Goal: Use online tool/utility: Utilize a website feature to perform a specific function

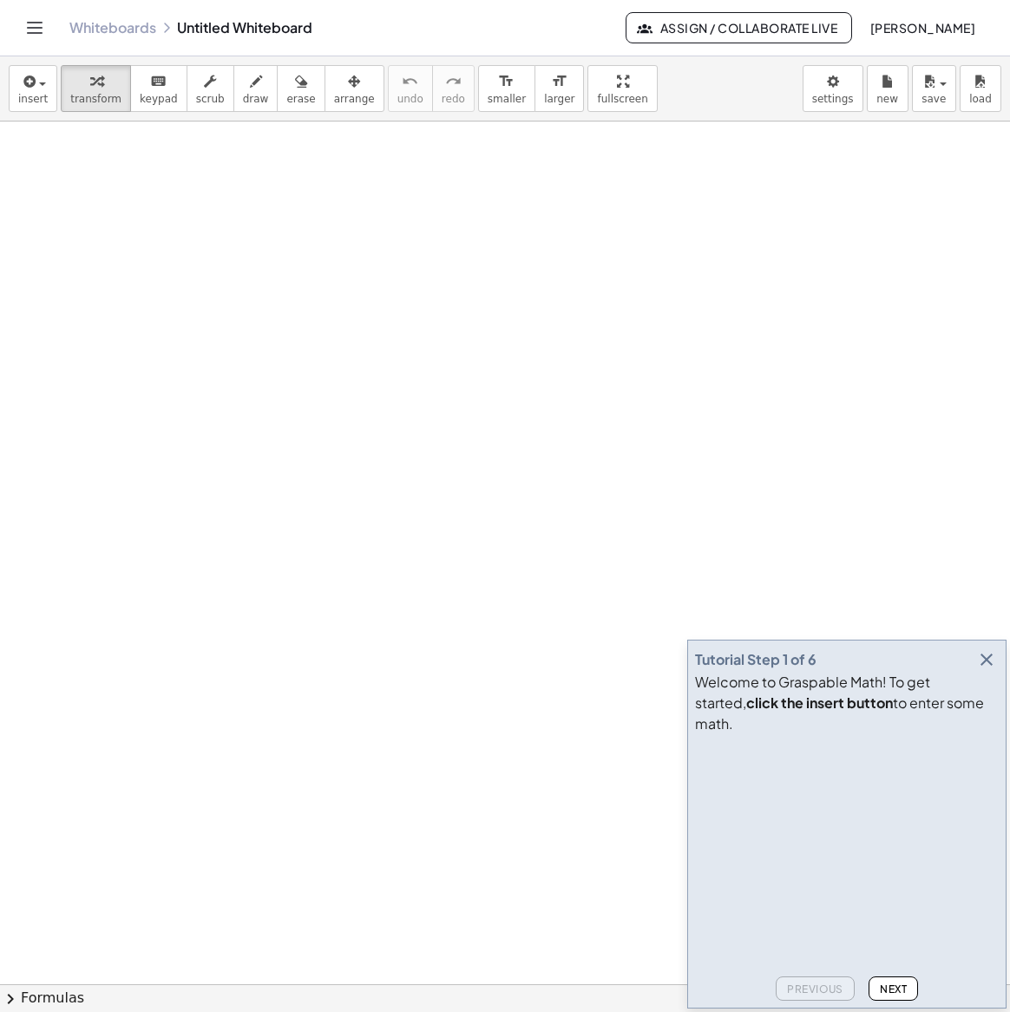
click at [987, 670] on icon "button" at bounding box center [986, 659] width 21 height 21
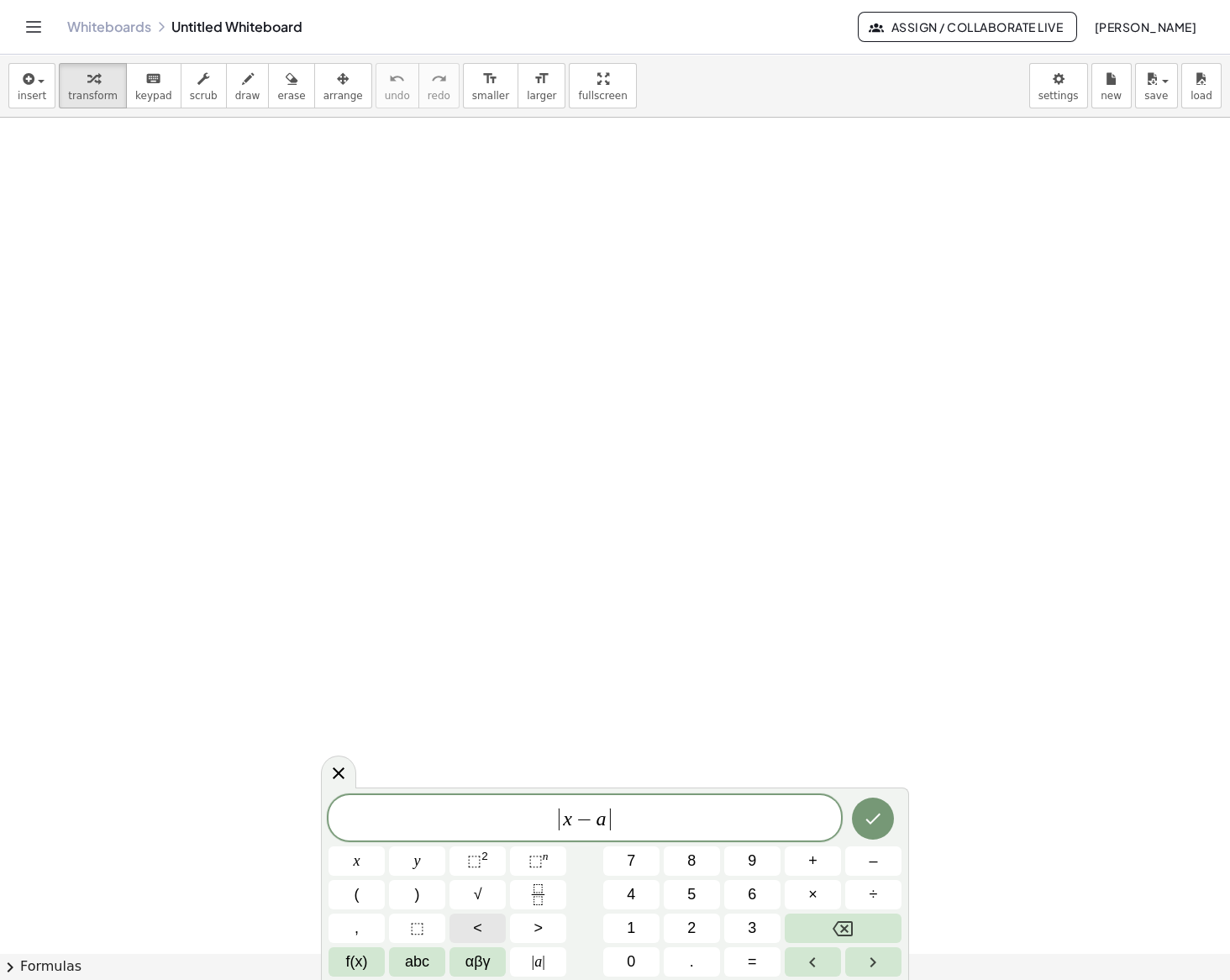
click at [490, 925] on button "<" at bounding box center [477, 928] width 56 height 29
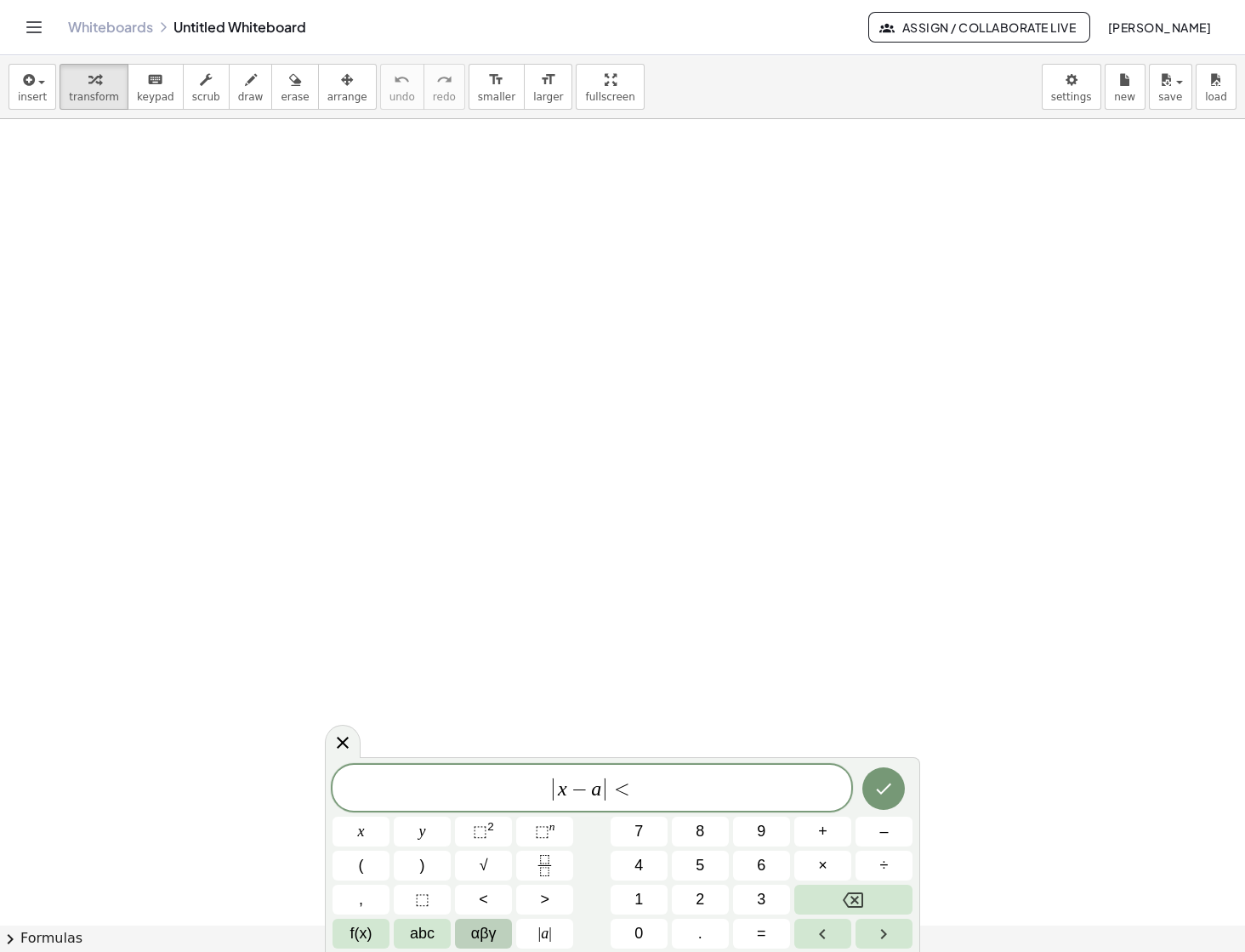
click at [486, 935] on span "αβγ" at bounding box center [484, 933] width 25 height 23
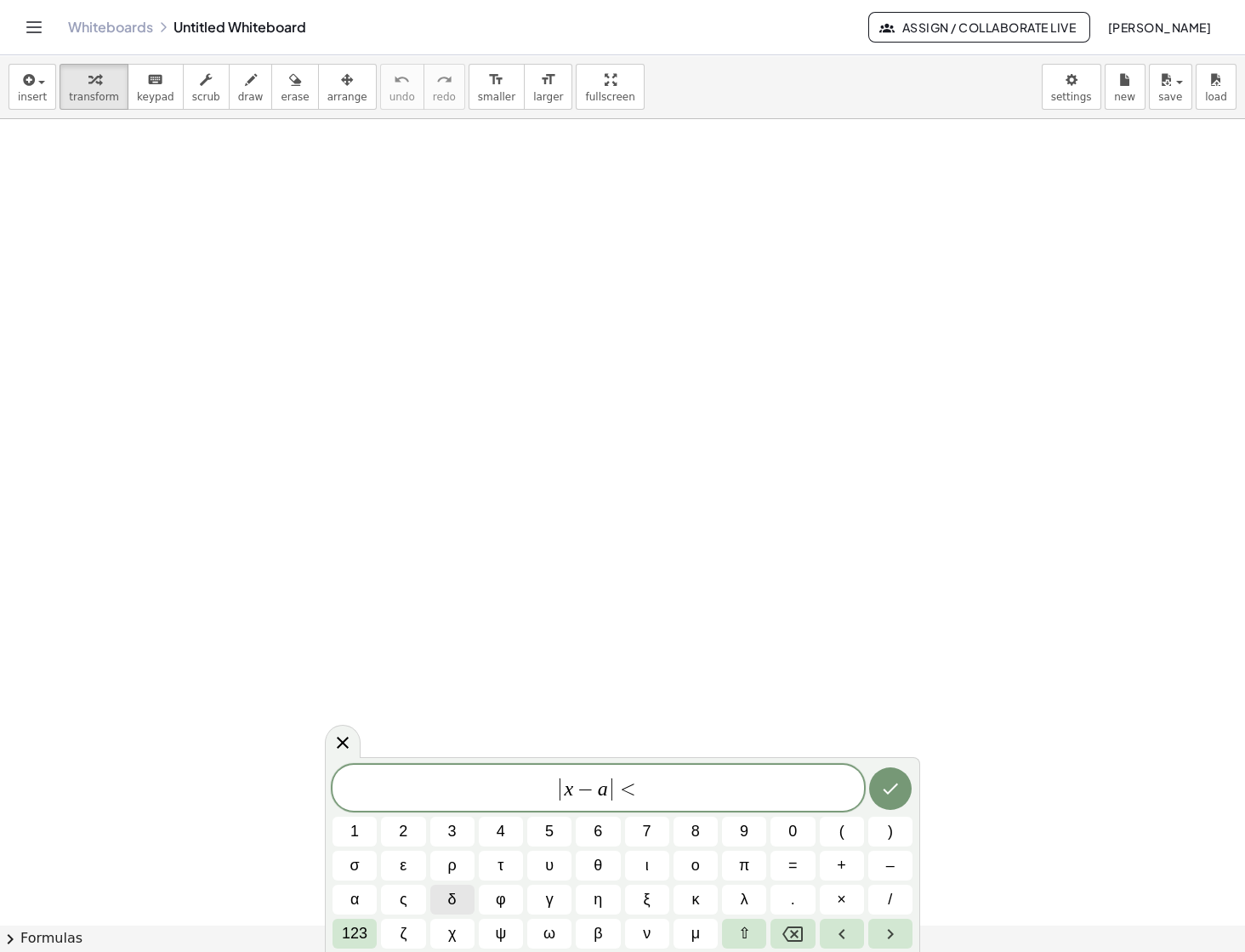
click at [448, 895] on span "δ" at bounding box center [452, 899] width 9 height 23
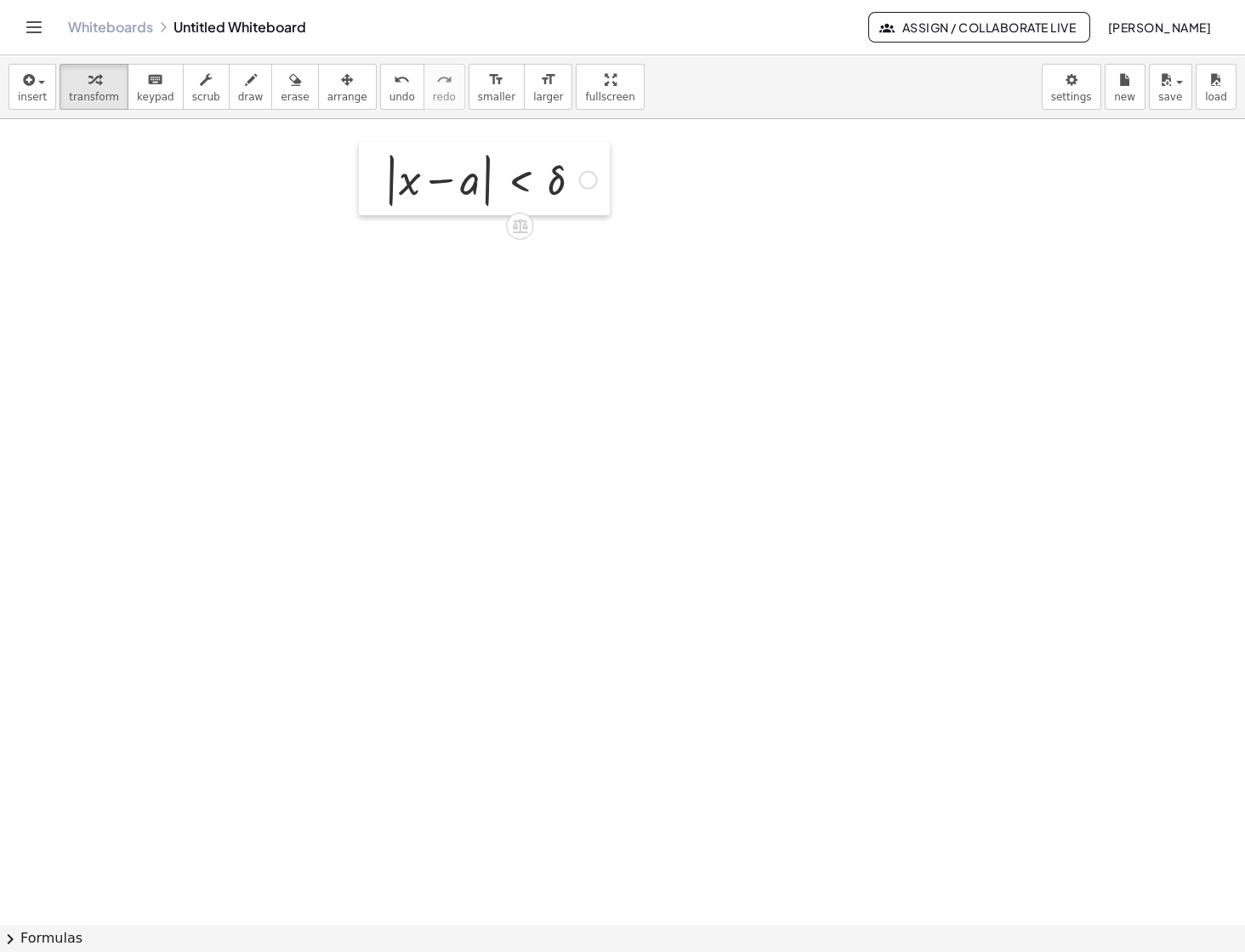
drag, startPoint x: 450, startPoint y: 479, endPoint x: 381, endPoint y: 183, distance: 303.9
click at [381, 183] on div at bounding box center [372, 178] width 25 height 74
click at [483, 194] on div at bounding box center [488, 176] width 229 height 65
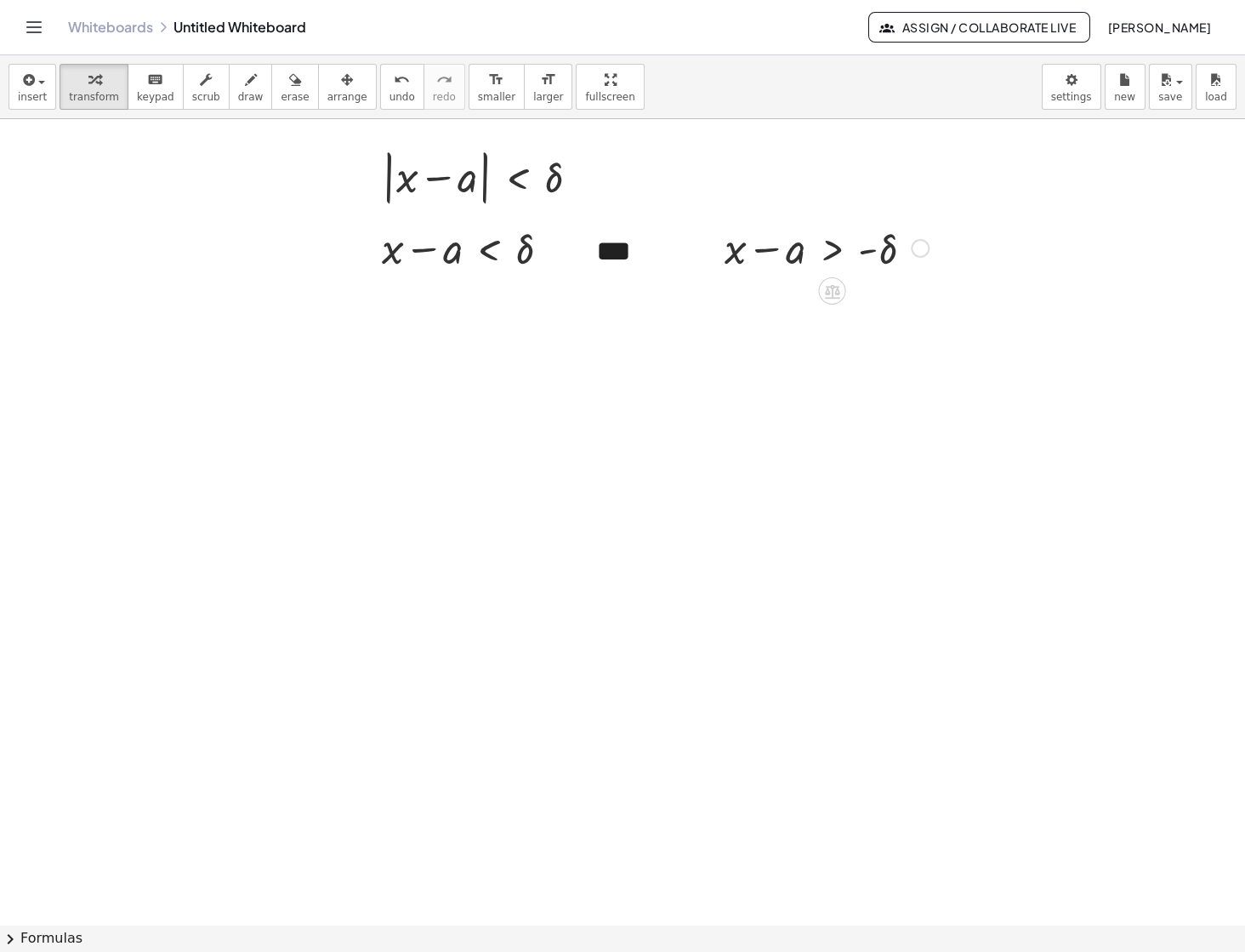
click at [916, 249] on div at bounding box center [920, 248] width 19 height 19
click at [963, 241] on span "Copy line as LaTeX" at bounding box center [1007, 235] width 103 height 14
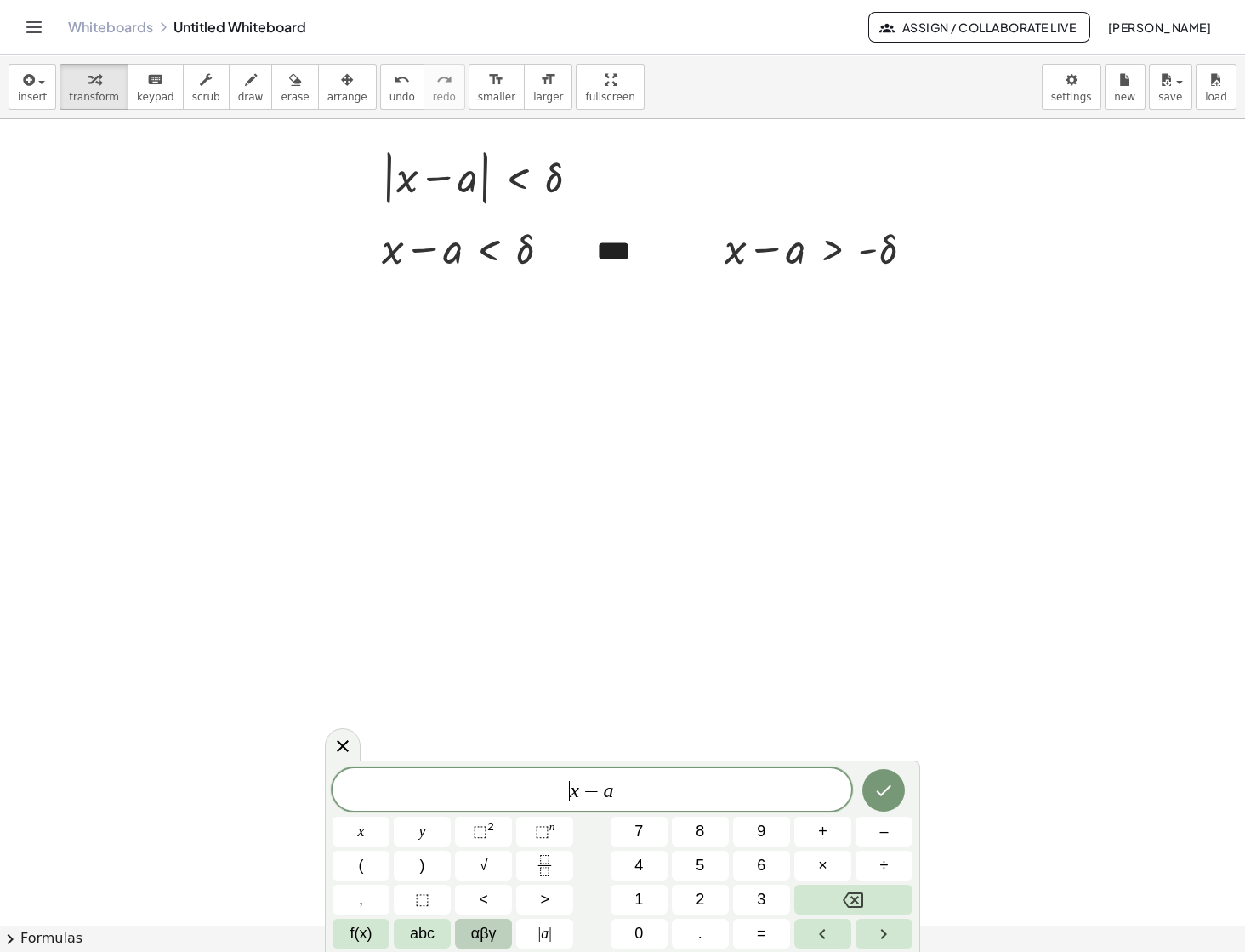
click at [497, 925] on button "αβγ" at bounding box center [483, 933] width 57 height 29
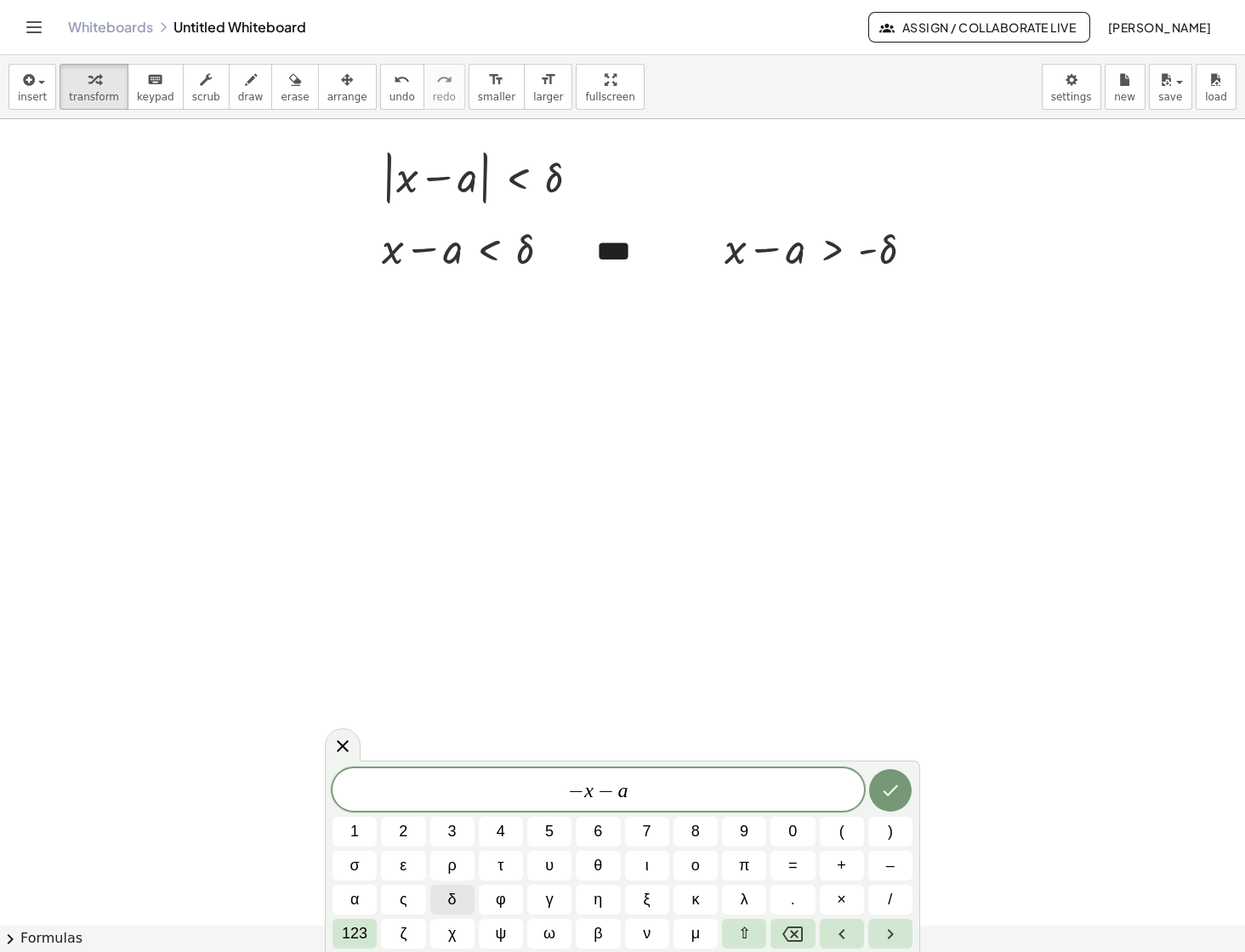
click at [456, 905] on span "δ" at bounding box center [452, 899] width 9 height 23
click at [374, 930] on button "123" at bounding box center [354, 933] width 44 height 29
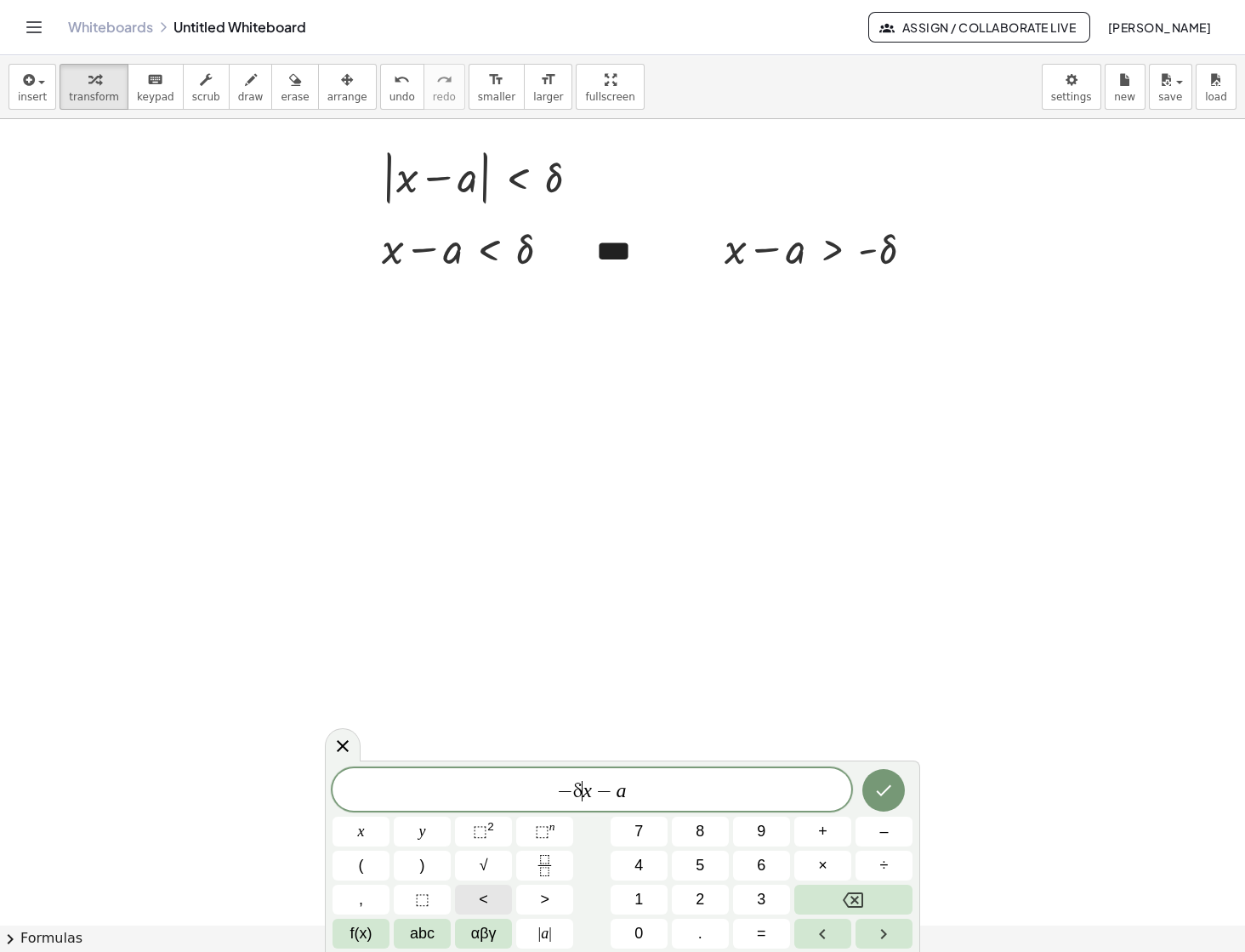
click at [485, 894] on span "<" at bounding box center [484, 899] width 10 height 23
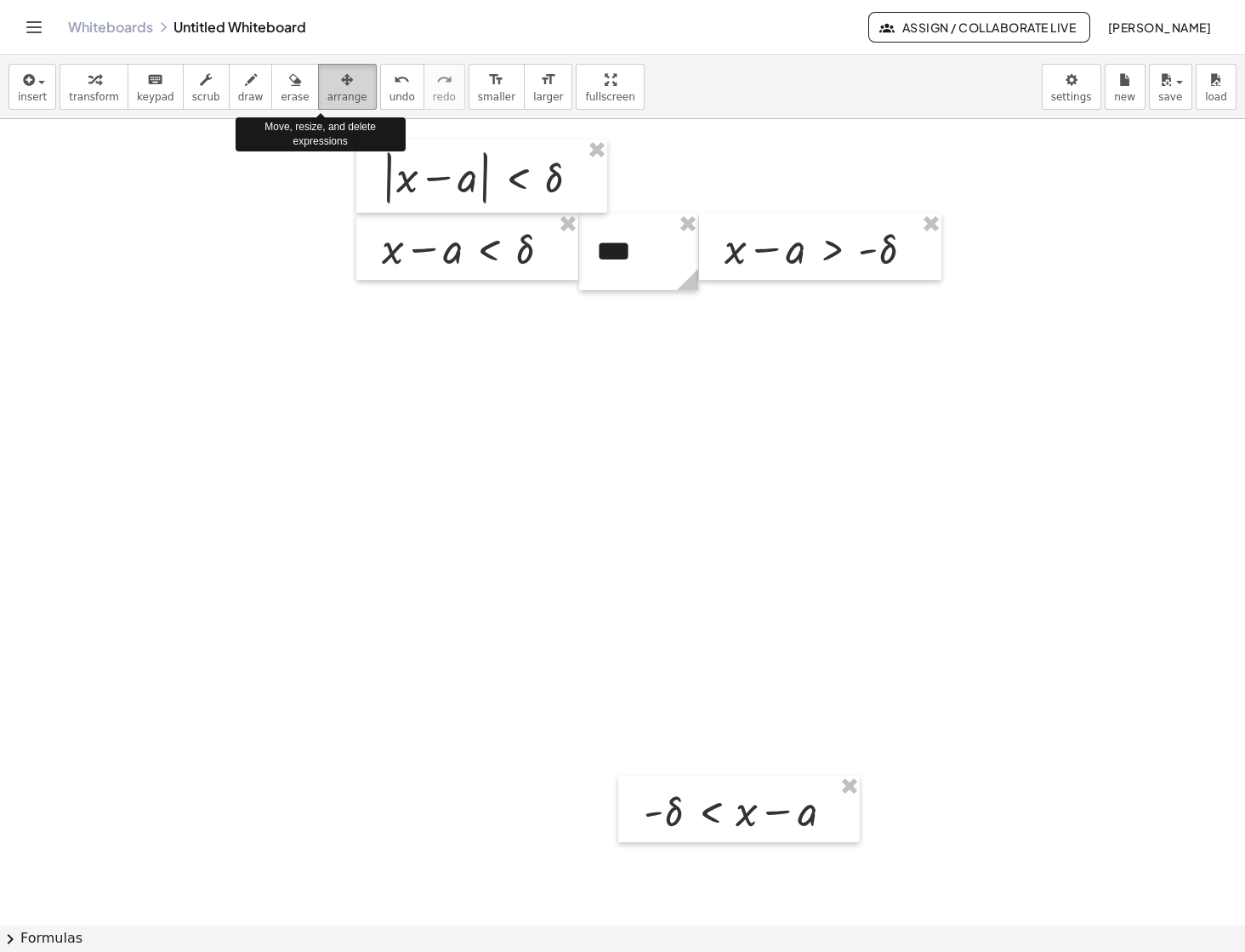
click at [327, 98] on span "arrange" at bounding box center [347, 97] width 40 height 12
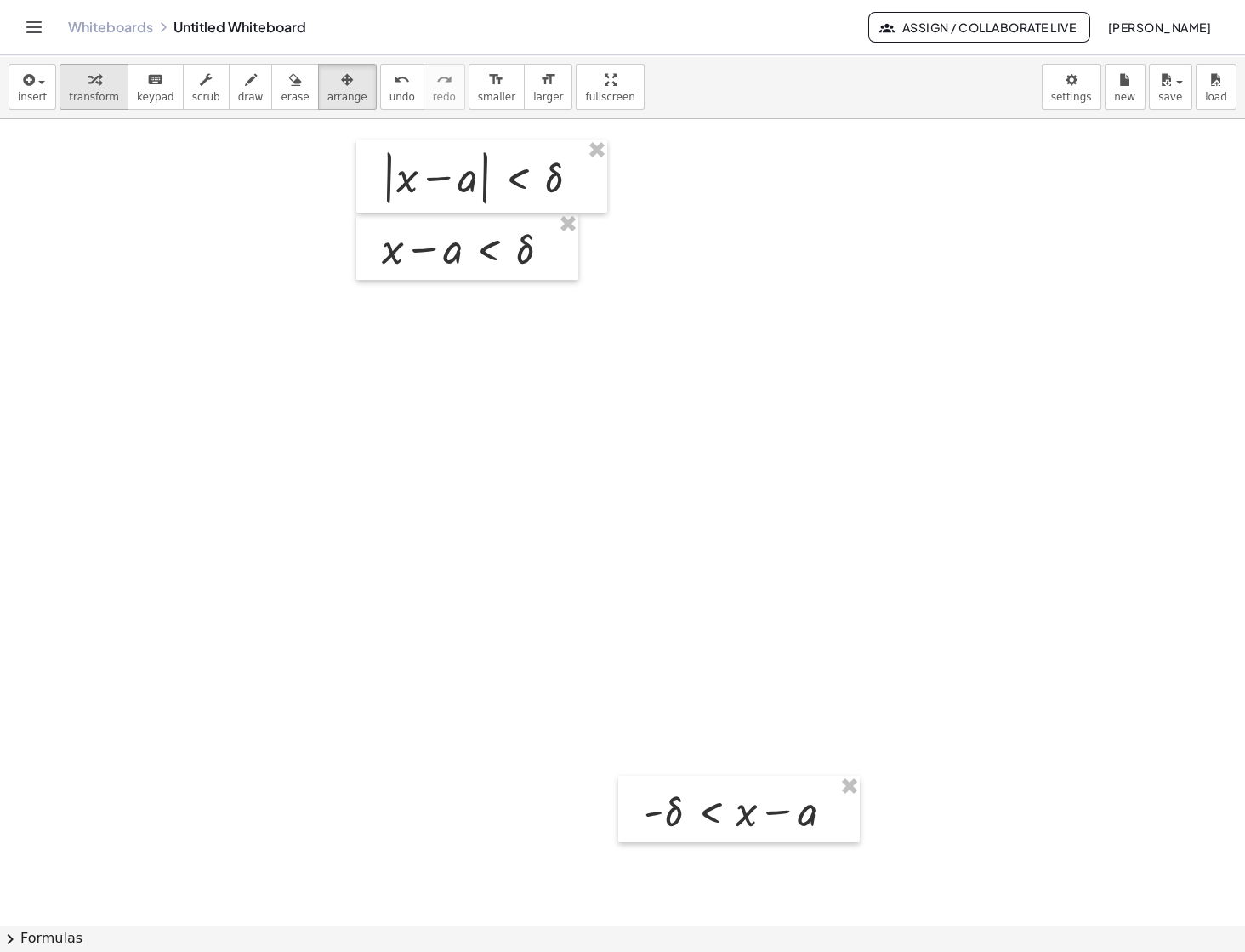
click at [93, 87] on icon "button" at bounding box center [94, 79] width 12 height 21
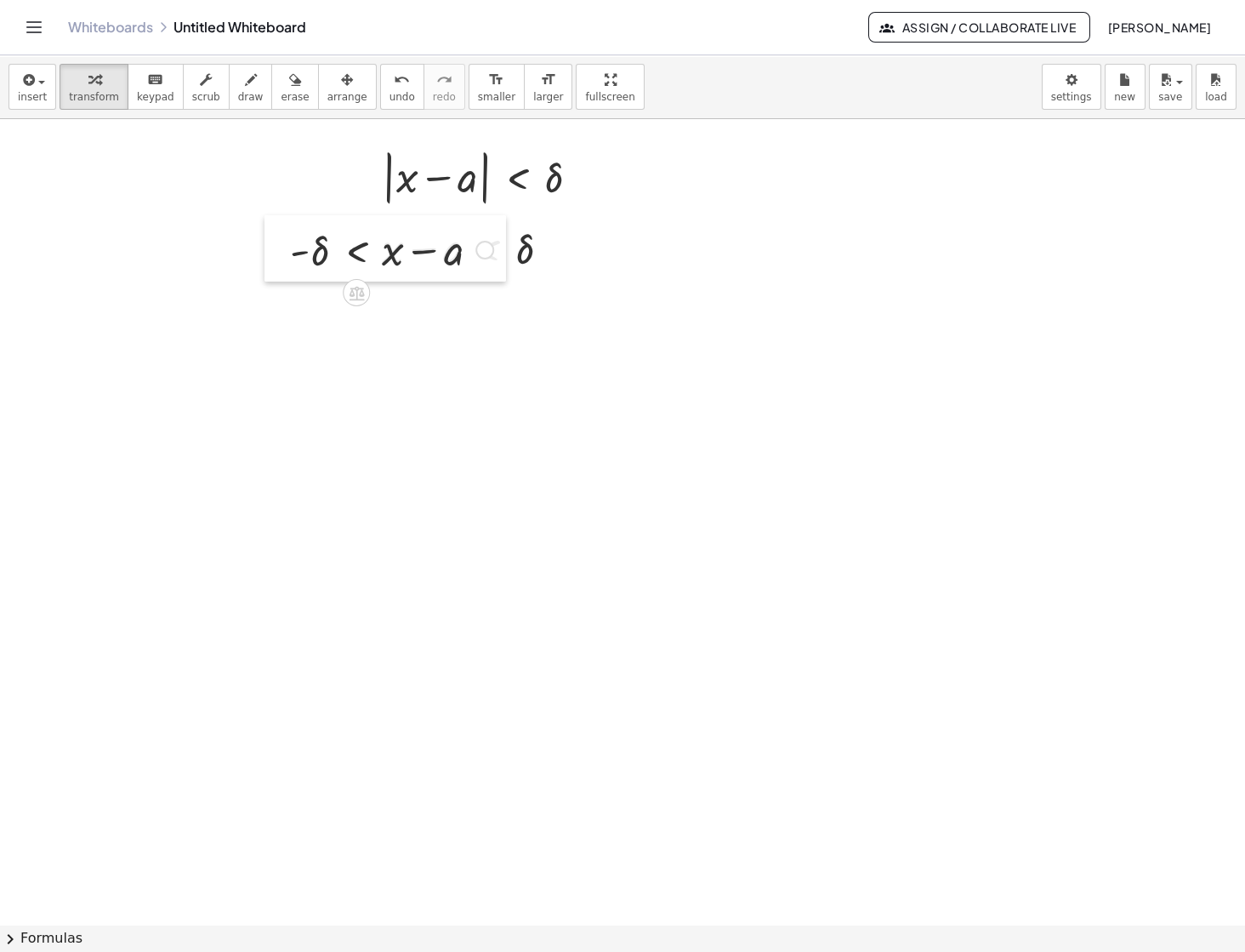
drag, startPoint x: 632, startPoint y: 812, endPoint x: 278, endPoint y: 251, distance: 663.4
click at [278, 251] on div at bounding box center [277, 249] width 25 height 67
drag, startPoint x: 453, startPoint y: 261, endPoint x: 451, endPoint y: 253, distance: 8.2
click at [451, 253] on div at bounding box center [391, 248] width 221 height 58
drag, startPoint x: 455, startPoint y: 253, endPoint x: 252, endPoint y: 265, distance: 203.4
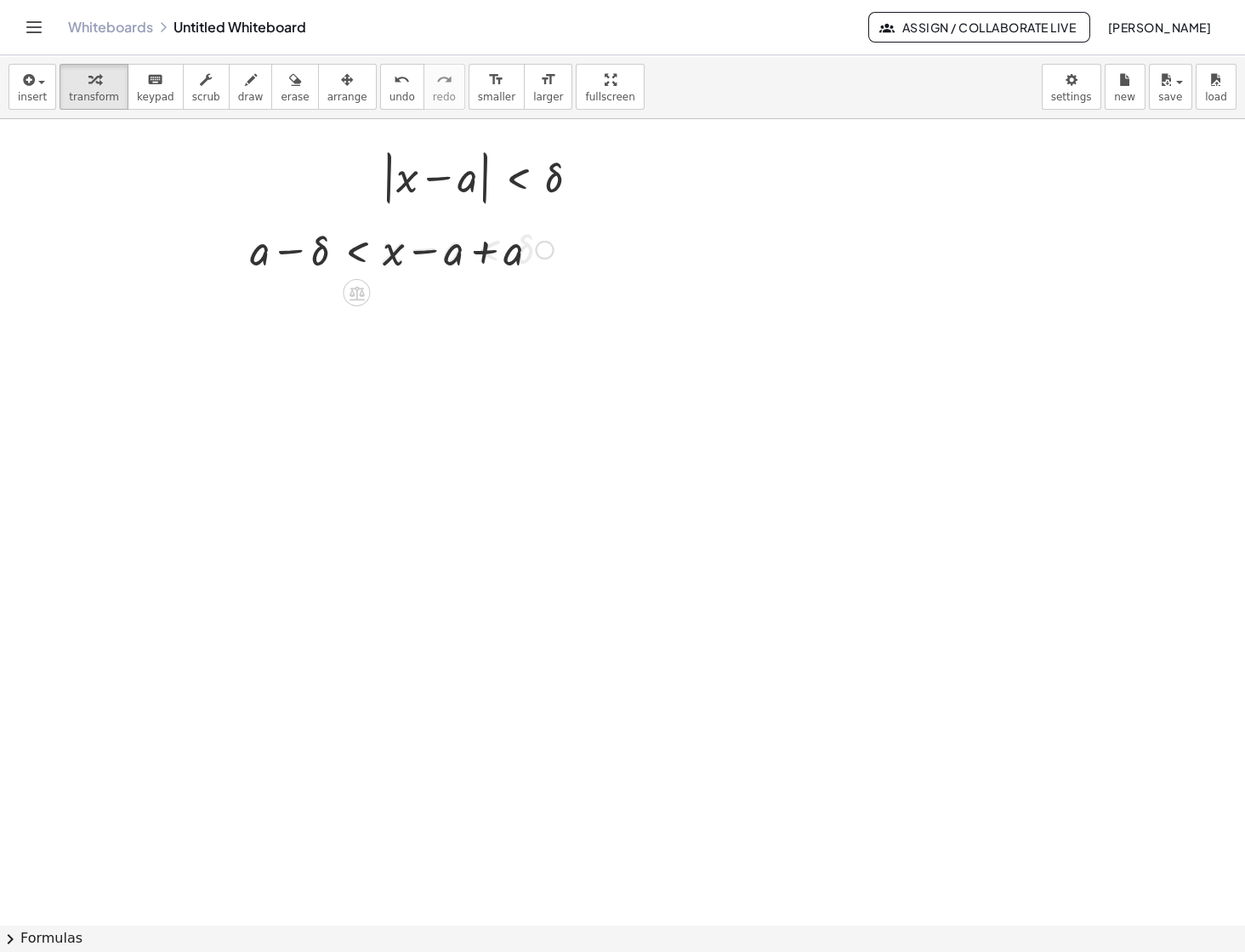
click at [548, 254] on div at bounding box center [545, 250] width 19 height 19
click at [591, 283] on span "Expand new lines: On" at bounding box center [633, 287] width 116 height 14
drag, startPoint x: 543, startPoint y: 250, endPoint x: 540, endPoint y: 328, distance: 78.1
click at [357, 308] on div "− δ < + x + a − a + a Transform line Copy line as LaTeX Copy derivation as LaTe…" at bounding box center [357, 308] width 0 height 0
click at [487, 313] on div at bounding box center [401, 306] width 321 height 58
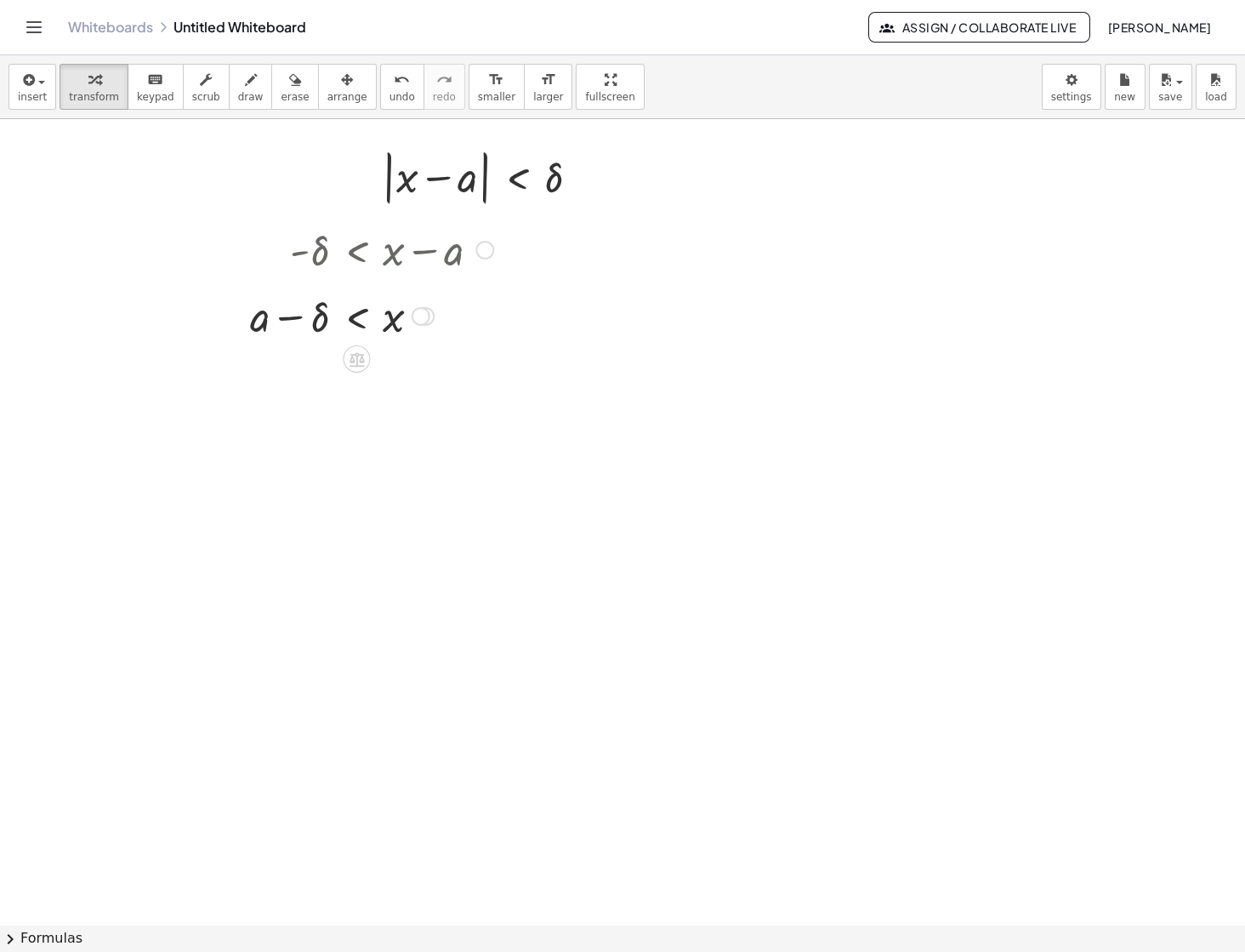
drag, startPoint x: 424, startPoint y: 370, endPoint x: 421, endPoint y: 314, distance: 56.1
click at [421, 314] on div "Transform line Copy line as LaTeX Copy derivation as LaTeX Expand new lines: On" at bounding box center [421, 316] width 19 height 19
click at [555, 253] on div at bounding box center [557, 248] width 19 height 19
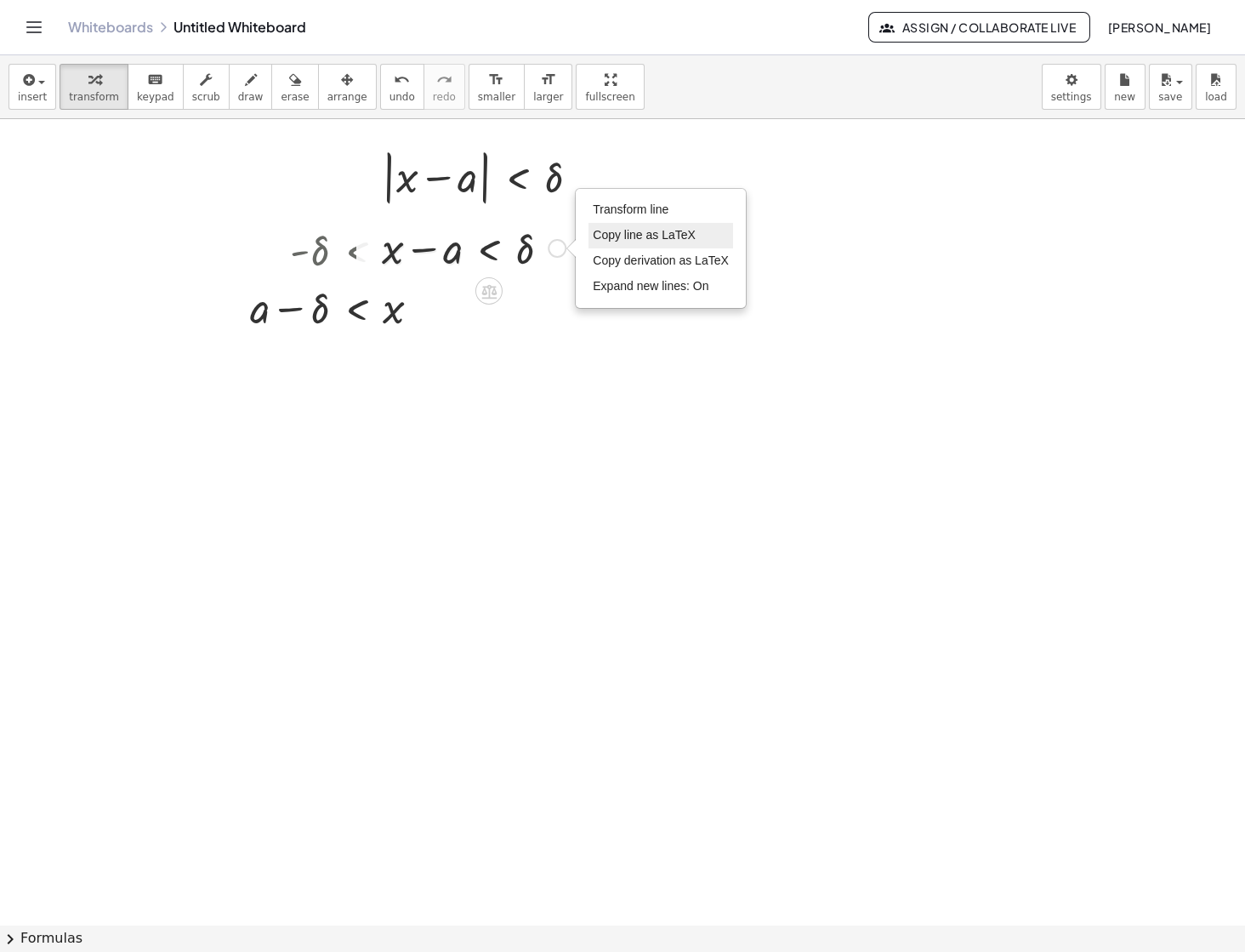
click at [611, 246] on li "Copy line as LaTeX" at bounding box center [661, 235] width 145 height 25
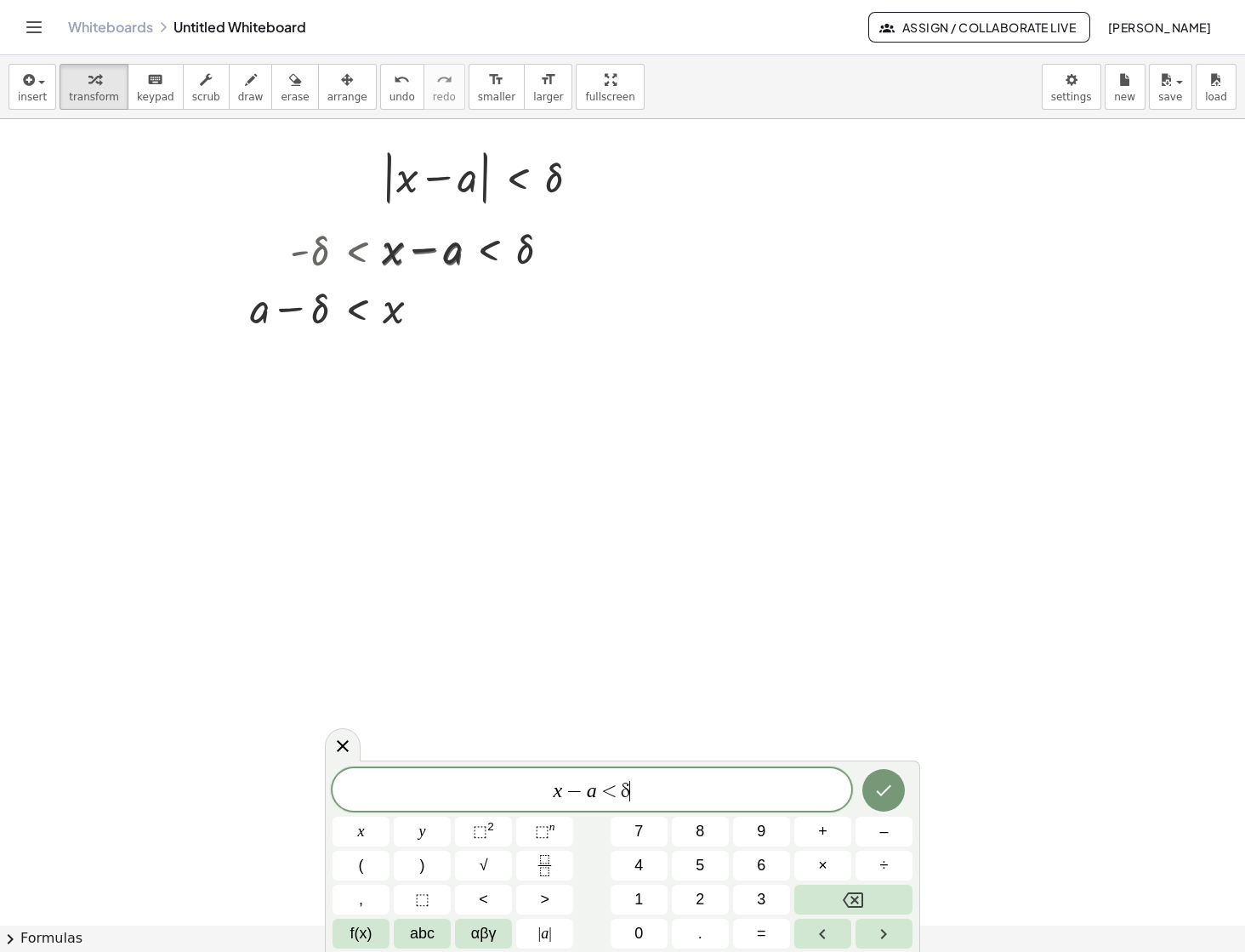
click at [597, 792] on span "<" at bounding box center [609, 791] width 25 height 21
click at [631, 792] on span "x ​ < δ" at bounding box center [591, 791] width 519 height 24
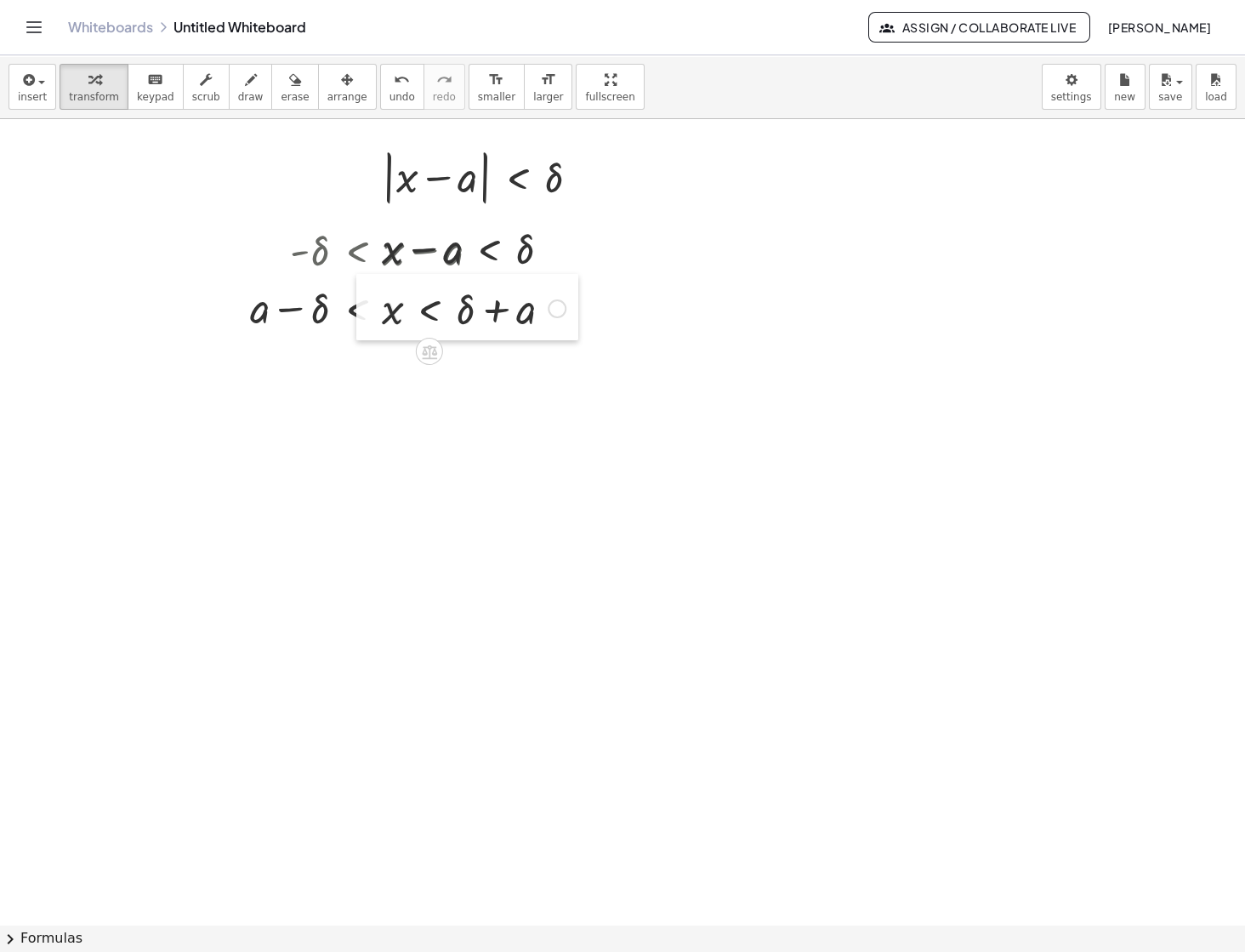
drag, startPoint x: 628, startPoint y: 749, endPoint x: 374, endPoint y: 321, distance: 497.7
click at [374, 321] on div at bounding box center [370, 307] width 25 height 67
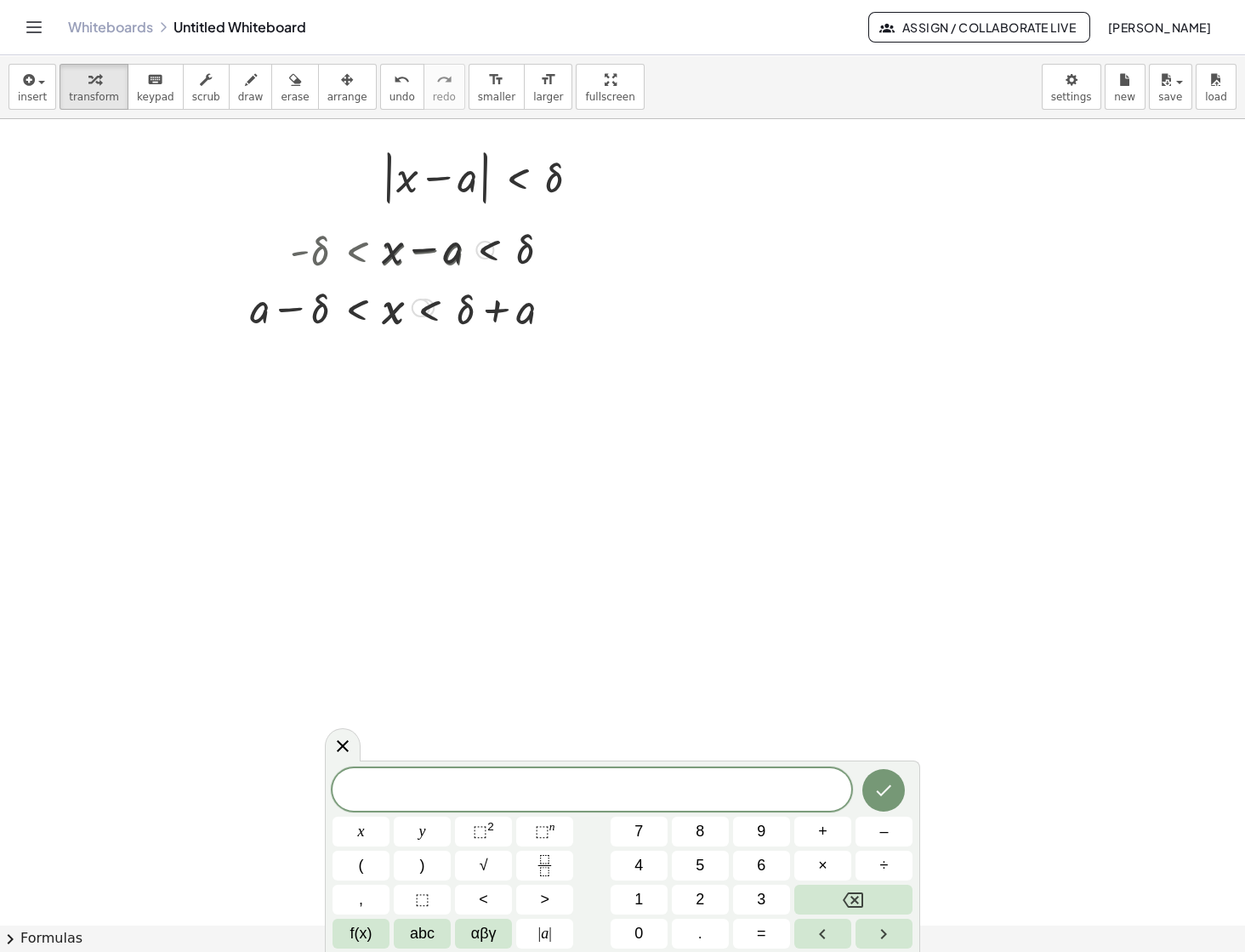
click at [241, 309] on div at bounding box center [237, 277] width 25 height 125
click at [421, 307] on div "Transform line Copy line as LaTeX Copy derivation as LaTeX Expand new lines: On" at bounding box center [421, 308] width 19 height 19
click at [466, 295] on span "Copy line as LaTeX" at bounding box center [508, 294] width 103 height 14
click at [577, 788] on span at bounding box center [591, 790] width 519 height 25
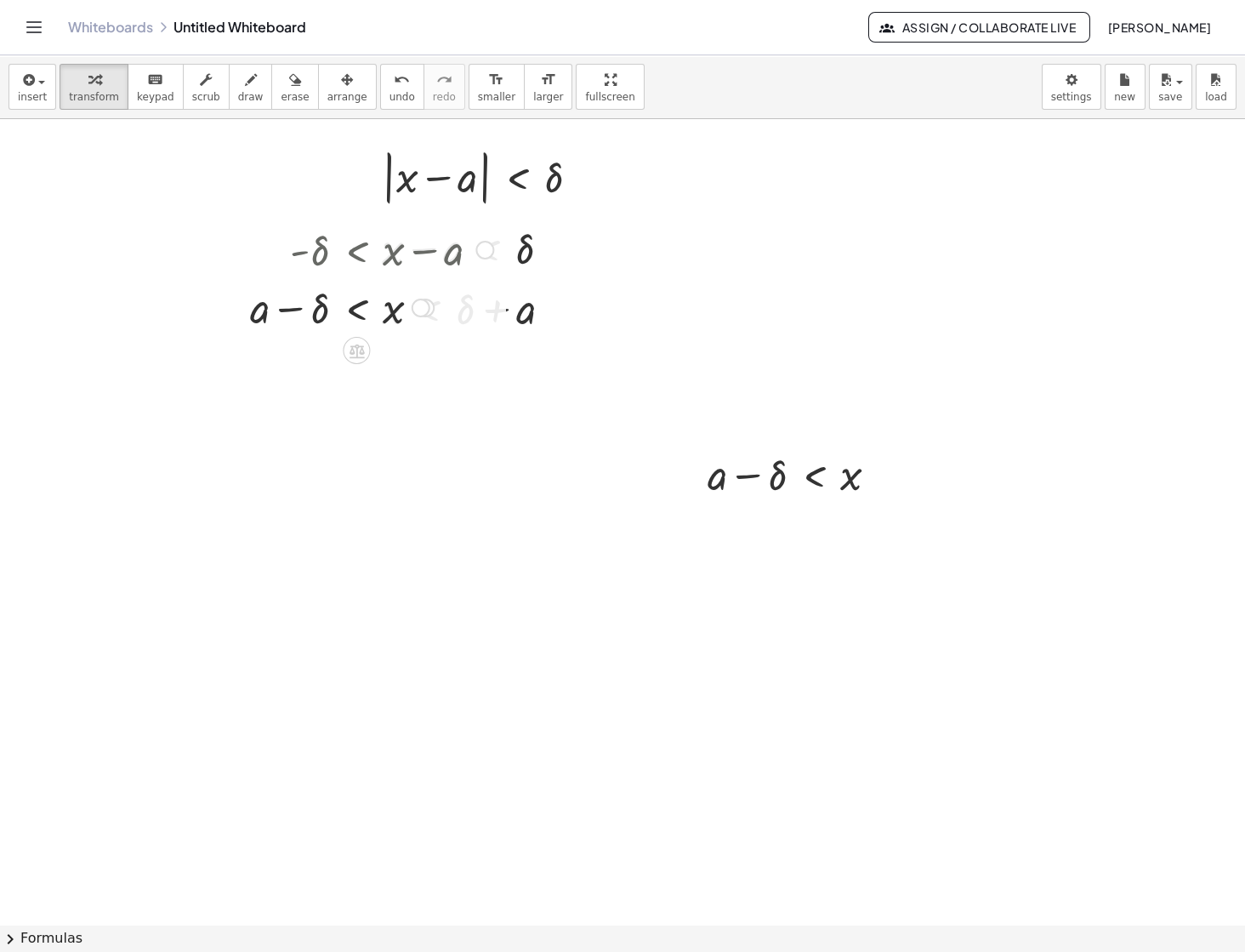
click at [283, 260] on div at bounding box center [372, 248] width 261 height 58
drag, startPoint x: 420, startPoint y: 313, endPoint x: 397, endPoint y: 374, distance: 65.2
click at [357, 359] on div "− δ < x + a Copied done" at bounding box center [357, 359] width 0 height 0
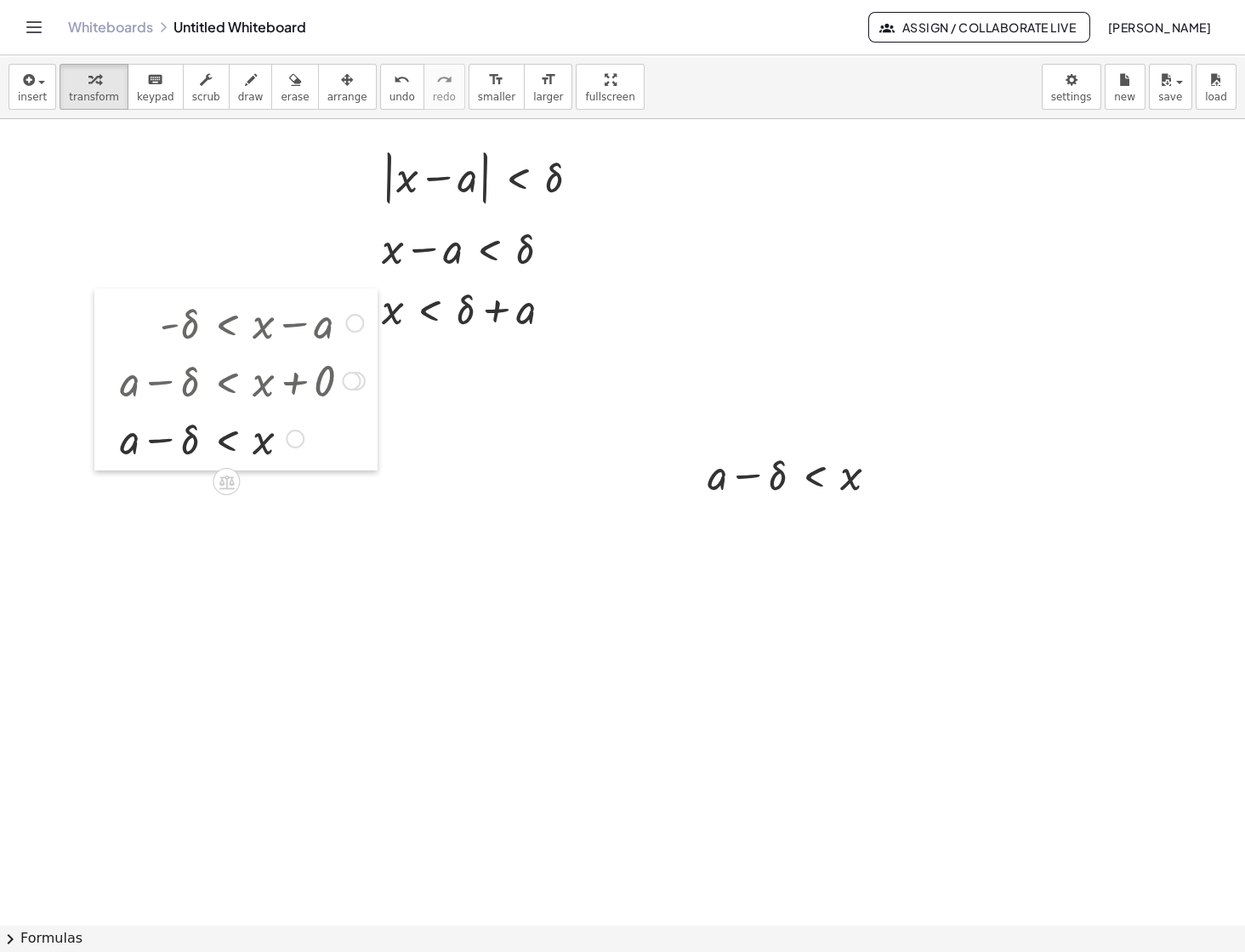
drag, startPoint x: 235, startPoint y: 279, endPoint x: 100, endPoint y: 354, distance: 154.4
click at [100, 354] on div at bounding box center [107, 379] width 25 height 182
click at [354, 326] on div at bounding box center [350, 324] width 19 height 19
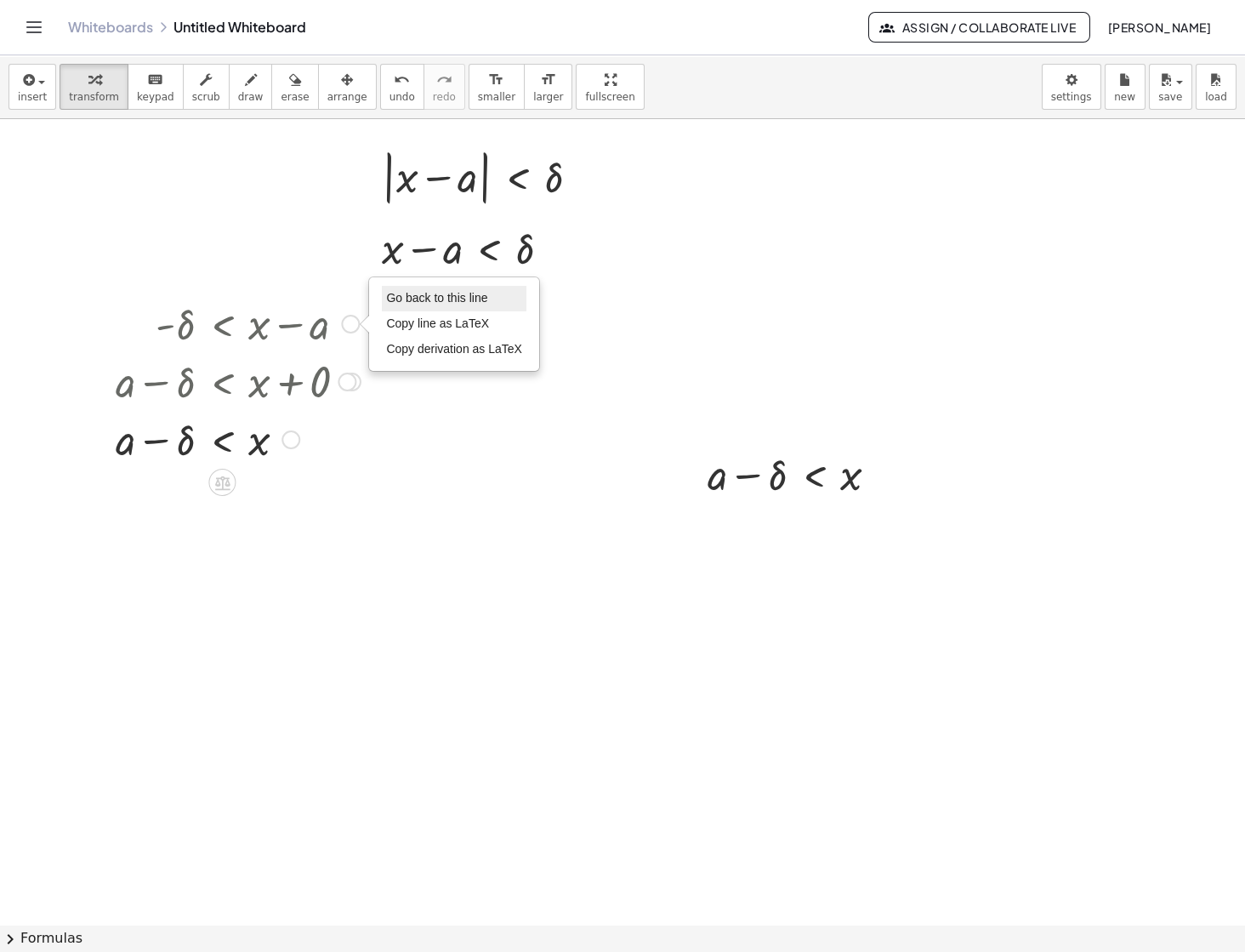
click at [417, 300] on span "Go back to this line" at bounding box center [436, 298] width 101 height 14
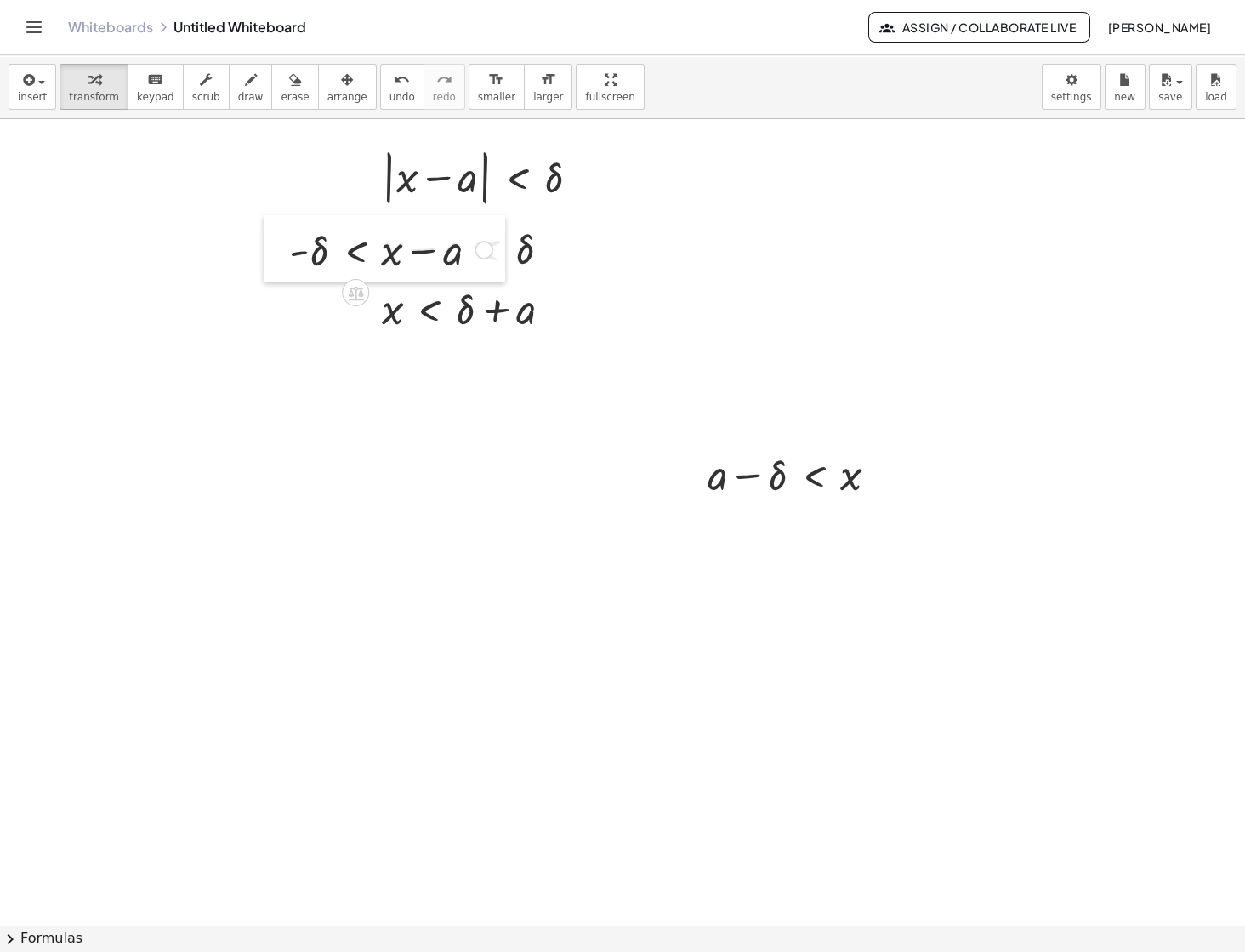
drag, startPoint x: 150, startPoint y: 326, endPoint x: 283, endPoint y: 252, distance: 152.2
click at [283, 252] on div at bounding box center [276, 249] width 25 height 67
drag, startPoint x: 364, startPoint y: 321, endPoint x: 389, endPoint y: 317, distance: 25.3
click at [389, 317] on div at bounding box center [394, 303] width 25 height 67
drag, startPoint x: 695, startPoint y: 482, endPoint x: 259, endPoint y: 314, distance: 467.2
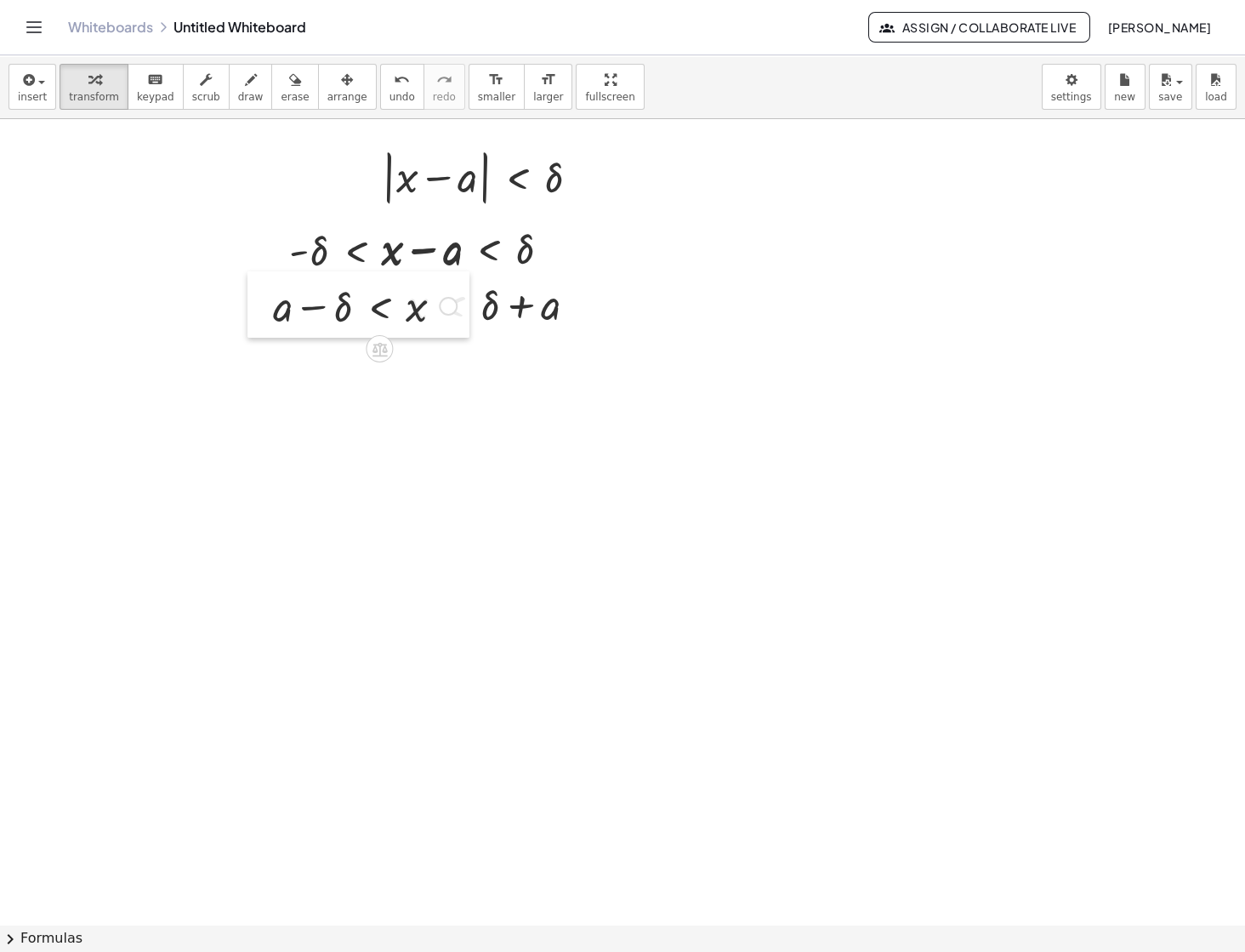
click at [259, 314] on div at bounding box center [261, 305] width 25 height 67
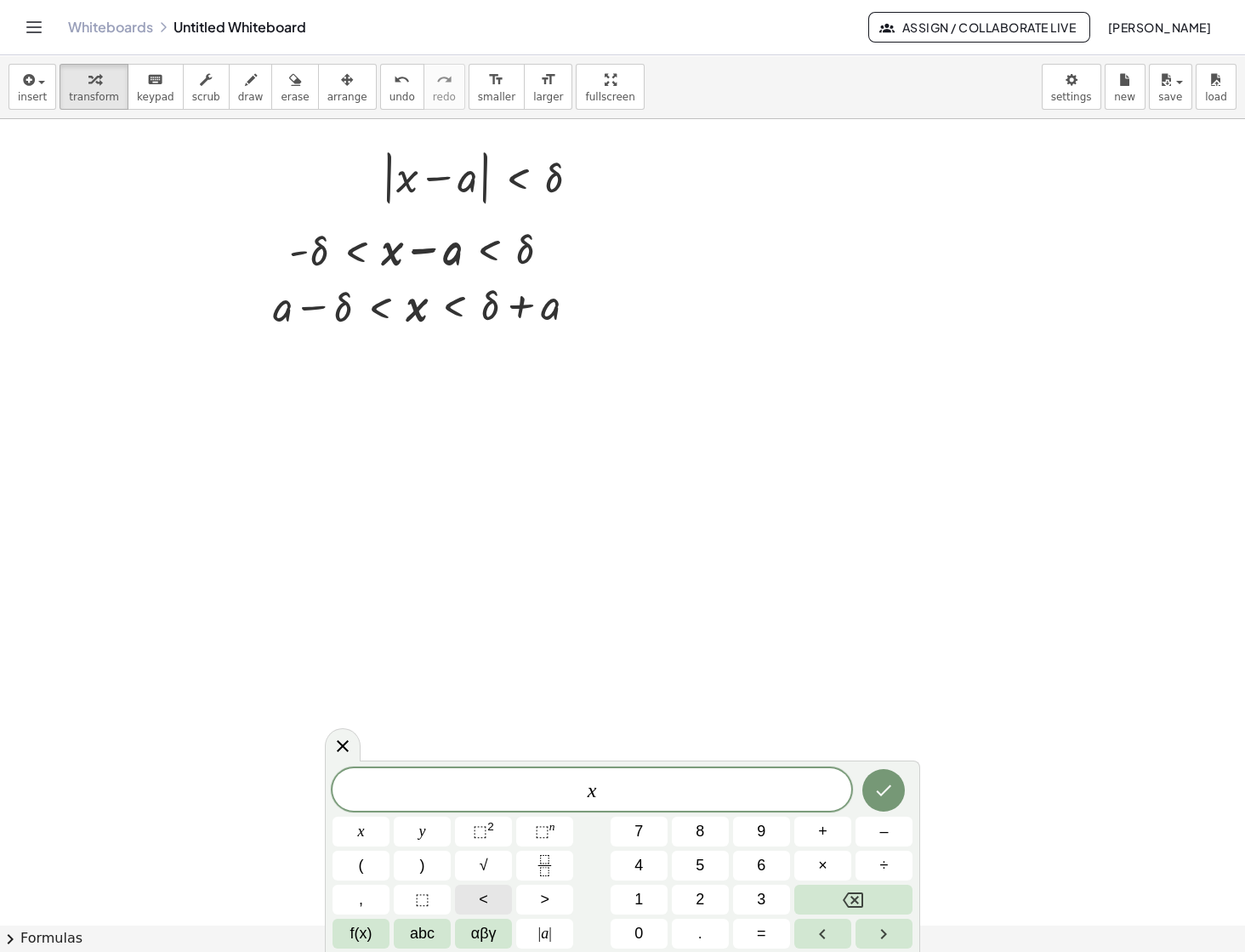
click at [486, 896] on span "<" at bounding box center [484, 899] width 10 height 23
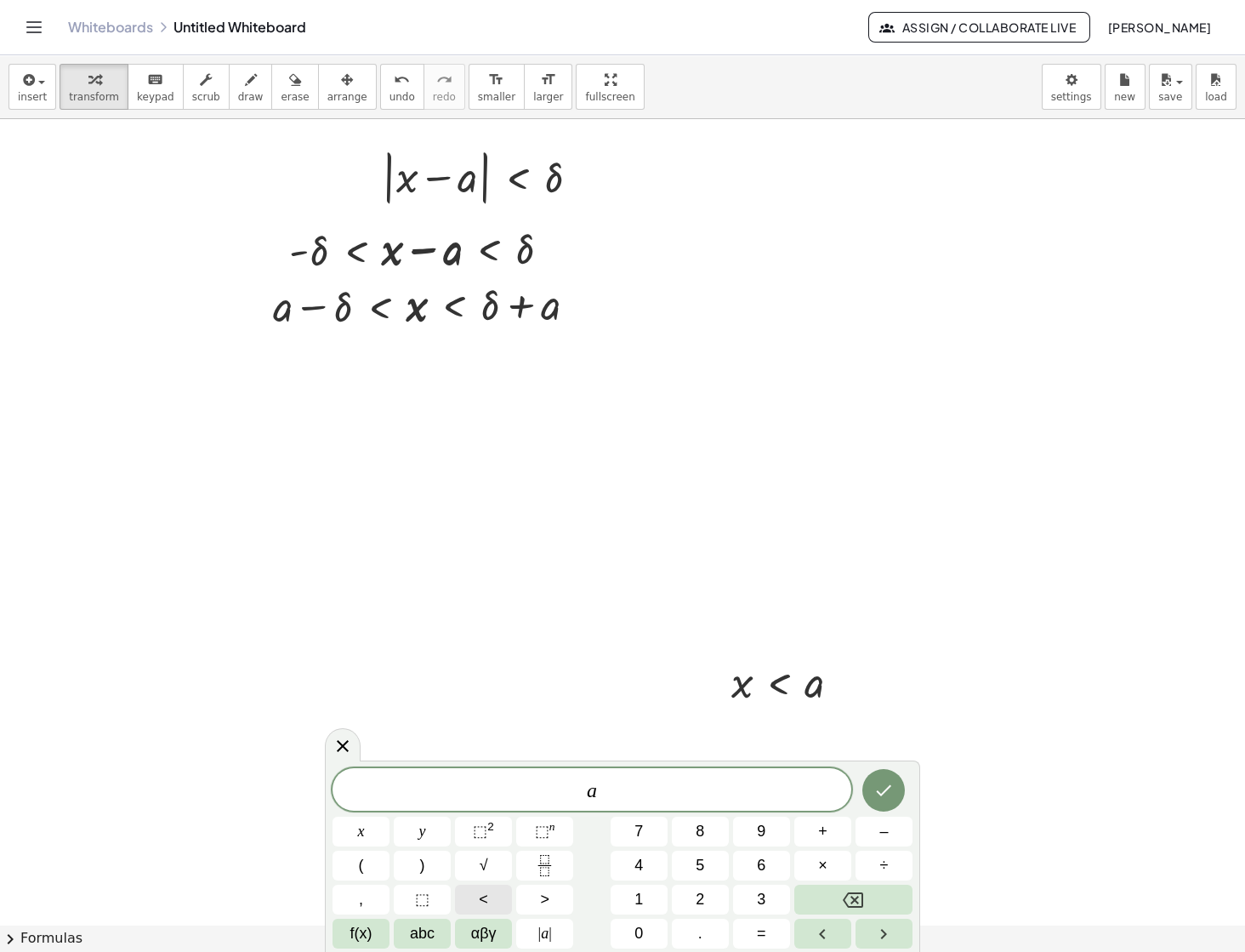
click at [489, 893] on button "<" at bounding box center [483, 899] width 57 height 29
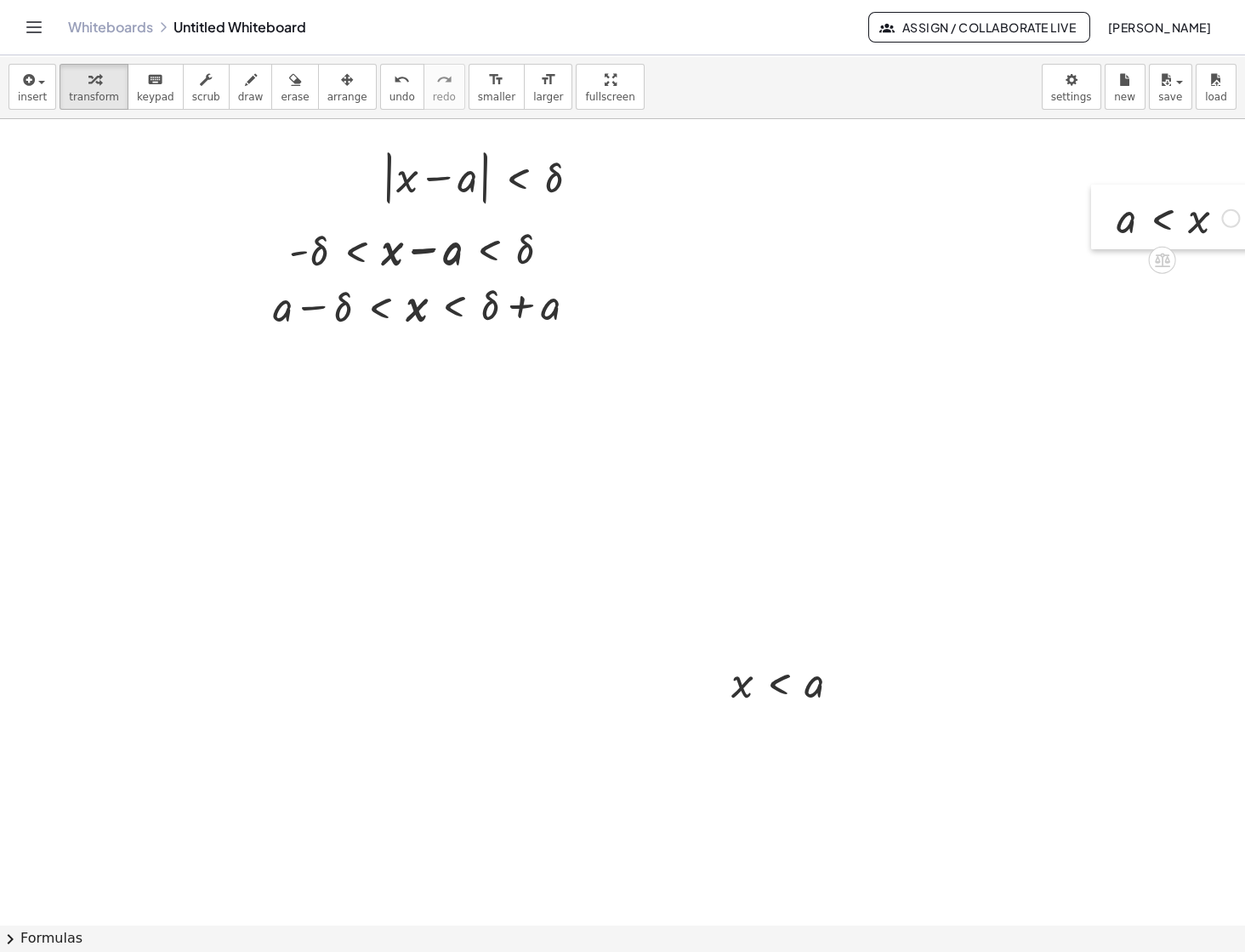
drag, startPoint x: 674, startPoint y: 808, endPoint x: 1105, endPoint y: 230, distance: 721.0
click at [989, 230] on div at bounding box center [1104, 217] width 25 height 65
drag, startPoint x: 717, startPoint y: 672, endPoint x: 1126, endPoint y: 272, distance: 572.1
click at [989, 272] on div at bounding box center [1128, 280] width 25 height 65
drag, startPoint x: 1105, startPoint y: 237, endPoint x: 1163, endPoint y: 234, distance: 58.1
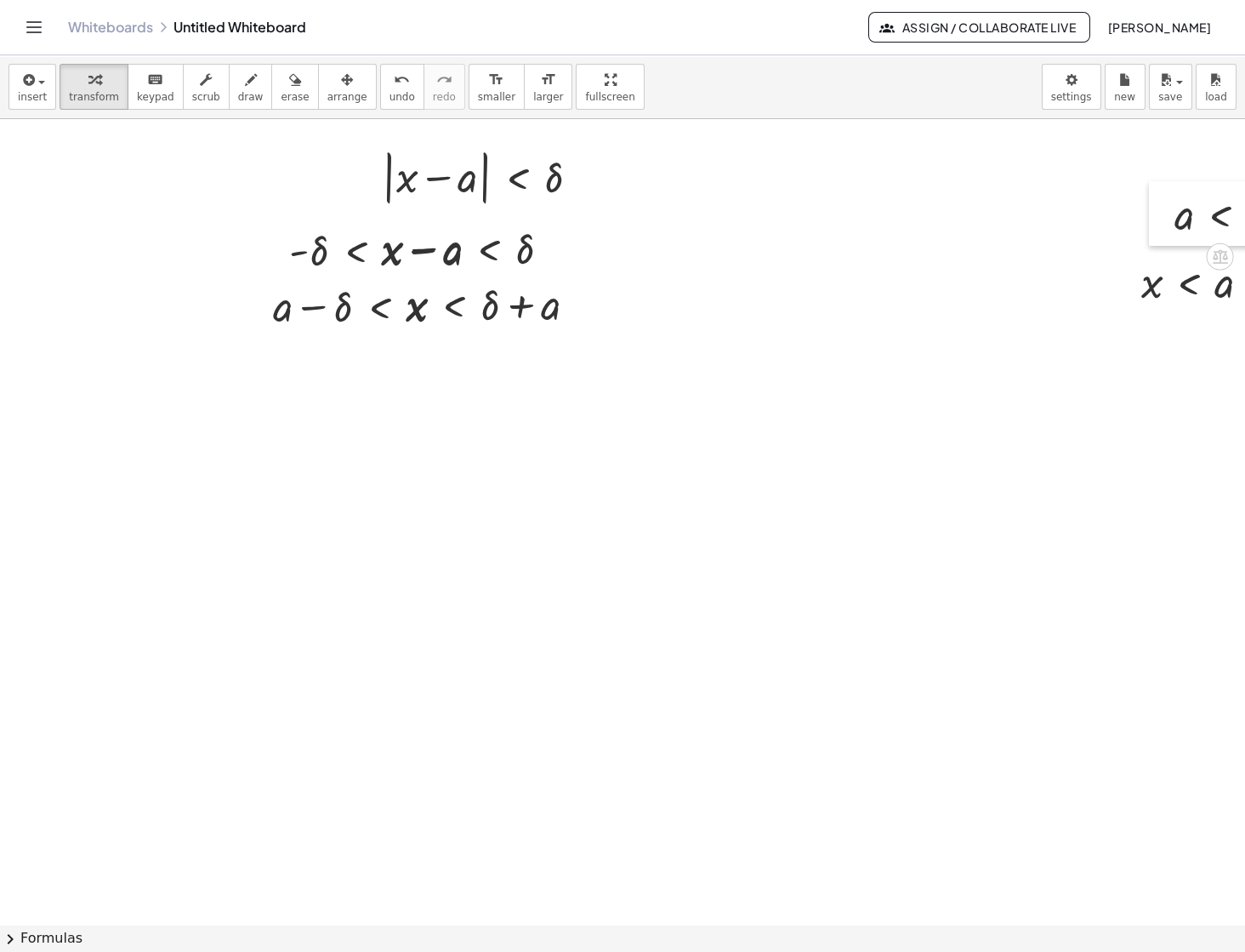
click at [989, 234] on div at bounding box center [1162, 214] width 25 height 65
drag, startPoint x: 1139, startPoint y: 282, endPoint x: 1176, endPoint y: 272, distance: 38.3
click at [989, 272] on div at bounding box center [1168, 272] width 25 height 65
click at [327, 93] on span "arrange" at bounding box center [347, 97] width 40 height 12
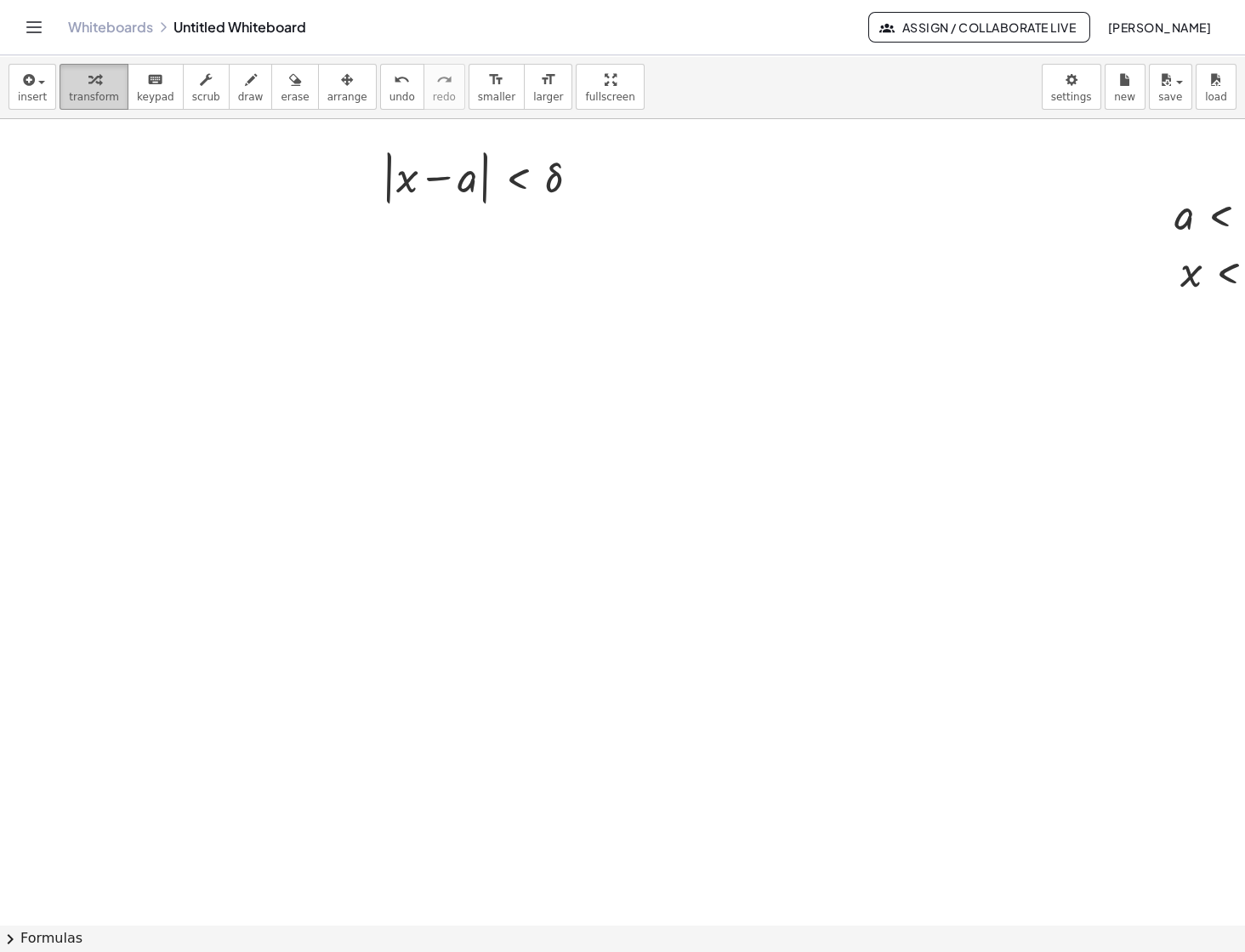
click at [100, 91] on span "transform" at bounding box center [93, 97] width 50 height 12
click at [394, 86] on icon "undo" at bounding box center [402, 79] width 16 height 21
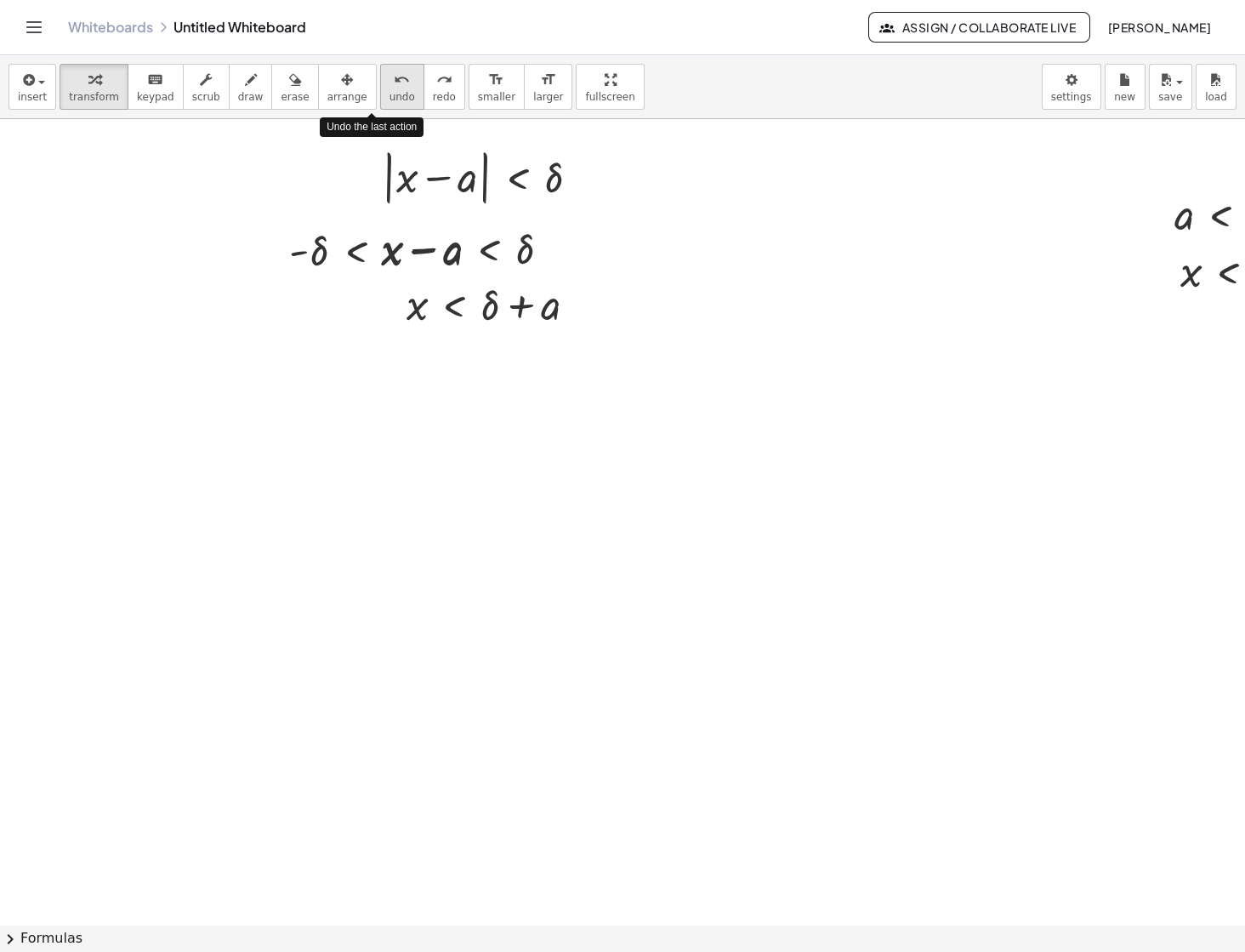
click at [394, 79] on icon "undo" at bounding box center [402, 79] width 16 height 21
click at [436, 87] on icon "redo" at bounding box center [444, 79] width 16 height 21
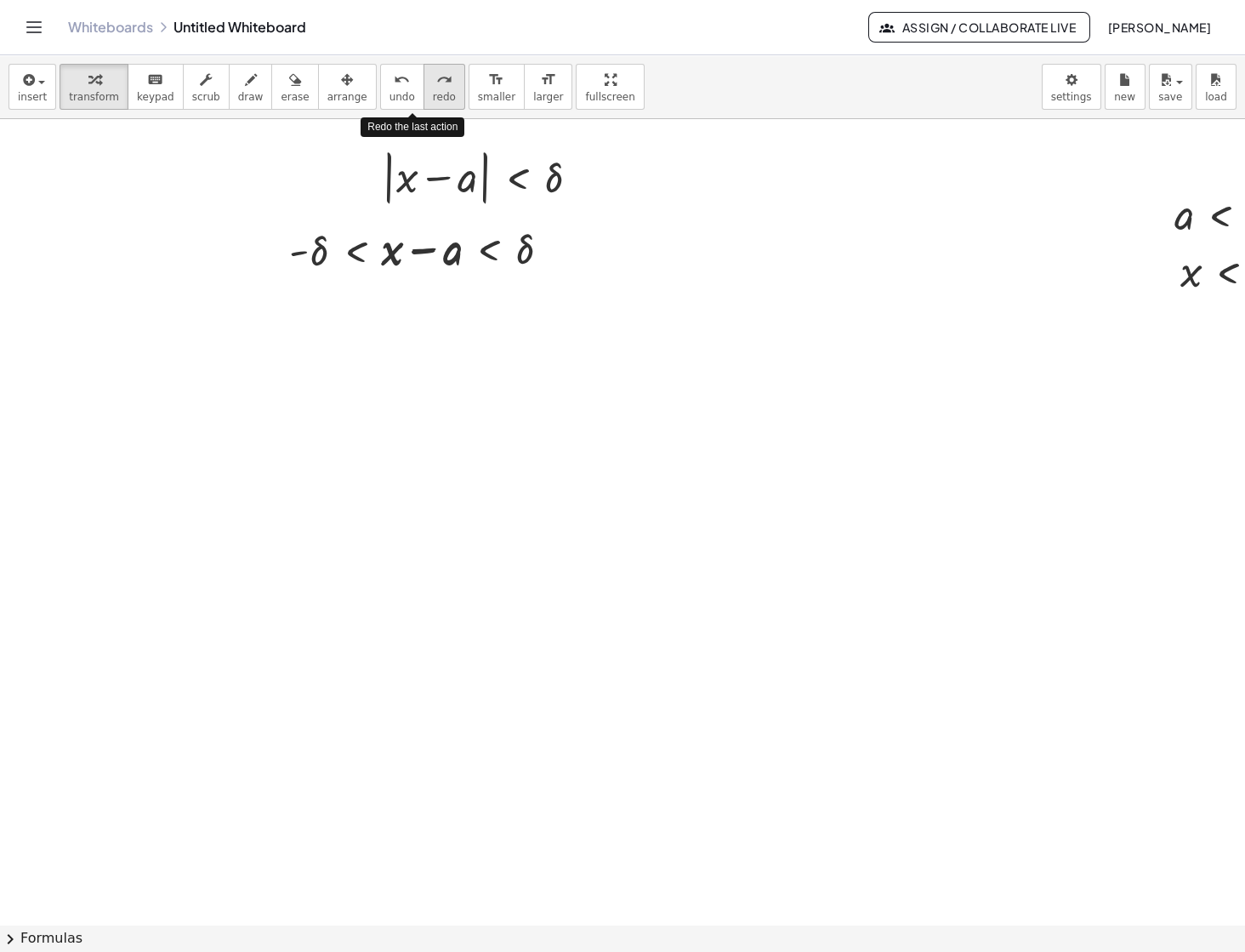
click at [436, 87] on icon "redo" at bounding box center [444, 79] width 16 height 21
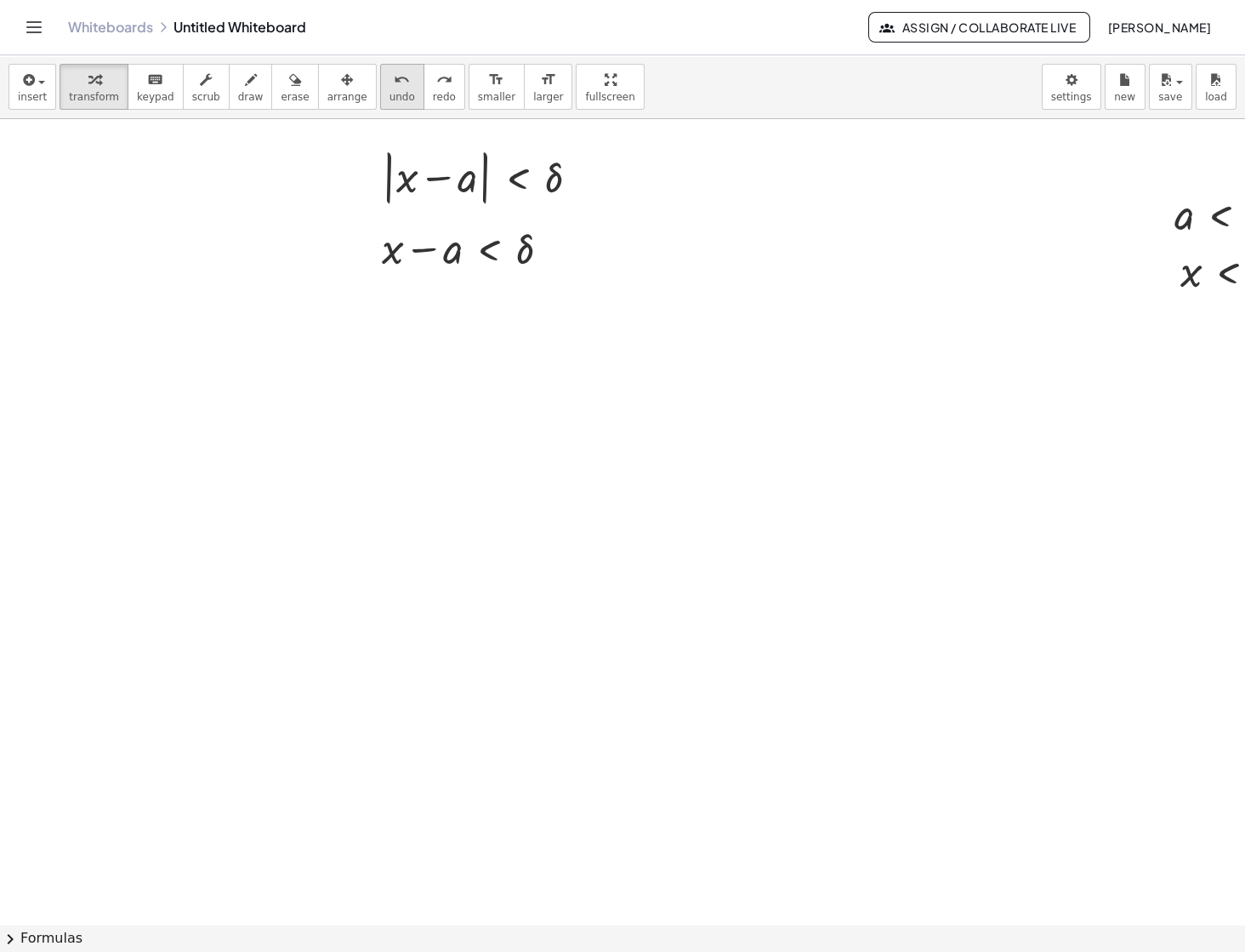
click at [389, 84] on div "undo" at bounding box center [402, 78] width 25 height 21
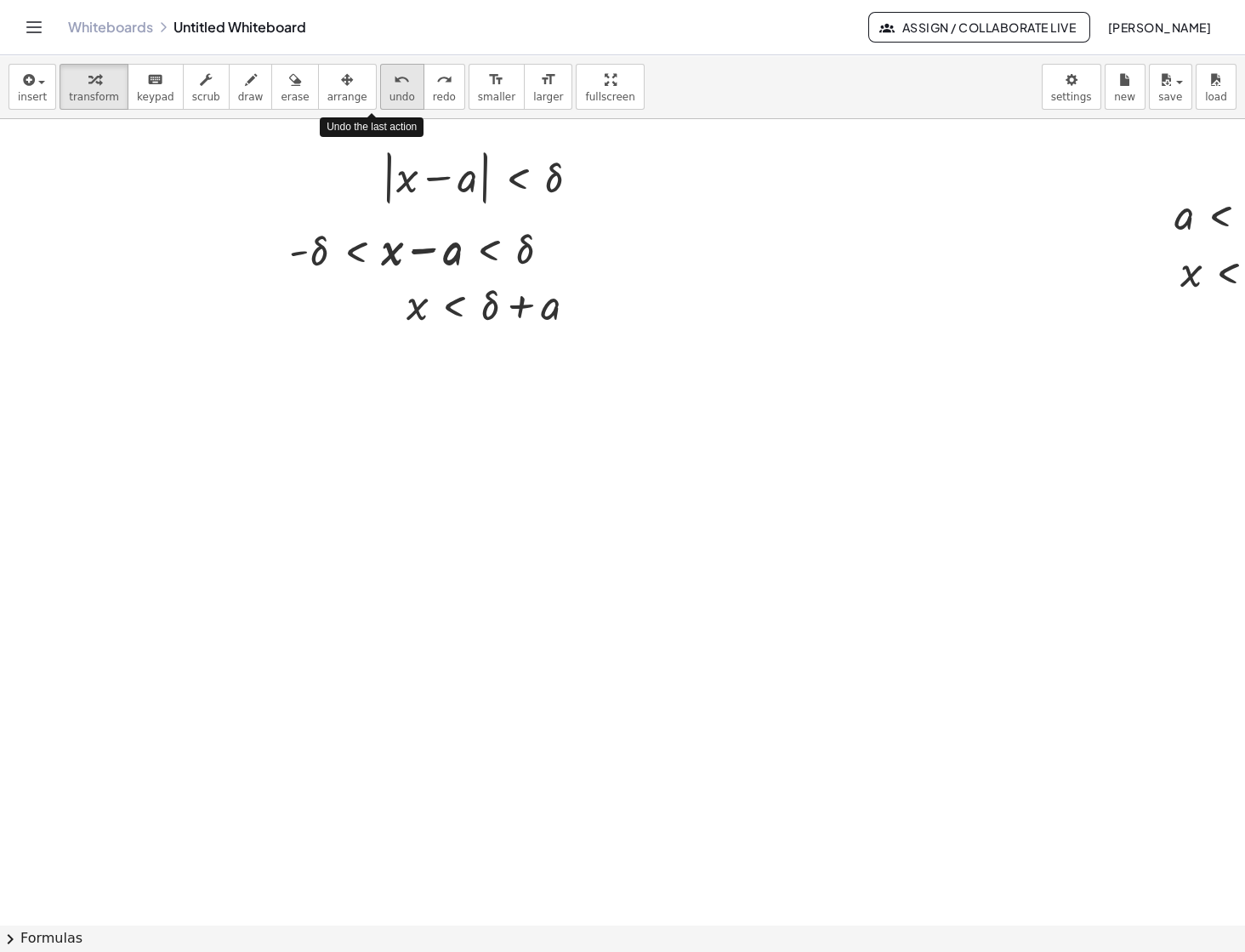
click at [389, 84] on div "undo" at bounding box center [402, 78] width 25 height 21
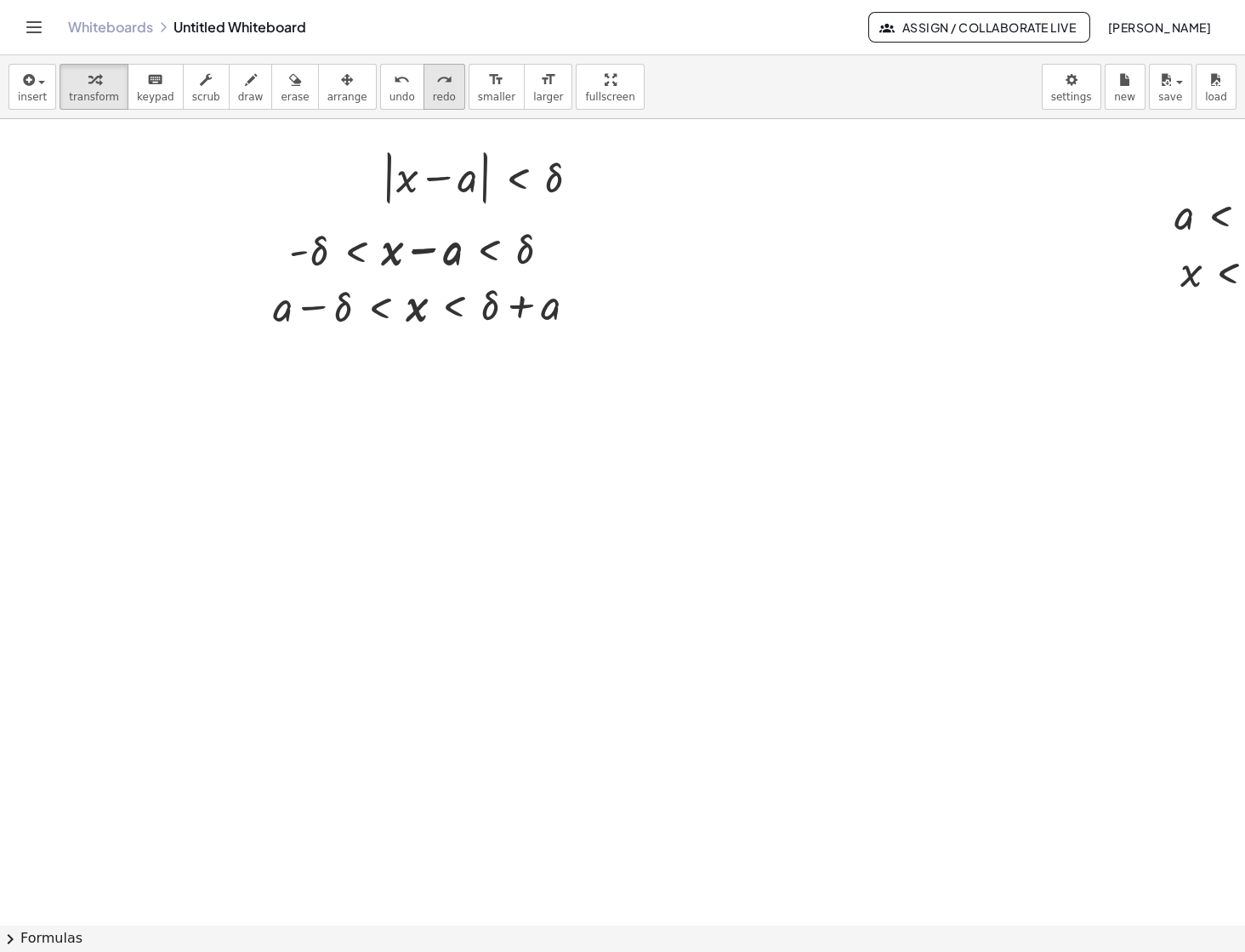
click at [436, 87] on icon "redo" at bounding box center [444, 79] width 16 height 21
click at [394, 87] on icon "undo" at bounding box center [402, 79] width 16 height 21
click at [327, 97] on span "arrange" at bounding box center [347, 97] width 40 height 12
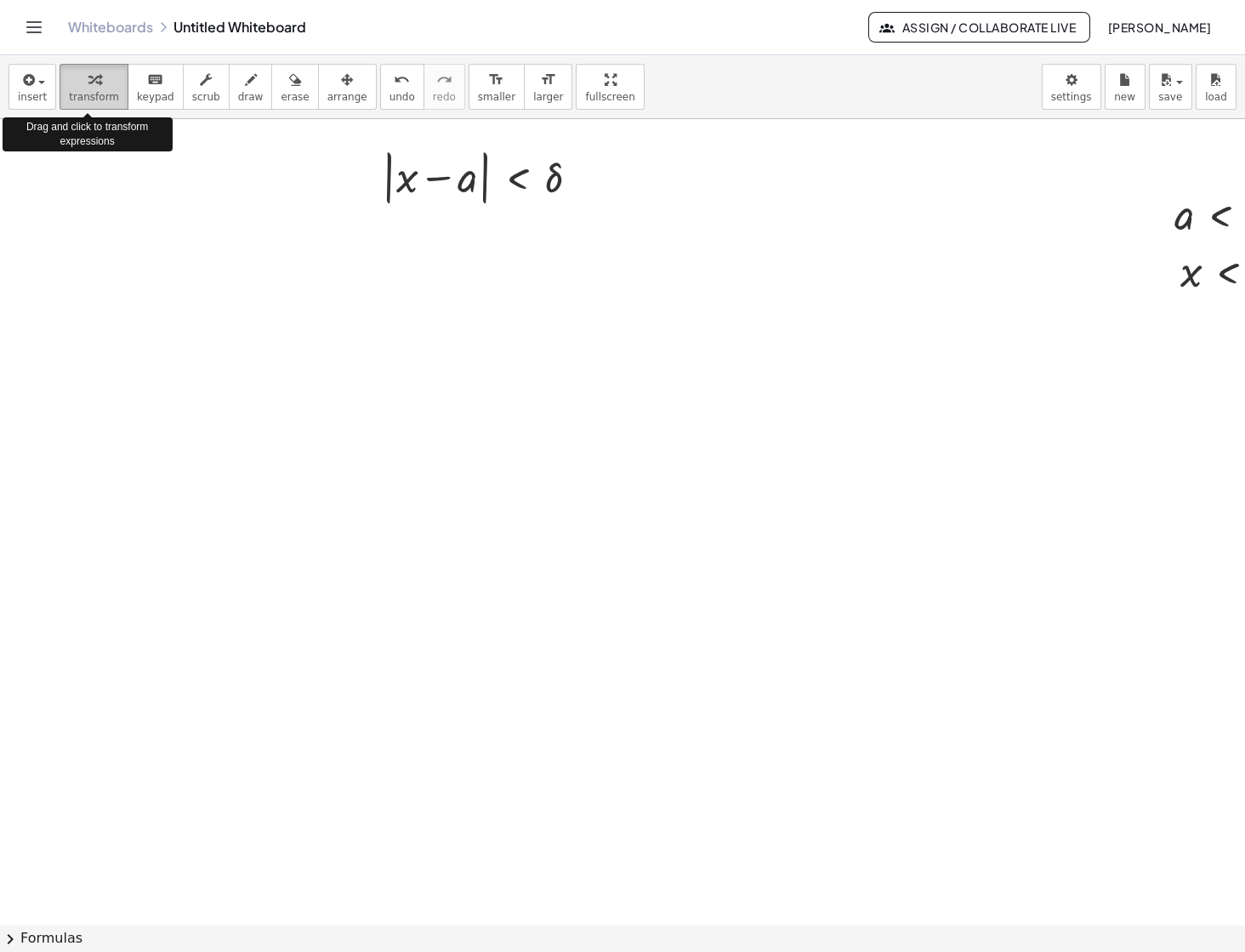
click at [80, 101] on span "transform" at bounding box center [93, 97] width 50 height 12
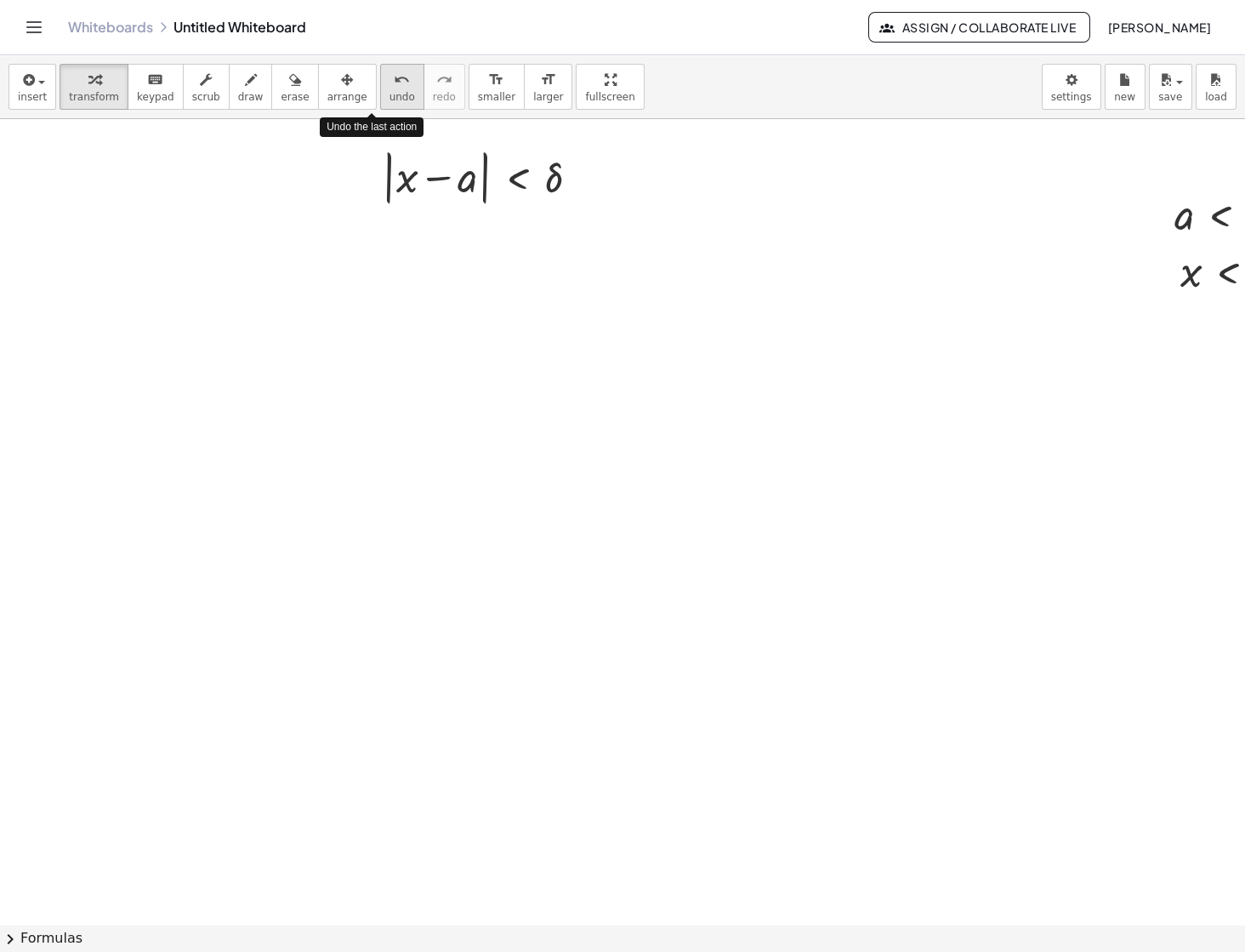
click at [389, 91] on span "undo" at bounding box center [402, 97] width 25 height 12
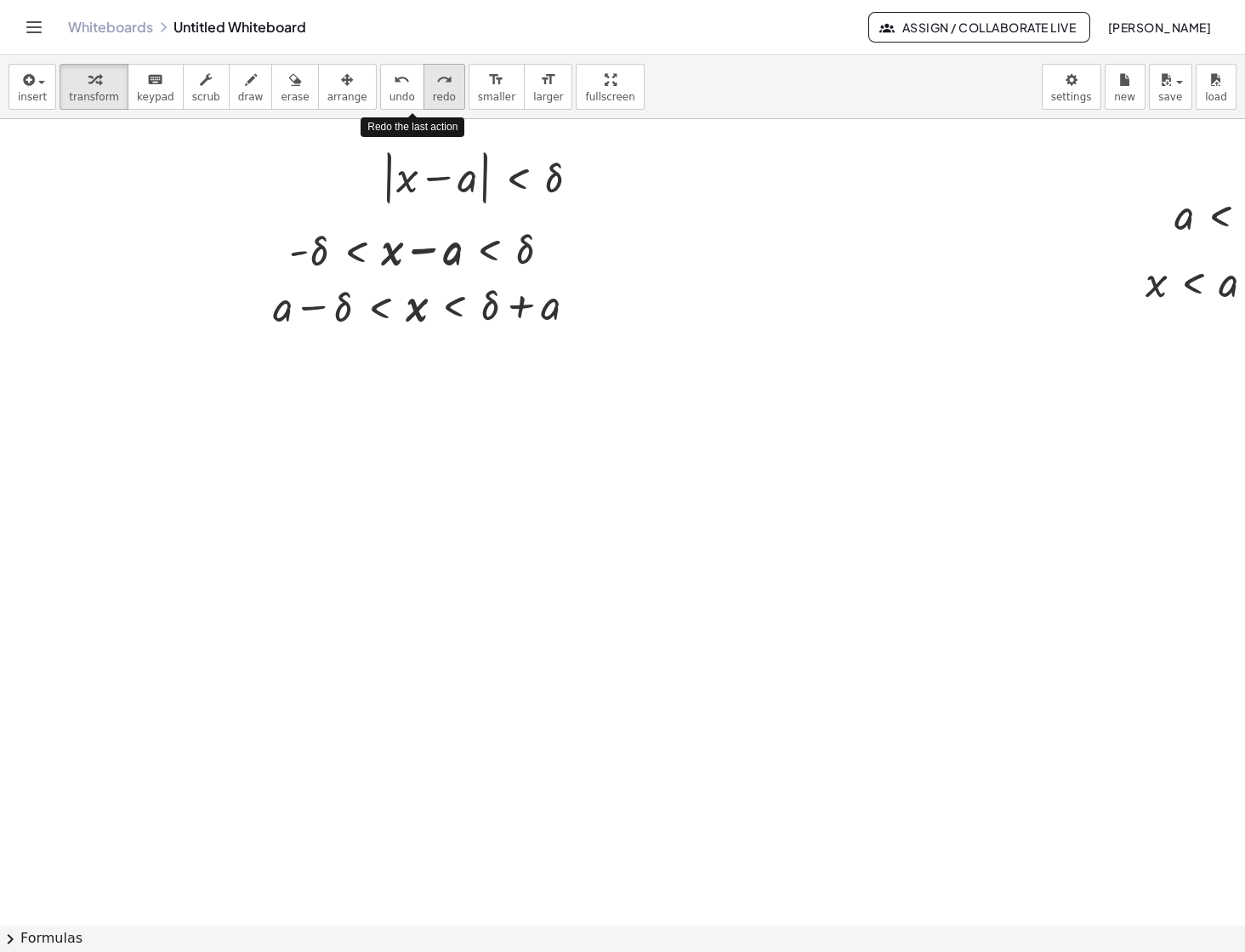
click at [433, 92] on span "redo" at bounding box center [444, 97] width 23 height 12
click at [389, 92] on span "undo" at bounding box center [402, 97] width 25 height 12
click at [433, 93] on span "redo" at bounding box center [444, 97] width 23 height 12
click at [433, 97] on span "redo" at bounding box center [444, 97] width 23 height 12
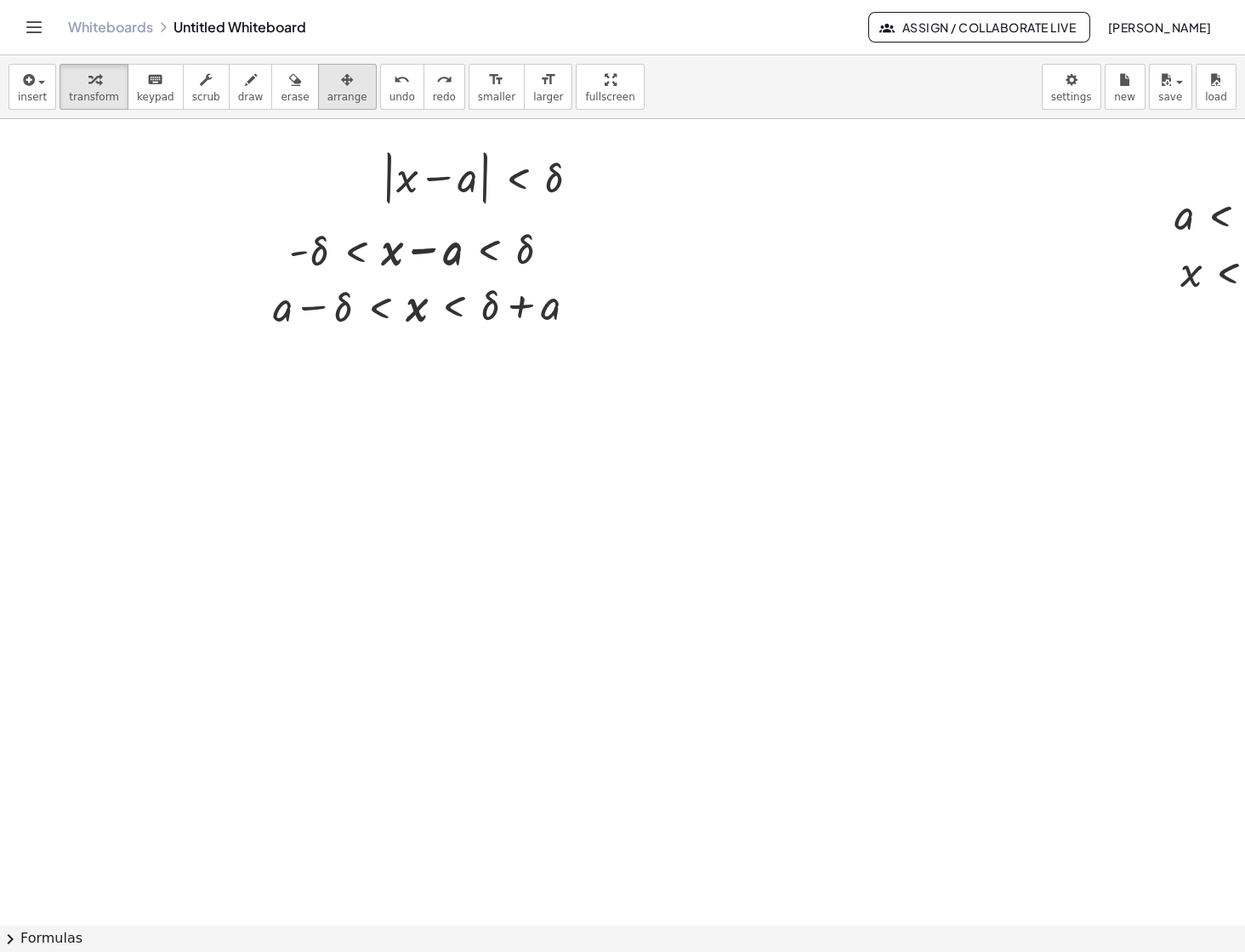
click at [327, 98] on span "arrange" at bounding box center [347, 97] width 40 height 12
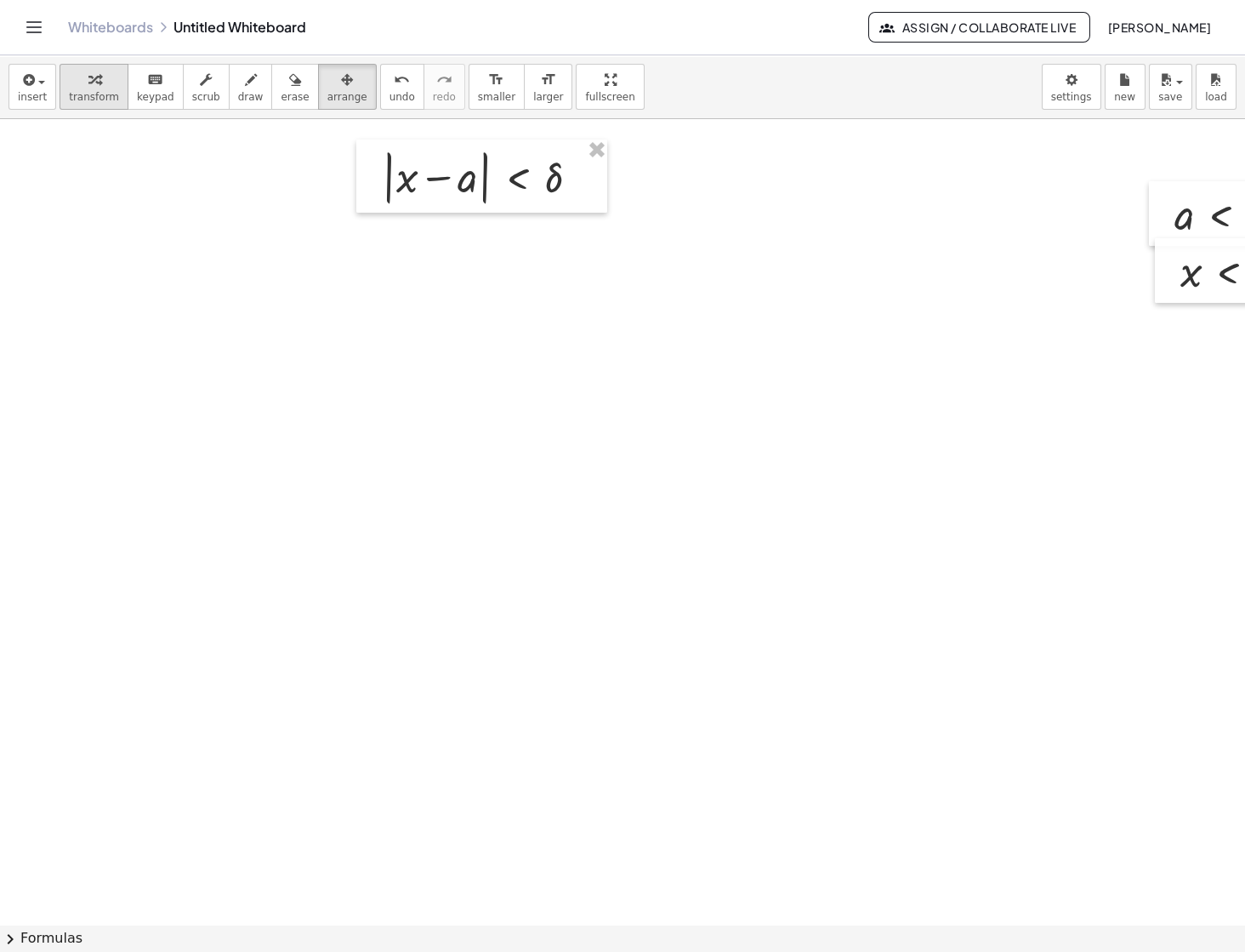
click at [105, 98] on span "transform" at bounding box center [93, 97] width 50 height 12
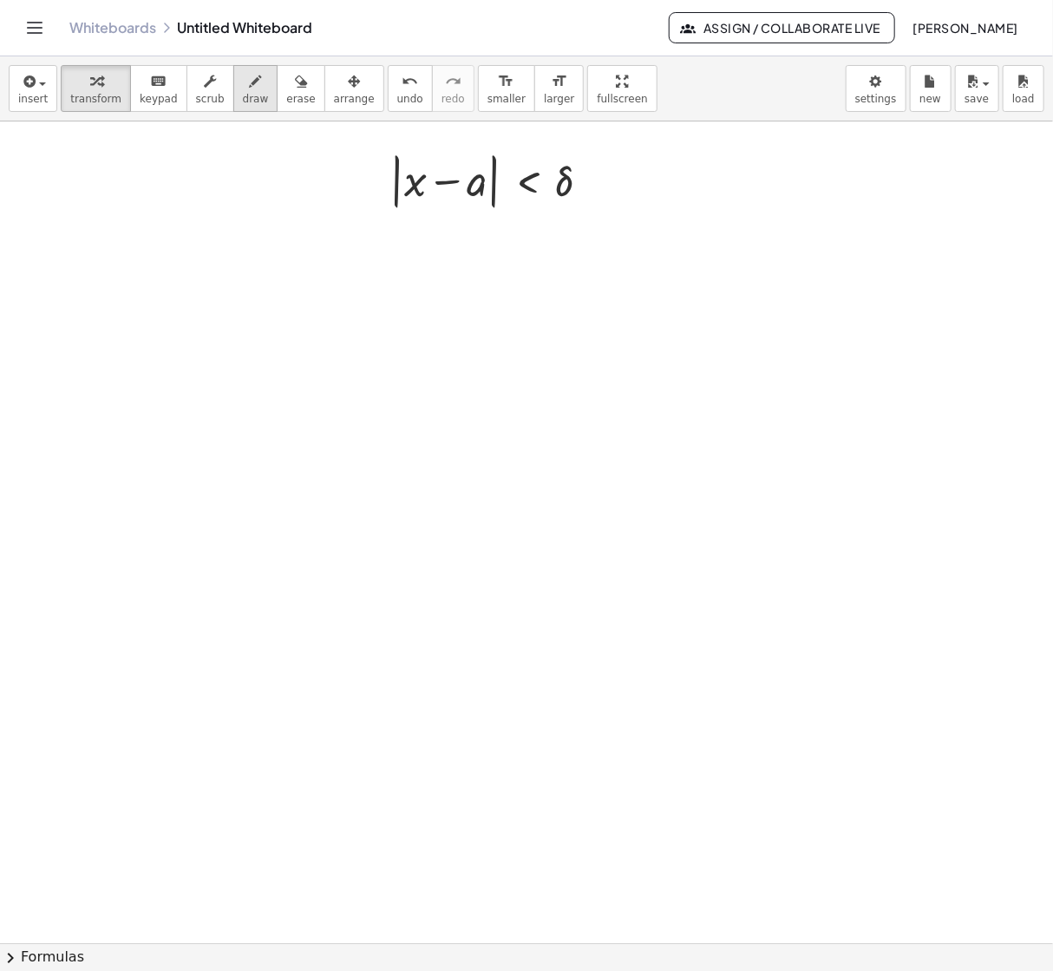
click at [250, 80] on icon "button" at bounding box center [256, 81] width 12 height 21
drag, startPoint x: 378, startPoint y: 169, endPoint x: 377, endPoint y: 190, distance: 20.8
drag, startPoint x: 329, startPoint y: 184, endPoint x: 321, endPoint y: 180, distance: 8.9
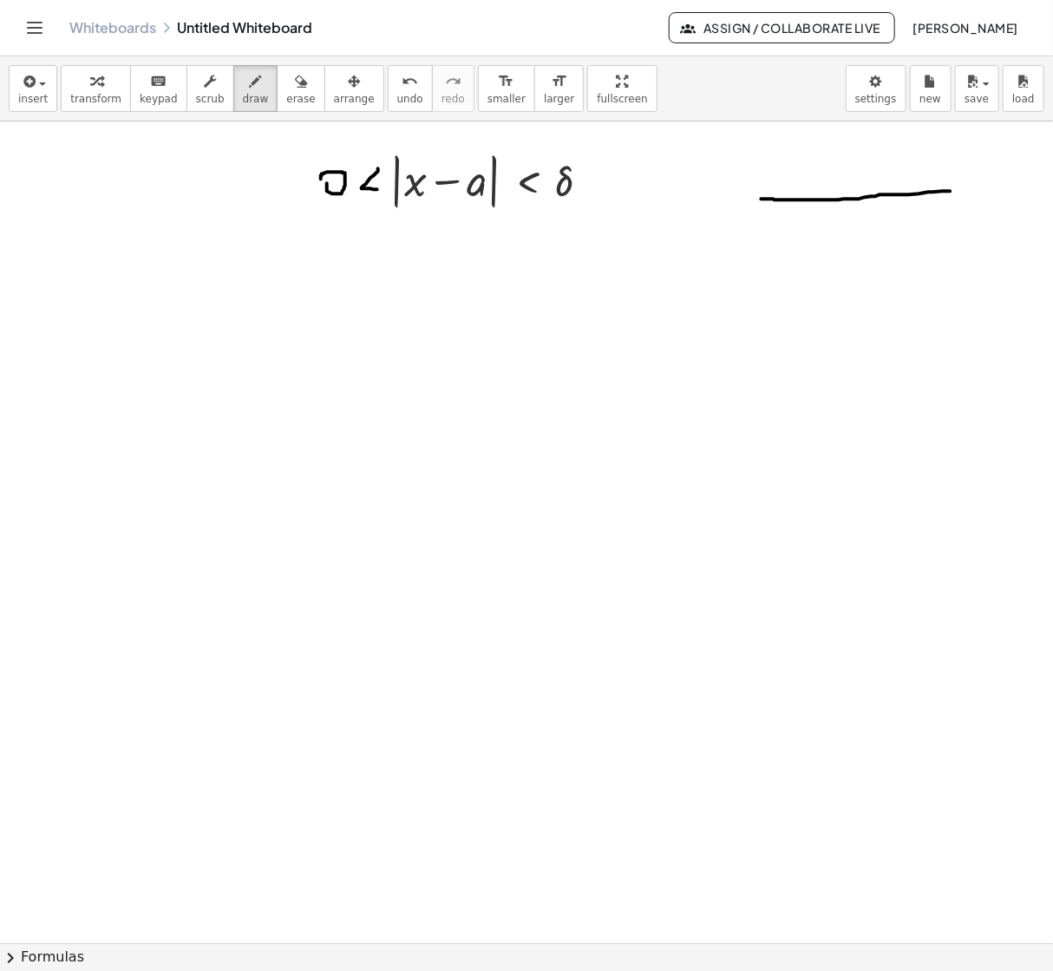
drag, startPoint x: 762, startPoint y: 200, endPoint x: 967, endPoint y: 192, distance: 204.9
drag, startPoint x: 856, startPoint y: 194, endPoint x: 856, endPoint y: 209, distance: 14.8
drag, startPoint x: 851, startPoint y: 226, endPoint x: 868, endPoint y: 239, distance: 21.0
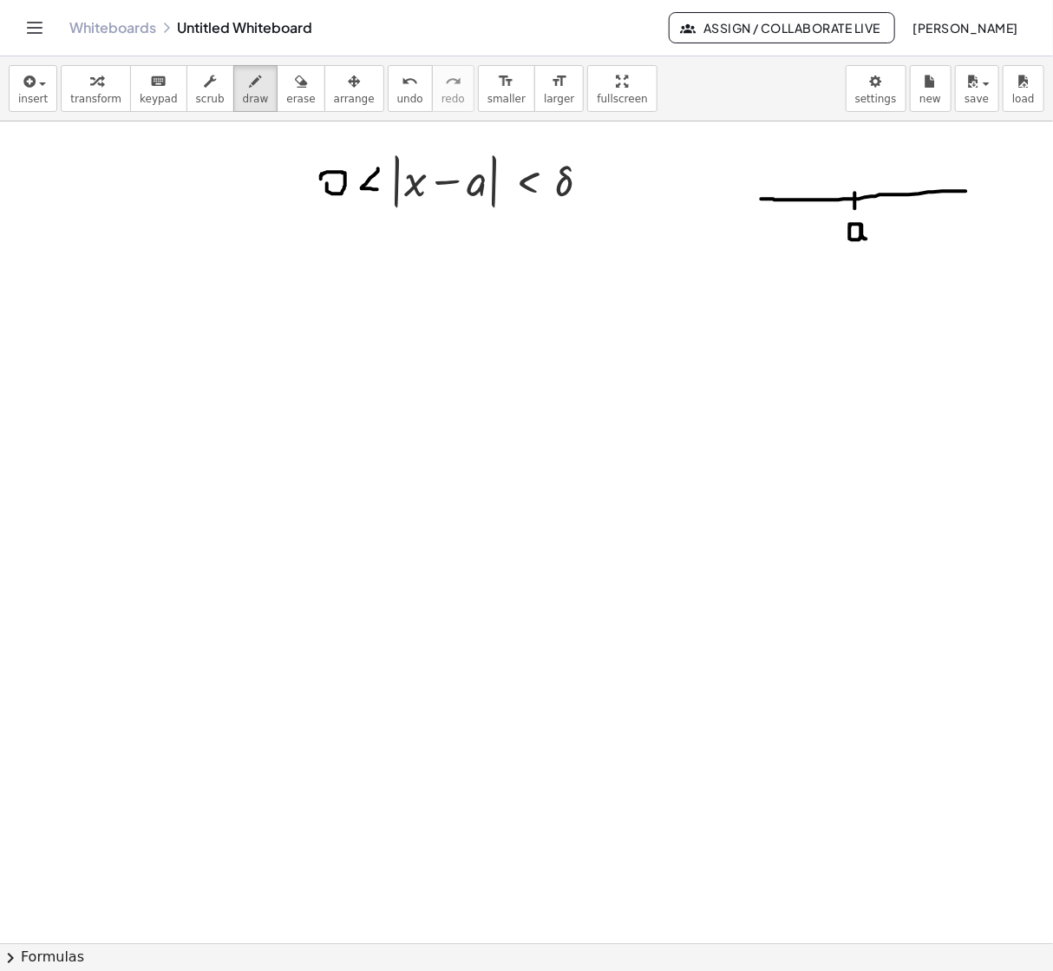
drag, startPoint x: 952, startPoint y: 182, endPoint x: 952, endPoint y: 206, distance: 23.4
drag, startPoint x: 948, startPoint y: 224, endPoint x: 961, endPoint y: 230, distance: 13.6
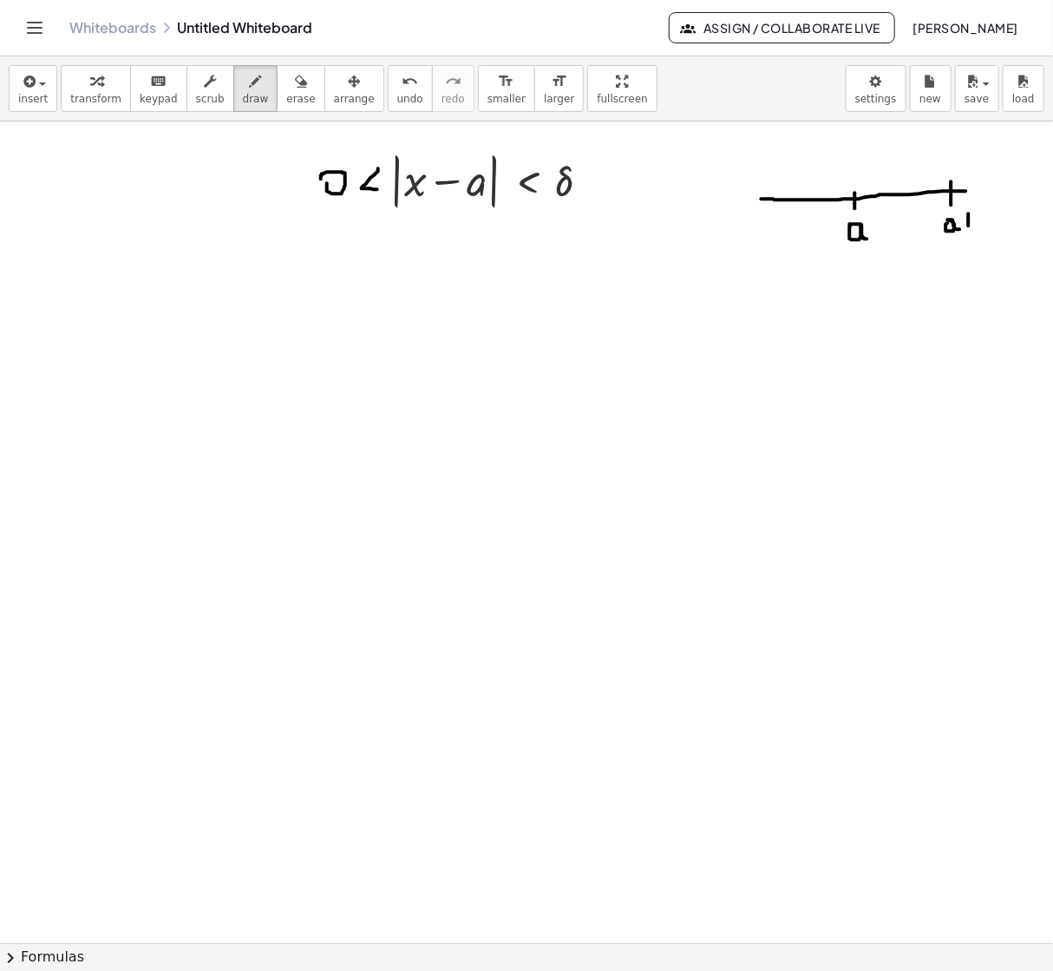
drag, startPoint x: 969, startPoint y: 215, endPoint x: 969, endPoint y: 226, distance: 11.3
drag, startPoint x: 964, startPoint y: 223, endPoint x: 976, endPoint y: 223, distance: 12.1
drag, startPoint x: 993, startPoint y: 209, endPoint x: 988, endPoint y: 229, distance: 20.4
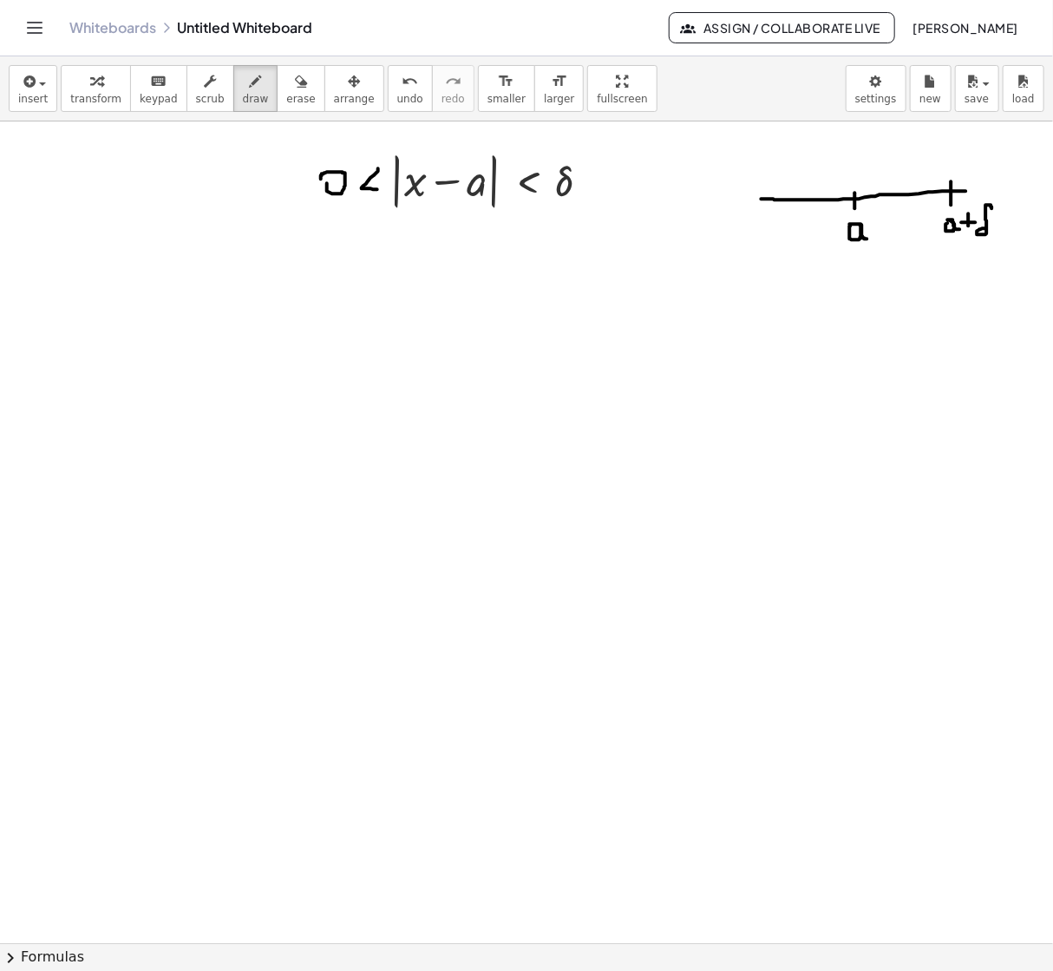
drag, startPoint x: 766, startPoint y: 190, endPoint x: 764, endPoint y: 207, distance: 17.4
drag, startPoint x: 720, startPoint y: 239, endPoint x: 738, endPoint y: 242, distance: 18.4
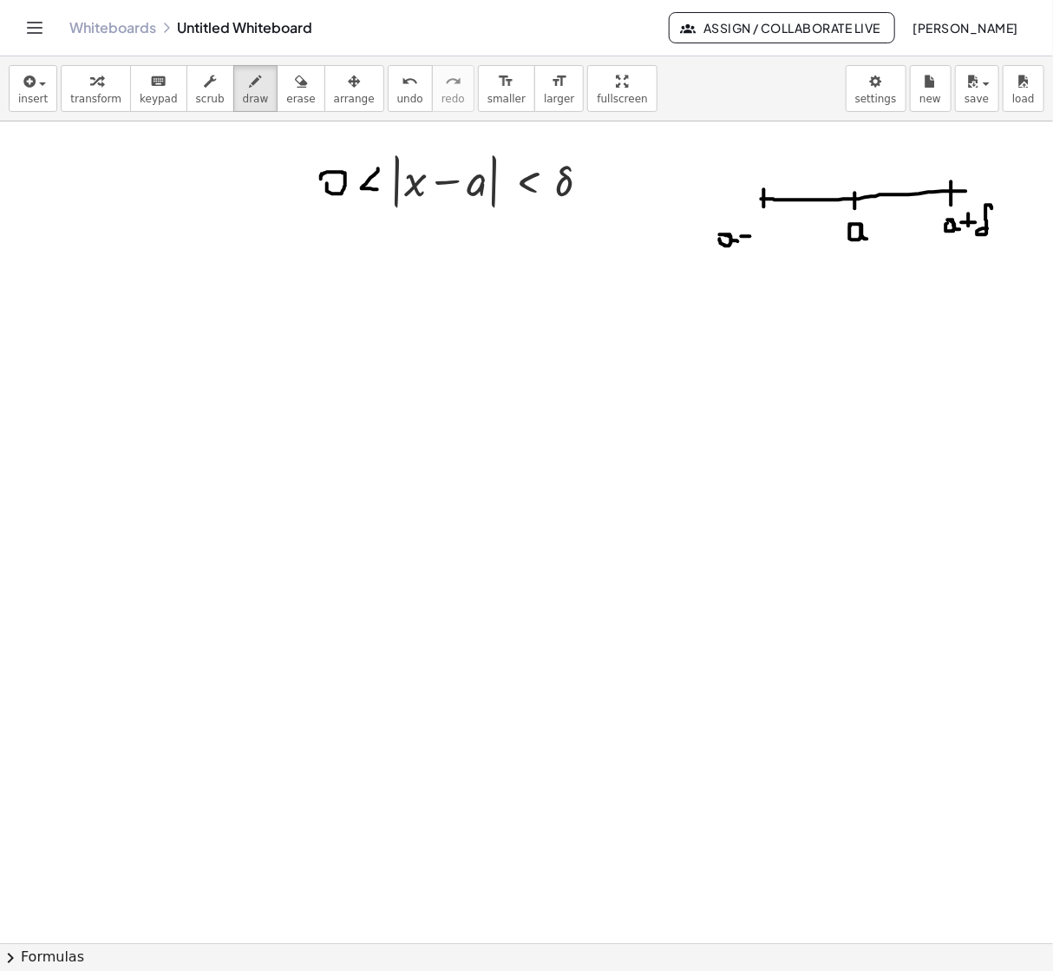
drag, startPoint x: 742, startPoint y: 237, endPoint x: 751, endPoint y: 237, distance: 9.5
drag, startPoint x: 772, startPoint y: 223, endPoint x: 764, endPoint y: 241, distance: 19.8
drag, startPoint x: 846, startPoint y: 179, endPoint x: 844, endPoint y: 219, distance: 40.0
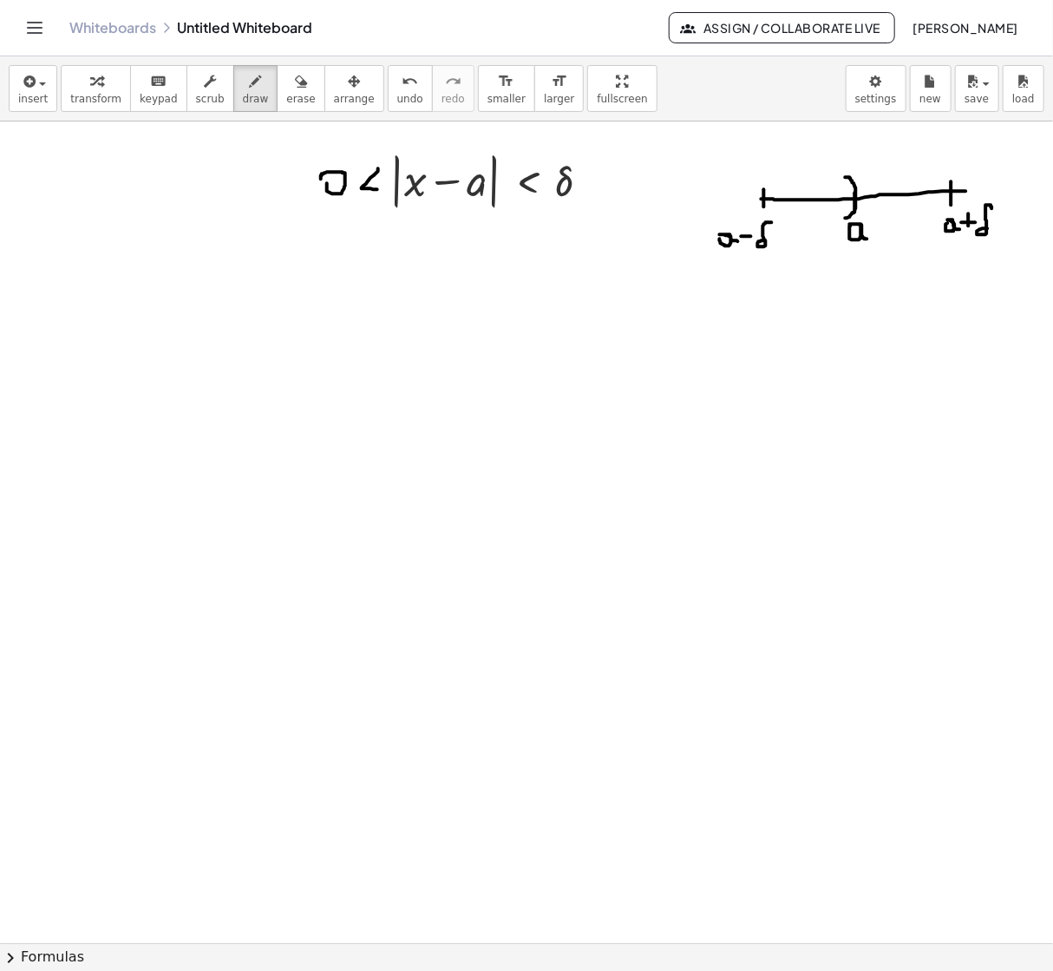
drag, startPoint x: 771, startPoint y: 176, endPoint x: 771, endPoint y: 218, distance: 41.6
click at [402, 88] on icon "undo" at bounding box center [410, 81] width 16 height 21
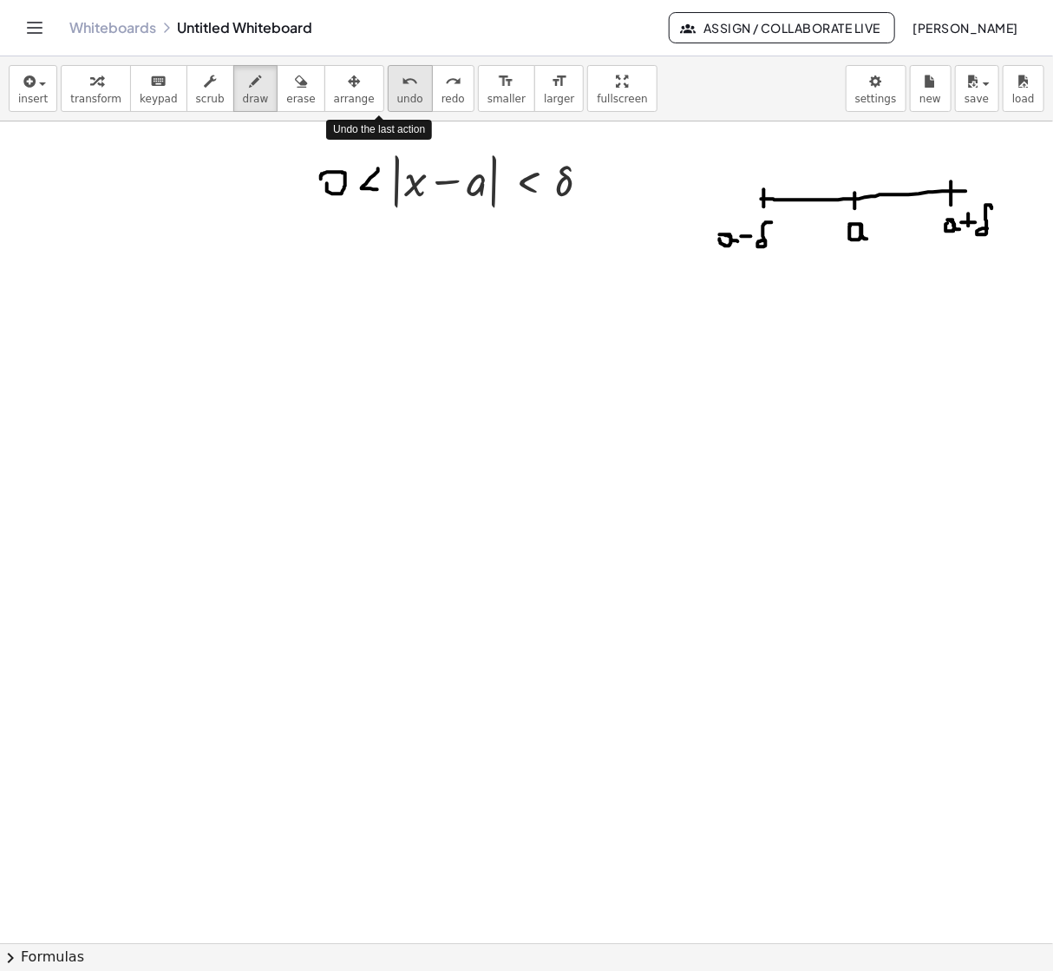
click at [402, 88] on icon "undo" at bounding box center [410, 81] width 16 height 21
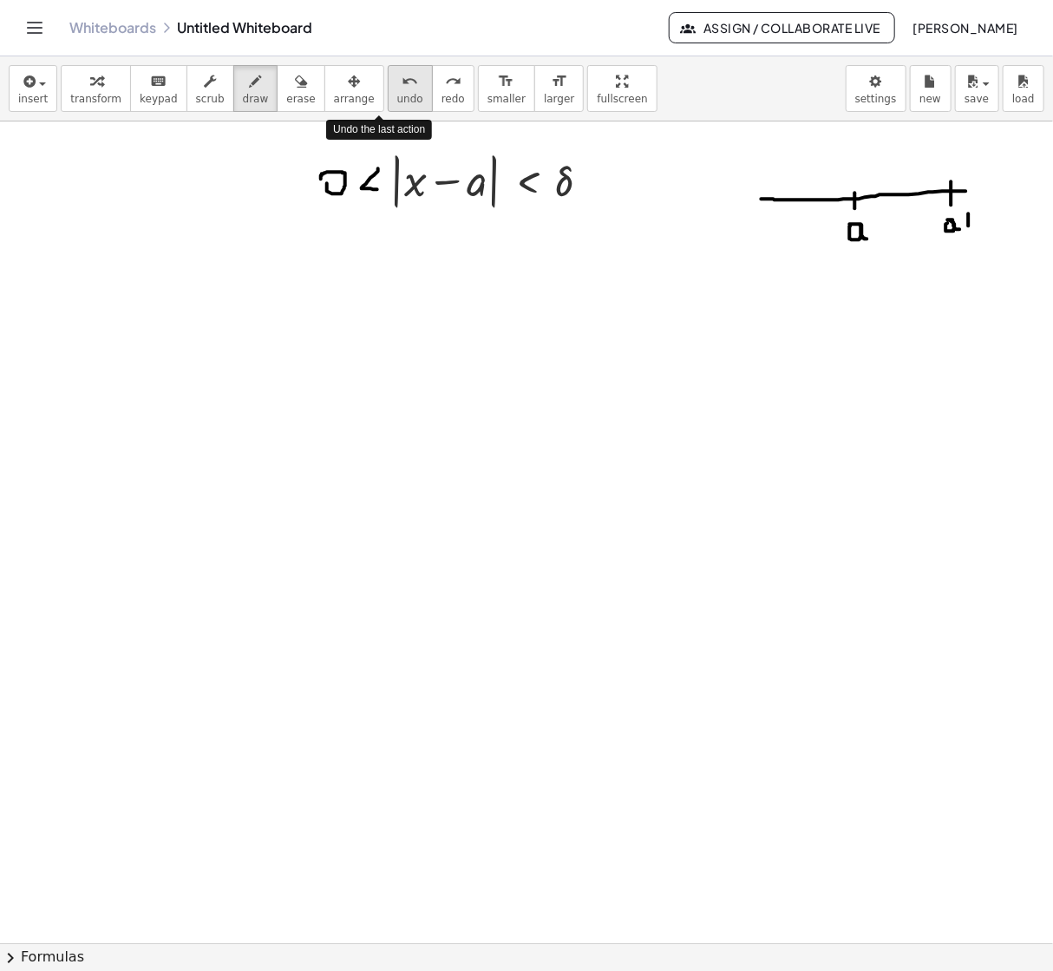
click at [402, 88] on icon "undo" at bounding box center [410, 81] width 16 height 21
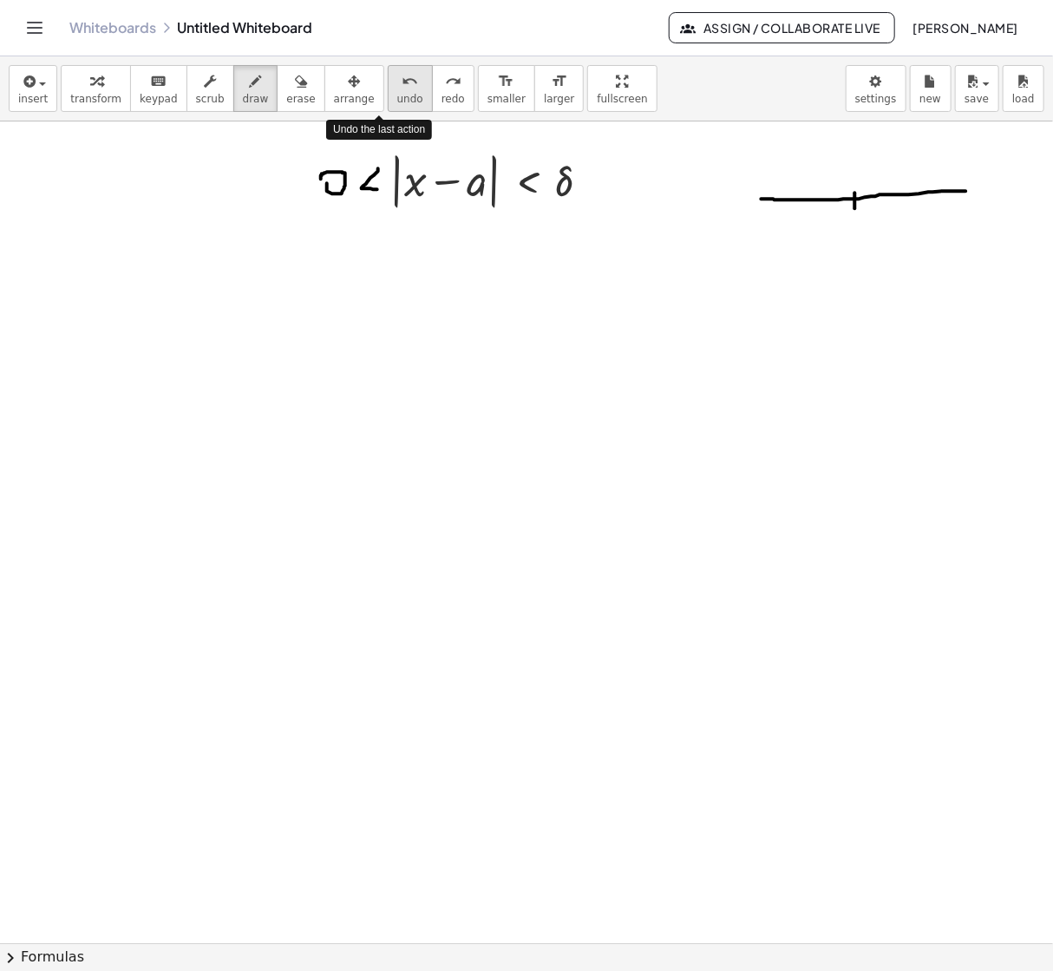
click at [402, 88] on icon "undo" at bounding box center [410, 81] width 16 height 21
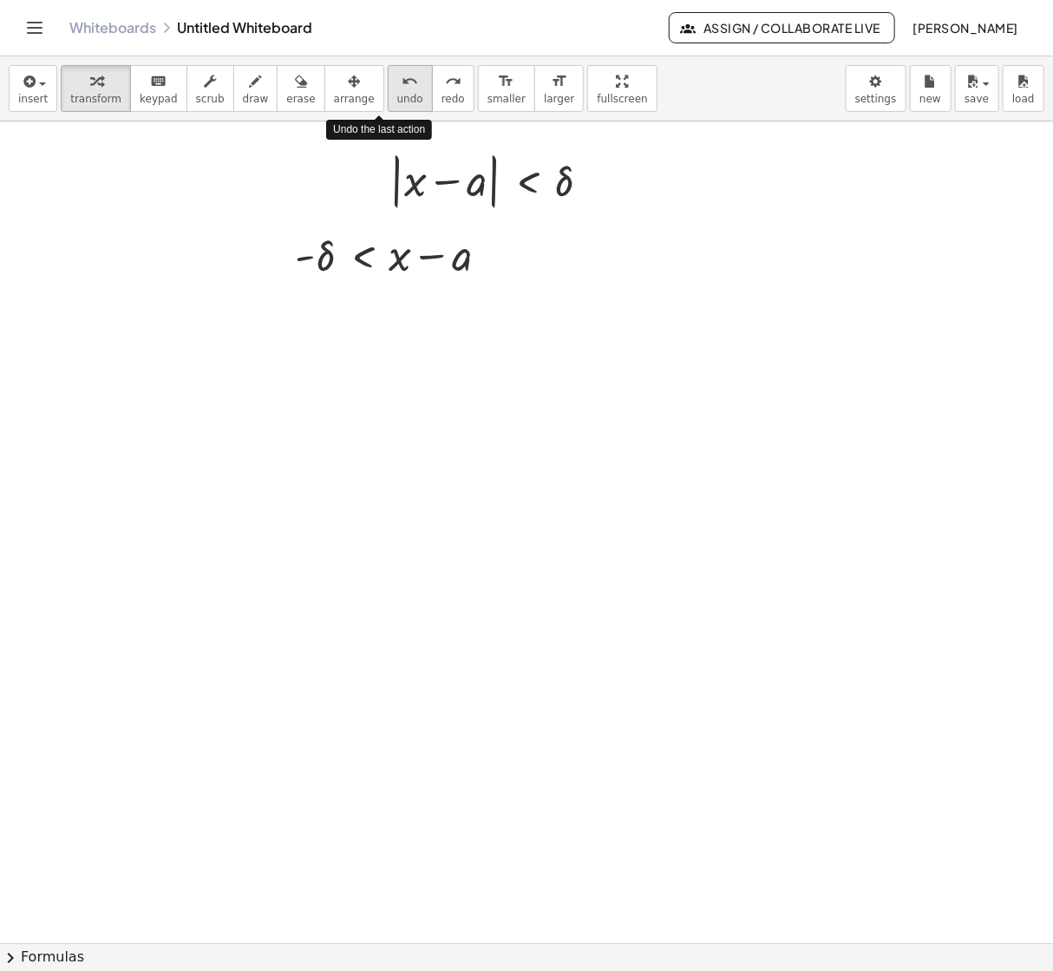
click at [402, 88] on icon "undo" at bounding box center [410, 81] width 16 height 21
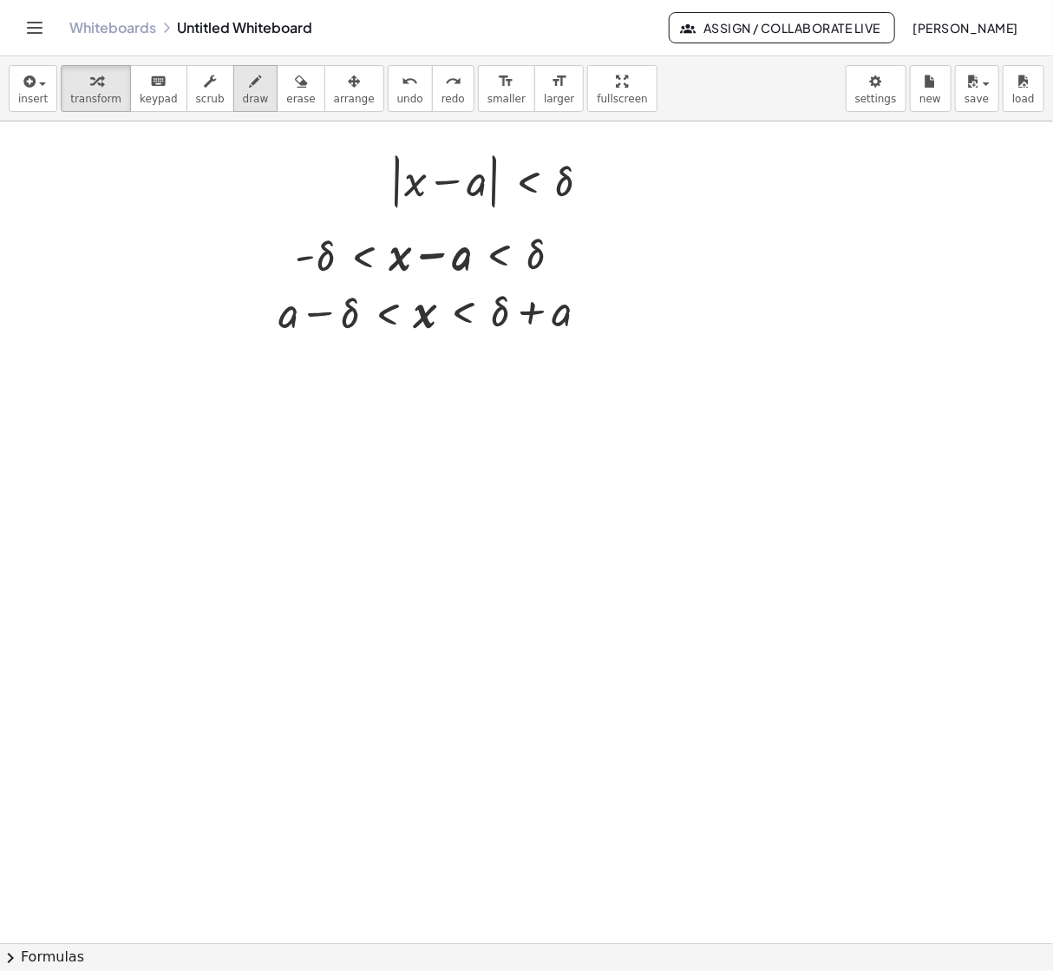
click at [243, 102] on span "draw" at bounding box center [256, 99] width 26 height 12
drag, startPoint x: 738, startPoint y: 257, endPoint x: 967, endPoint y: 254, distance: 228.2
drag, startPoint x: 866, startPoint y: 236, endPoint x: 866, endPoint y: 266, distance: 30.4
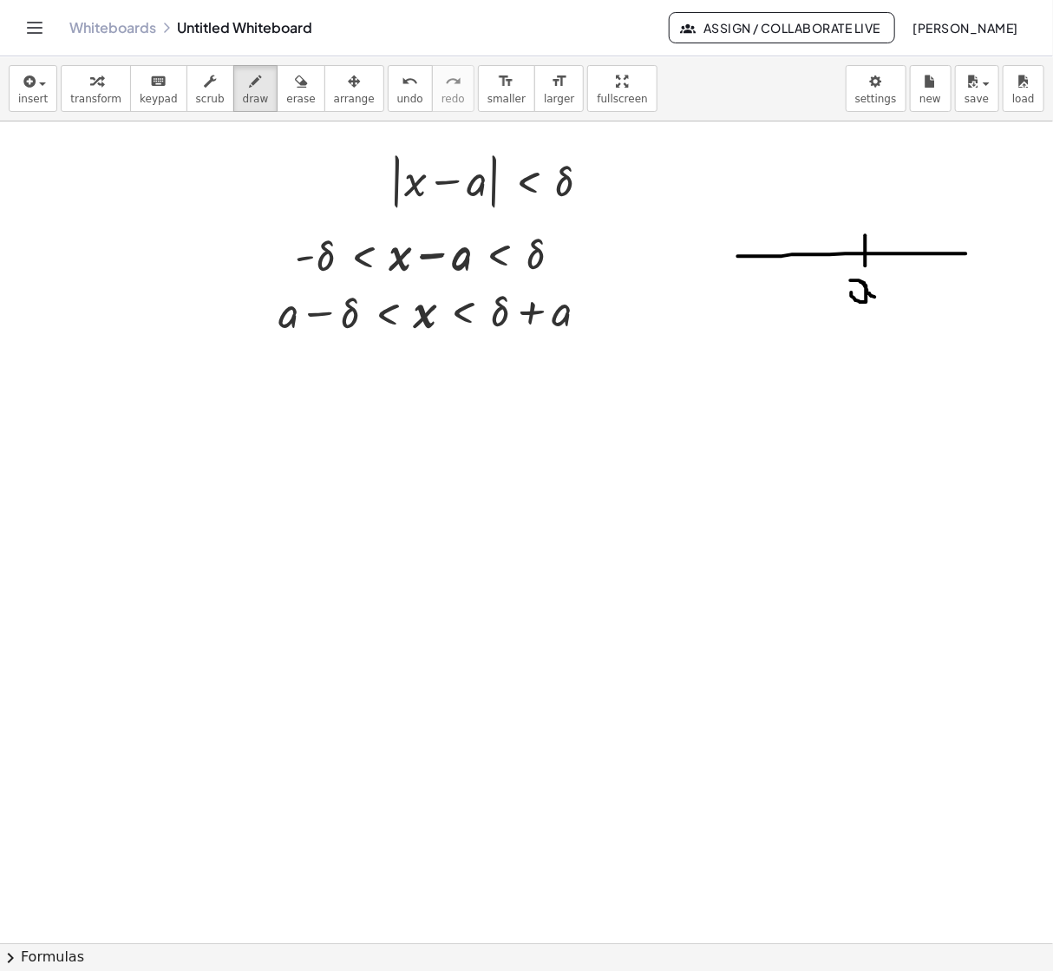
drag, startPoint x: 852, startPoint y: 292, endPoint x: 881, endPoint y: 298, distance: 29.1
drag, startPoint x: 766, startPoint y: 244, endPoint x: 766, endPoint y: 270, distance: 26.0
drag, startPoint x: 774, startPoint y: 235, endPoint x: 773, endPoint y: 272, distance: 36.5
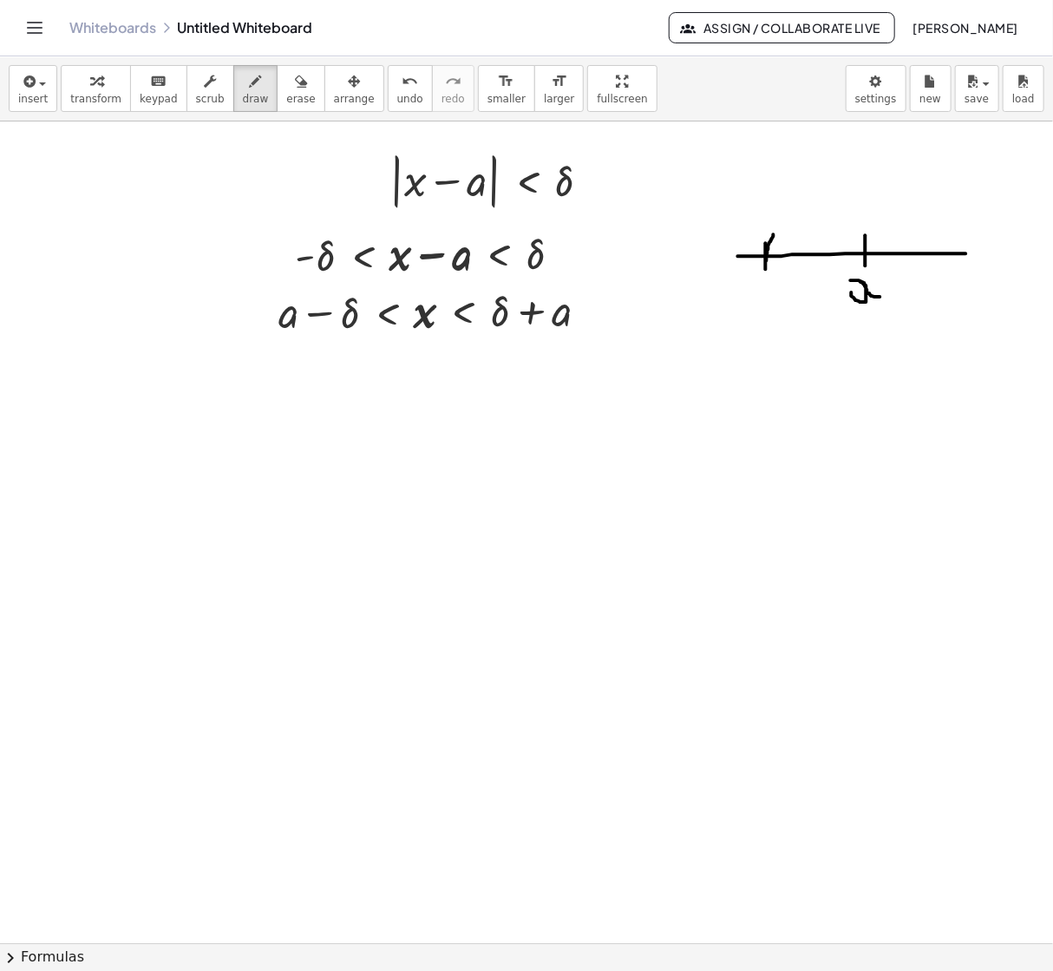
drag, startPoint x: 858, startPoint y: 231, endPoint x: 861, endPoint y: 268, distance: 37.4
click at [90, 91] on icon "button" at bounding box center [96, 81] width 12 height 21
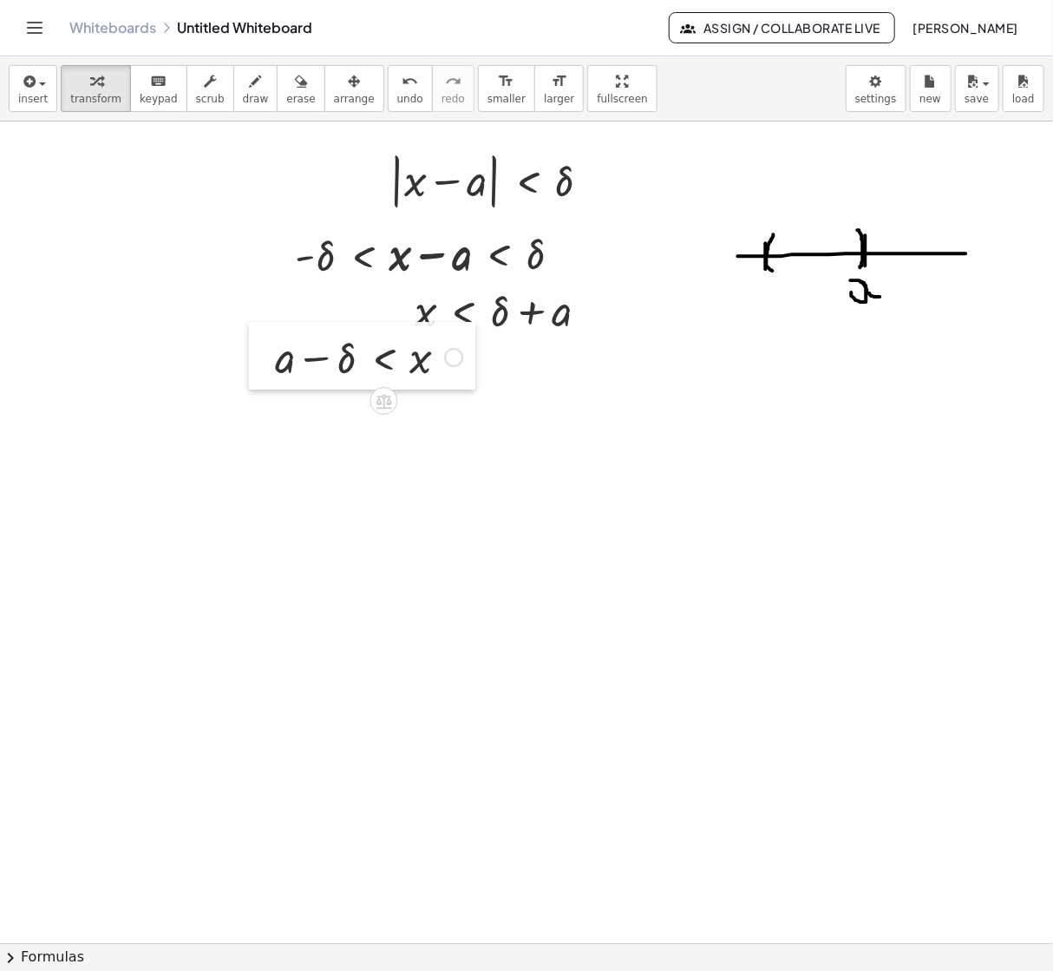
drag, startPoint x: 272, startPoint y: 314, endPoint x: 266, endPoint y: 360, distance: 46.3
click at [266, 360] on div at bounding box center [262, 356] width 26 height 68
drag, startPoint x: 454, startPoint y: 358, endPoint x: 508, endPoint y: 525, distance: 175.1
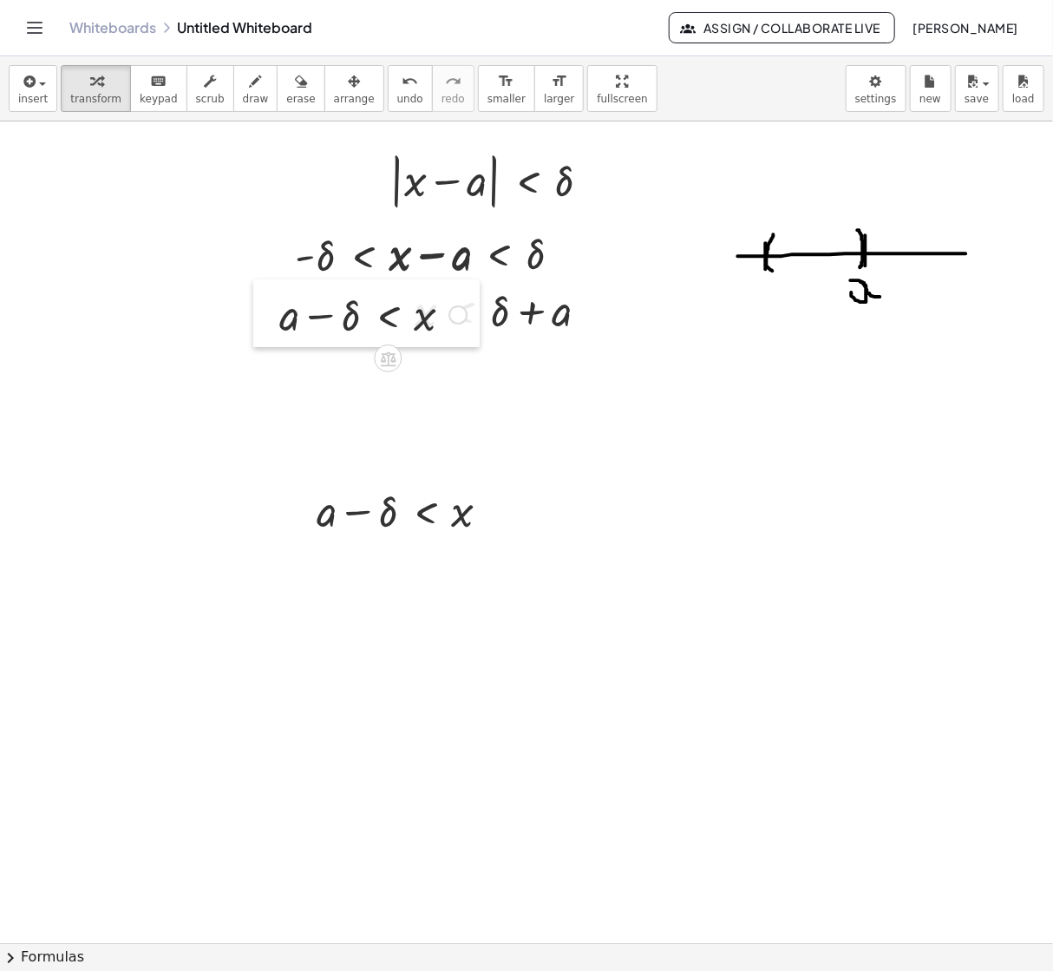
drag, startPoint x: 272, startPoint y: 357, endPoint x: 277, endPoint y: 308, distance: 48.8
click at [277, 308] on div at bounding box center [266, 313] width 26 height 68
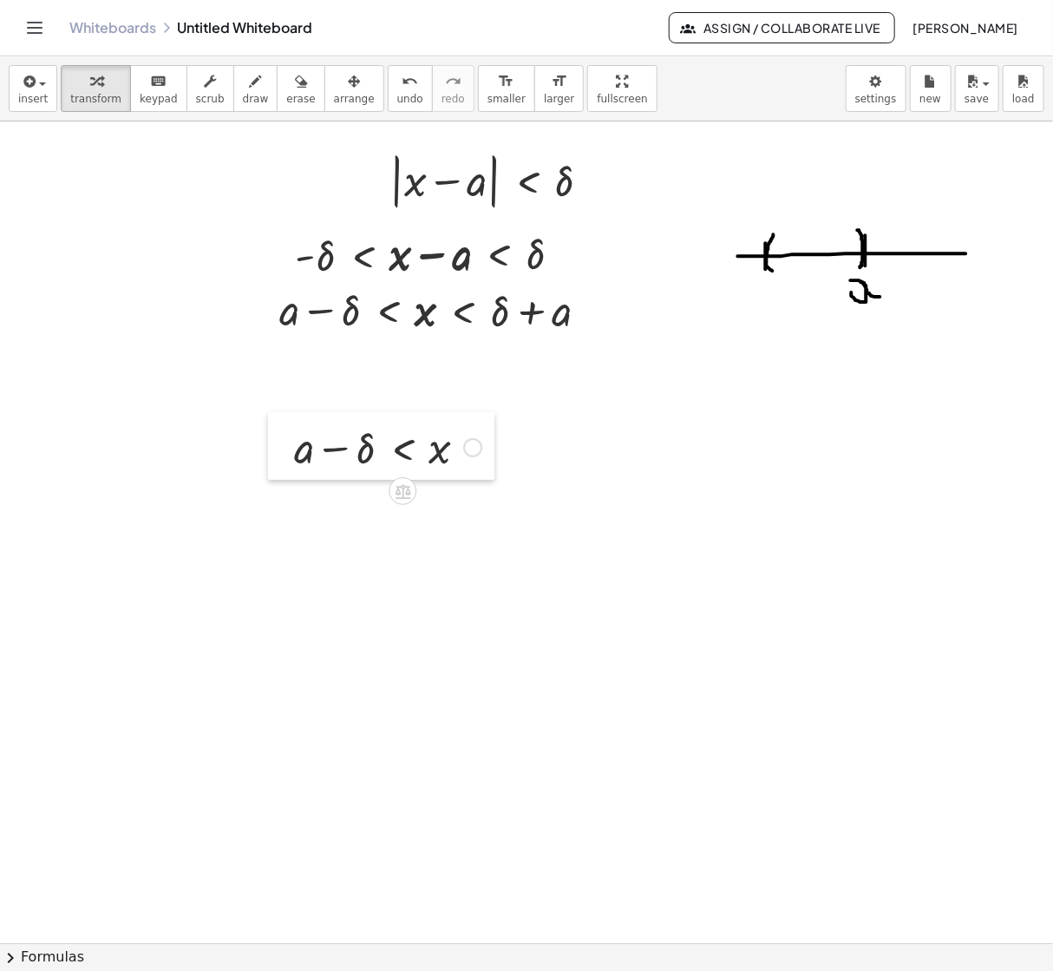
drag, startPoint x: 301, startPoint y: 528, endPoint x: 263, endPoint y: 438, distance: 98.0
click at [268, 438] on div at bounding box center [281, 446] width 26 height 68
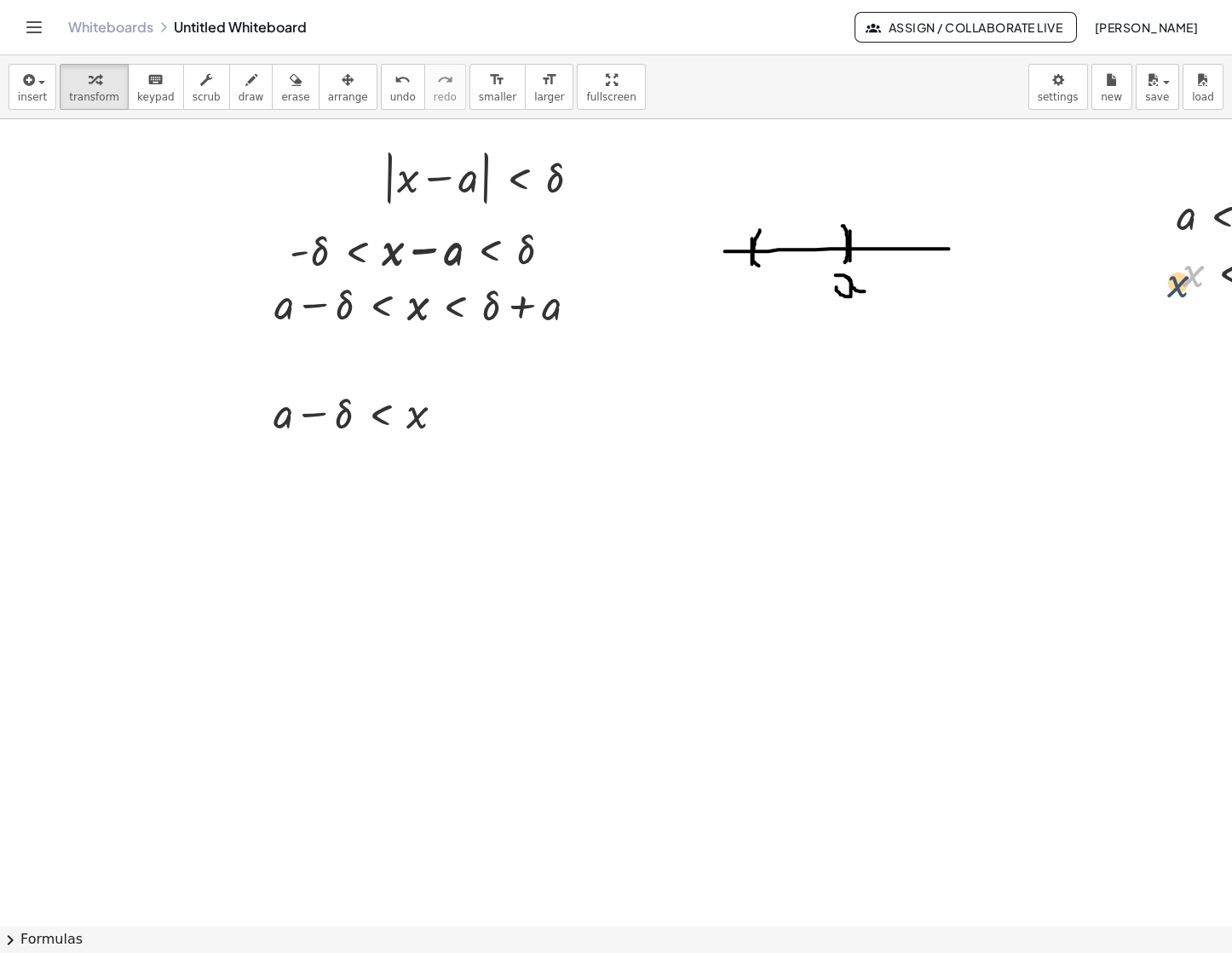
drag, startPoint x: 1188, startPoint y: 287, endPoint x: 1171, endPoint y: 297, distance: 19.7
click at [991, 297] on div "x x < a" at bounding box center [1237, 271] width 161 height 65
drag, startPoint x: 1158, startPoint y: 273, endPoint x: 382, endPoint y: 415, distance: 788.9
click at [382, 415] on div at bounding box center [393, 413] width 26 height 65
click at [245, 83] on icon "button" at bounding box center [251, 79] width 12 height 21
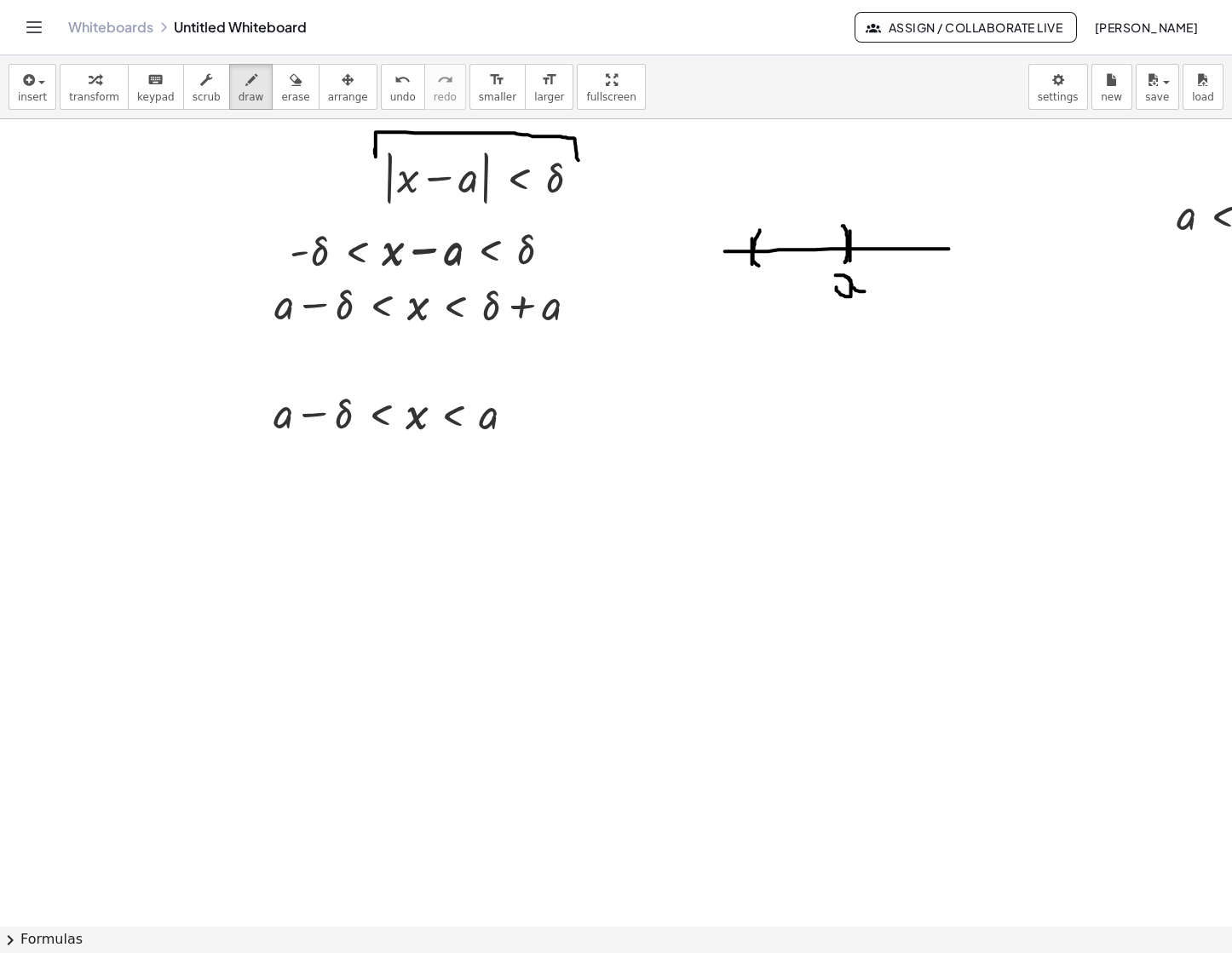
drag, startPoint x: 375, startPoint y: 150, endPoint x: 579, endPoint y: 164, distance: 204.5
drag, startPoint x: 248, startPoint y: 435, endPoint x: 505, endPoint y: 446, distance: 257.2
click at [85, 91] on span "transform" at bounding box center [93, 97] width 50 height 12
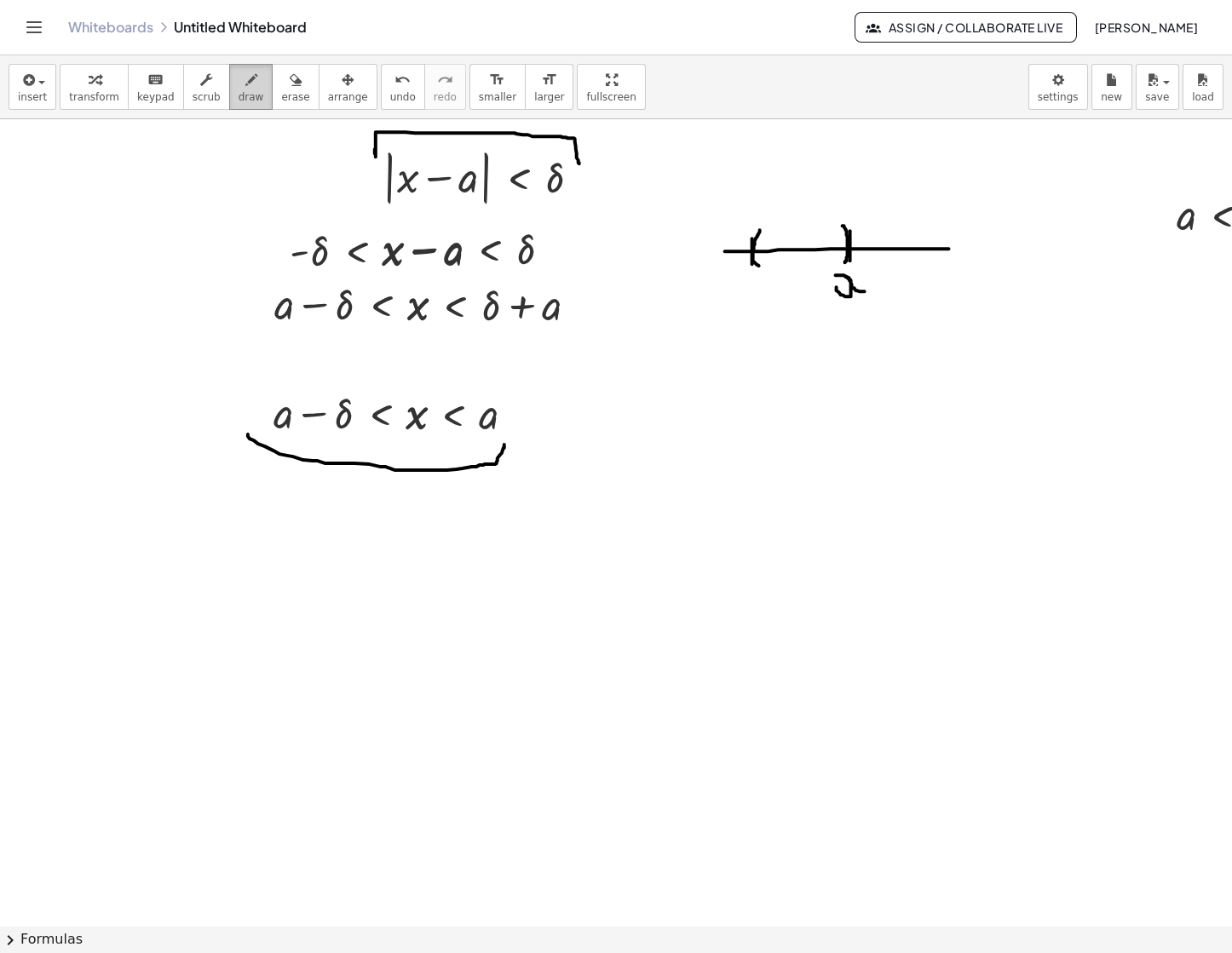
click at [244, 78] on button "draw" at bounding box center [250, 86] width 44 height 46
drag, startPoint x: 861, startPoint y: 227, endPoint x: 862, endPoint y: 268, distance: 41.0
drag, startPoint x: 942, startPoint y: 227, endPoint x: 937, endPoint y: 271, distance: 44.3
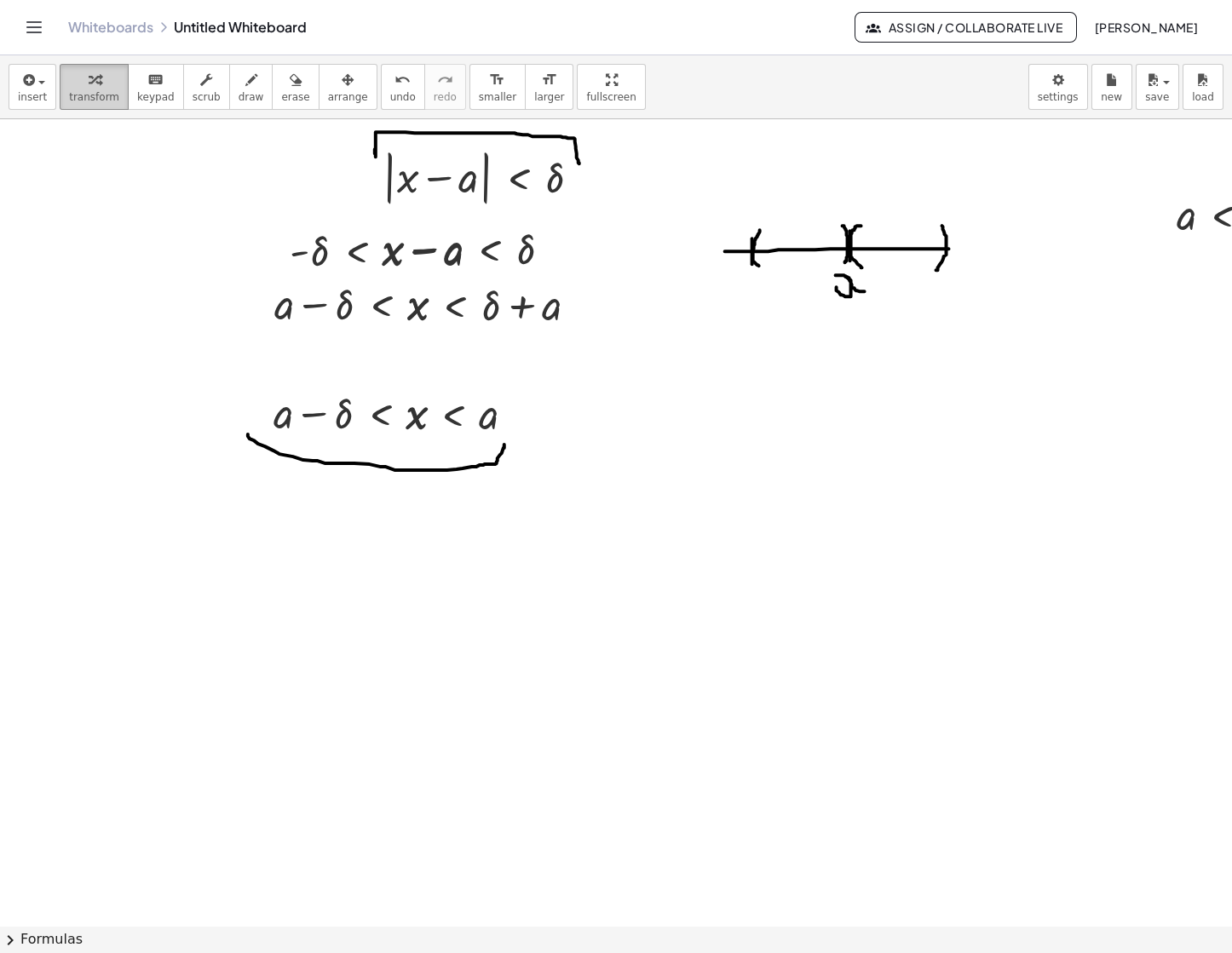
click at [87, 104] on button "transform" at bounding box center [94, 86] width 69 height 46
drag, startPoint x: 580, startPoint y: 306, endPoint x: 761, endPoint y: 434, distance: 221.7
drag, startPoint x: 550, startPoint y: 431, endPoint x: 756, endPoint y: 435, distance: 206.0
click at [755, 435] on div at bounding box center [742, 424] width 26 height 67
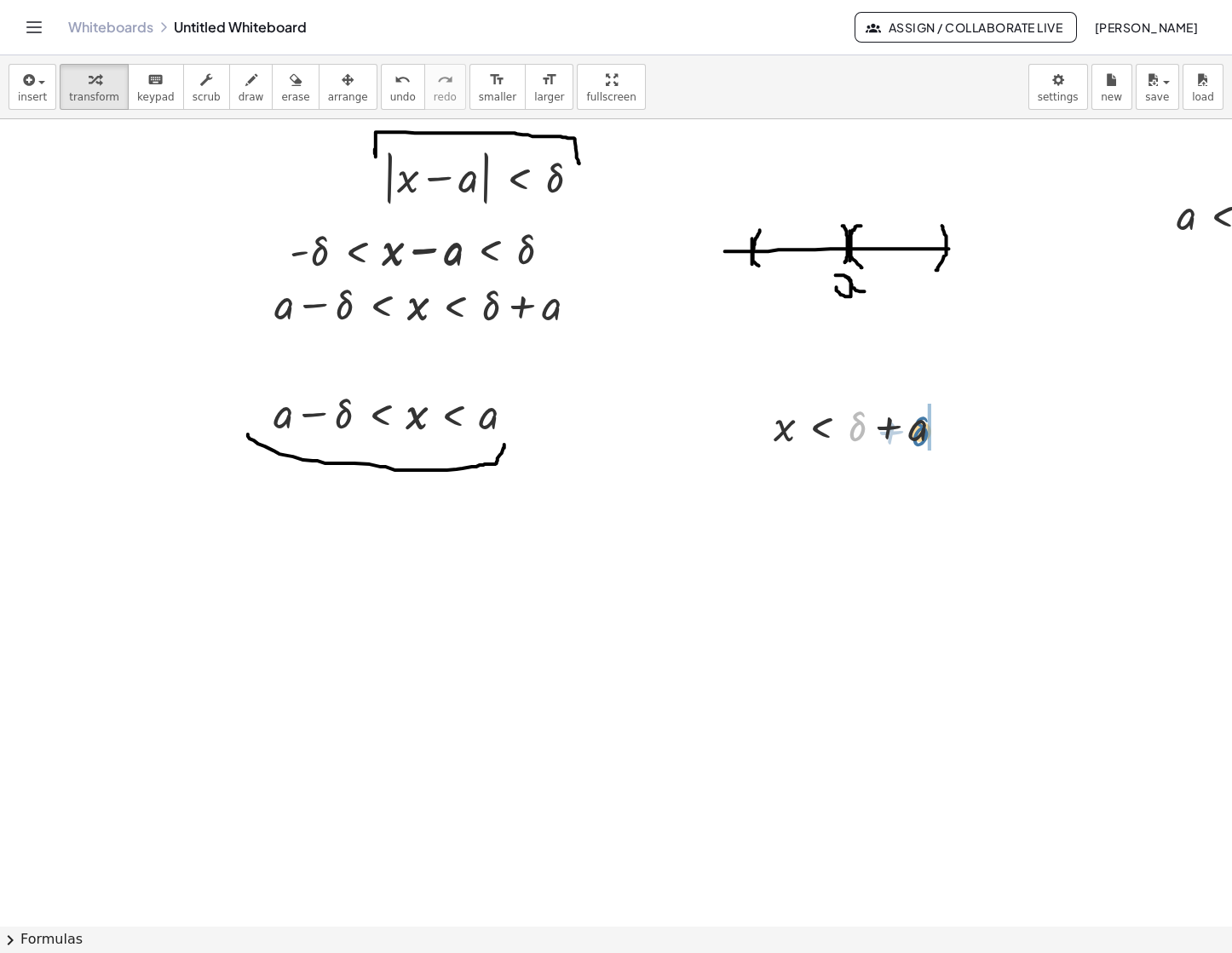
drag, startPoint x: 847, startPoint y: 437, endPoint x: 913, endPoint y: 444, distance: 66.4
click at [913, 444] on div at bounding box center [865, 424] width 201 height 58
drag, startPoint x: 951, startPoint y: 486, endPoint x: 947, endPoint y: 441, distance: 45.2
click at [947, 441] on div at bounding box center [948, 447] width 19 height 19
drag, startPoint x: 1158, startPoint y: 217, endPoint x: 684, endPoint y: 428, distance: 518.8
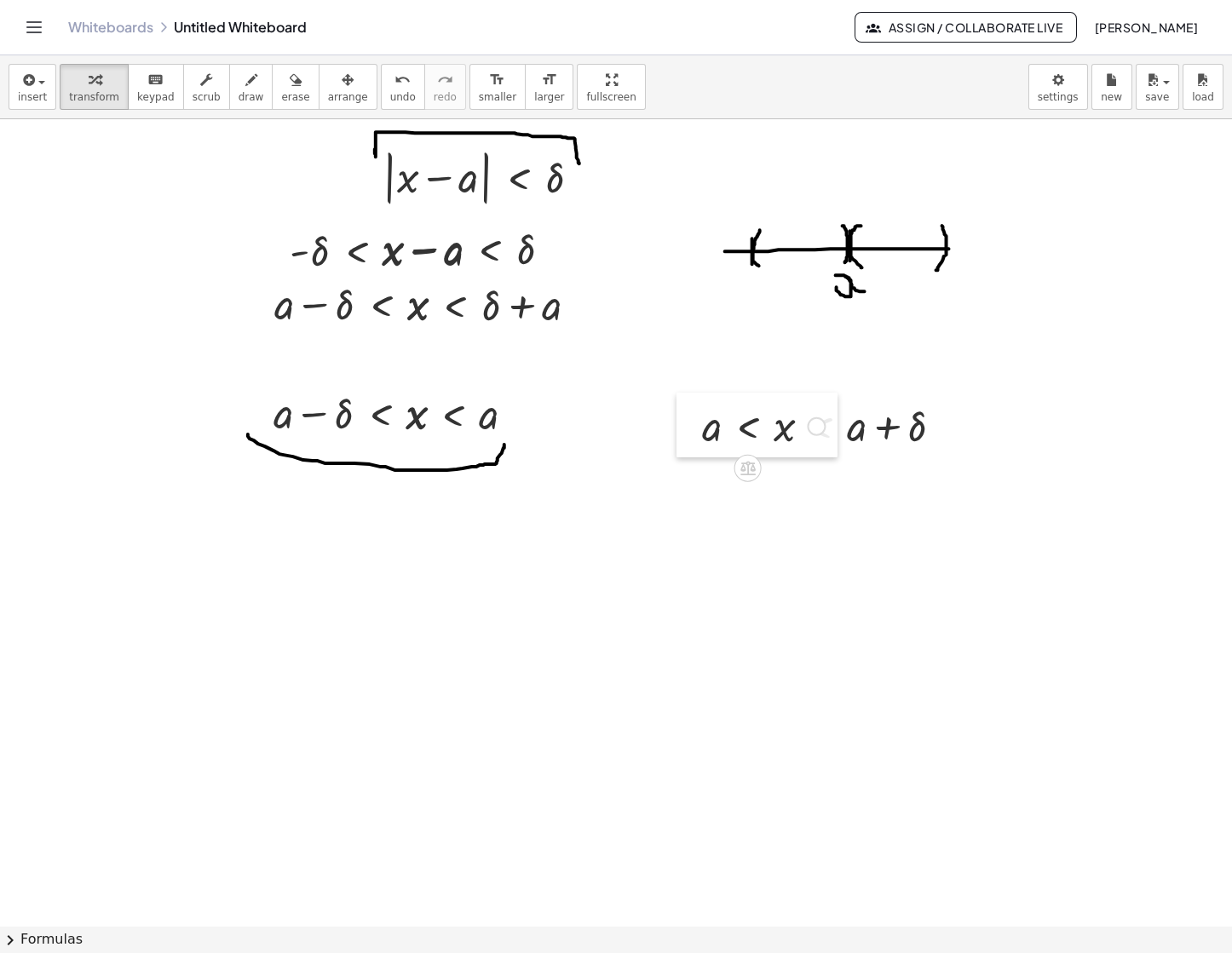
click at [684, 428] on div at bounding box center [689, 425] width 26 height 65
click at [239, 102] on span "draw" at bounding box center [251, 97] width 26 height 12
drag, startPoint x: 241, startPoint y: 505, endPoint x: 293, endPoint y: 543, distance: 64.4
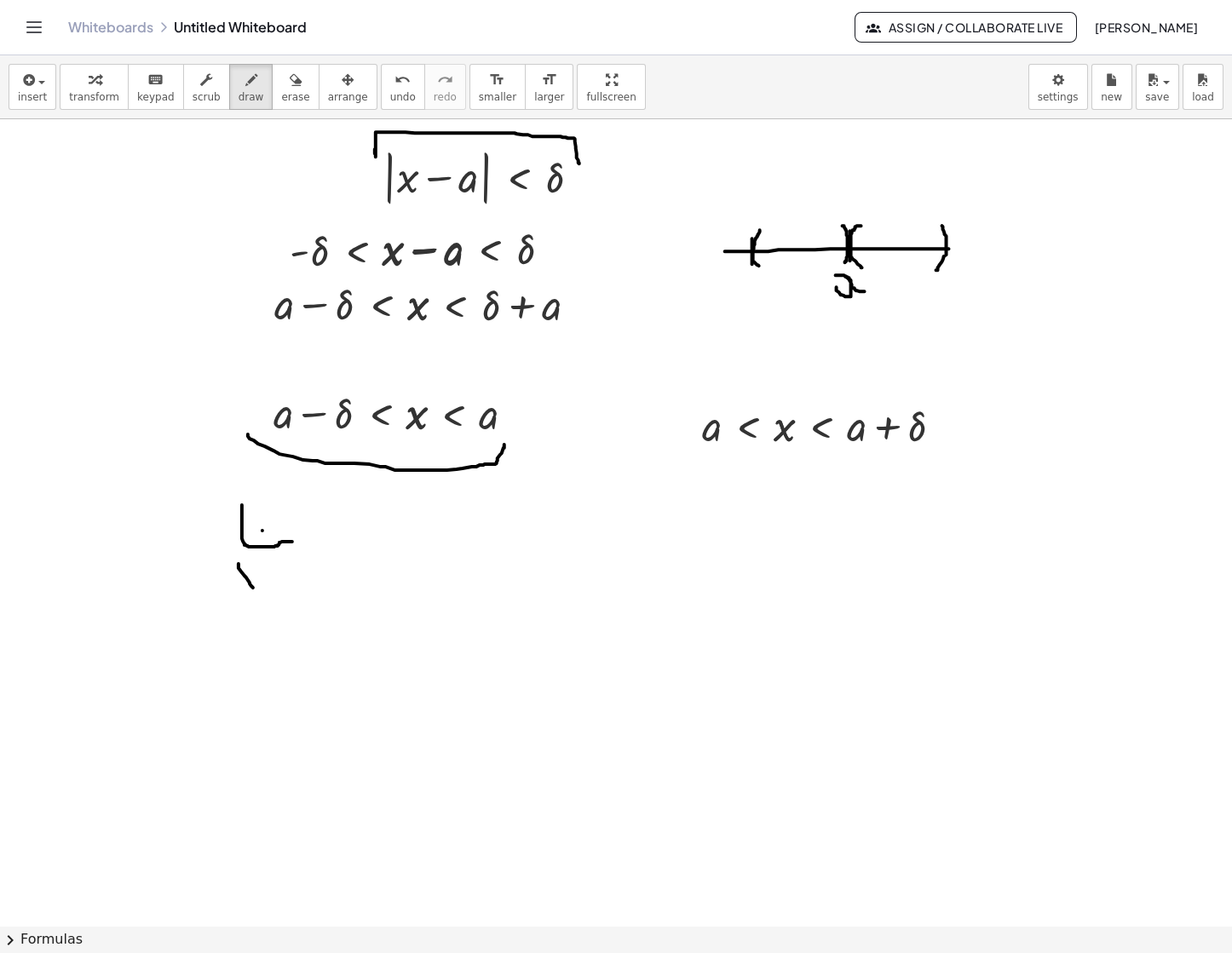
drag, startPoint x: 239, startPoint y: 564, endPoint x: 254, endPoint y: 589, distance: 29.2
drag, startPoint x: 254, startPoint y: 569, endPoint x: 240, endPoint y: 589, distance: 24.4
drag, startPoint x: 256, startPoint y: 579, endPoint x: 274, endPoint y: 589, distance: 20.6
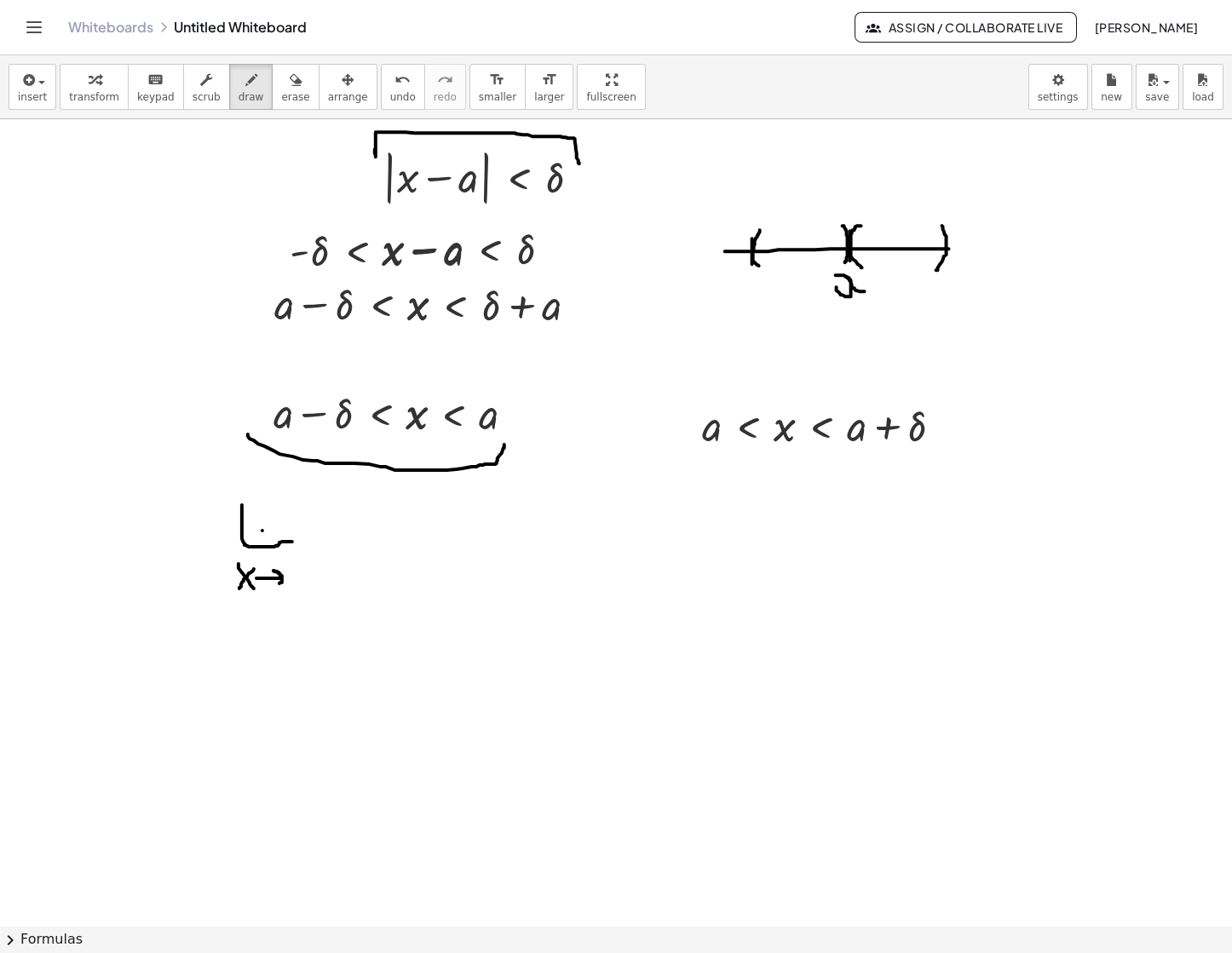
drag, startPoint x: 305, startPoint y: 569, endPoint x: 312, endPoint y: 584, distance: 16.6
drag, startPoint x: 307, startPoint y: 561, endPoint x: 318, endPoint y: 561, distance: 11.0
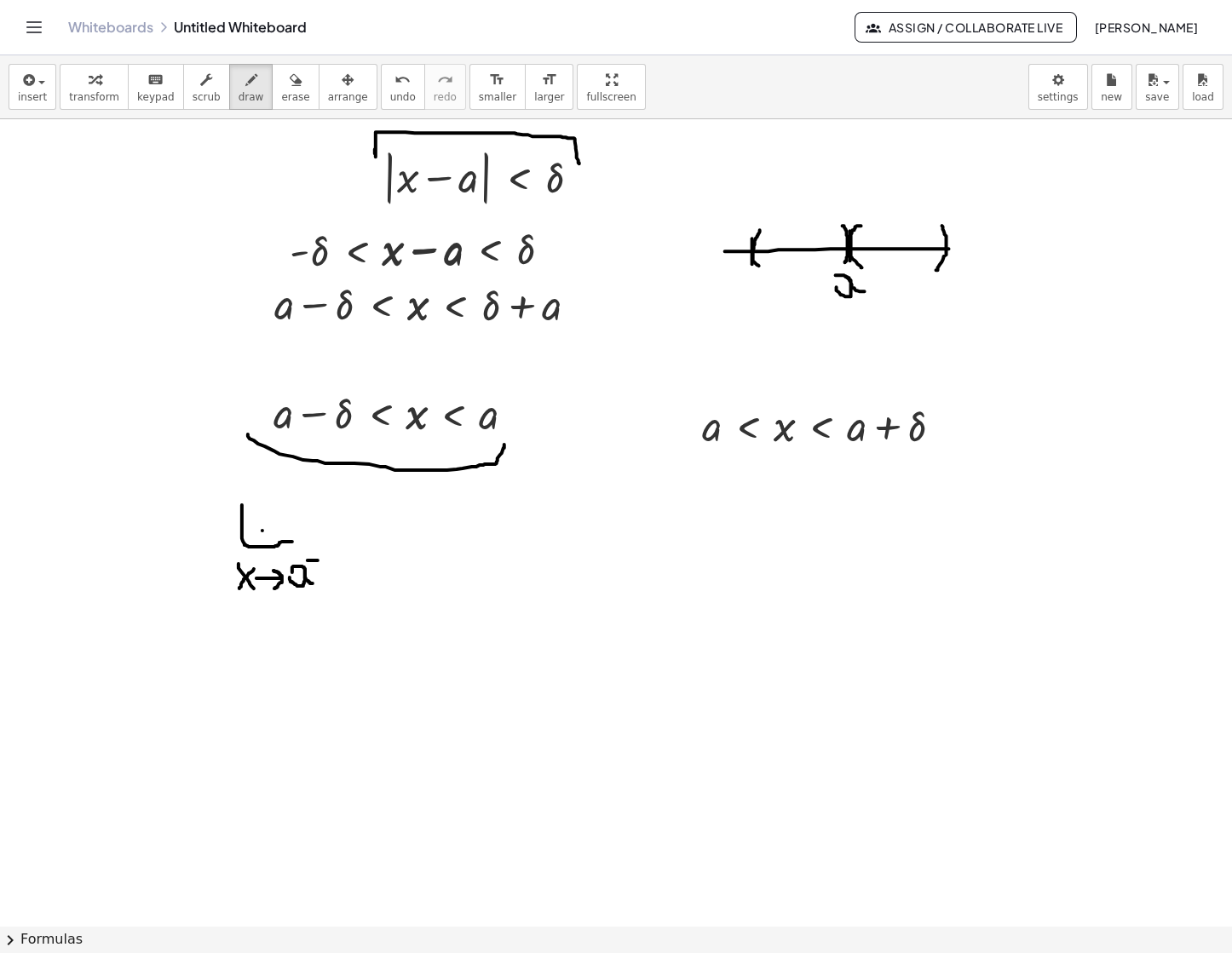
drag, startPoint x: 694, startPoint y: 507, endPoint x: 744, endPoint y: 536, distance: 57.8
drag, startPoint x: 699, startPoint y: 549, endPoint x: 707, endPoint y: 571, distance: 23.4
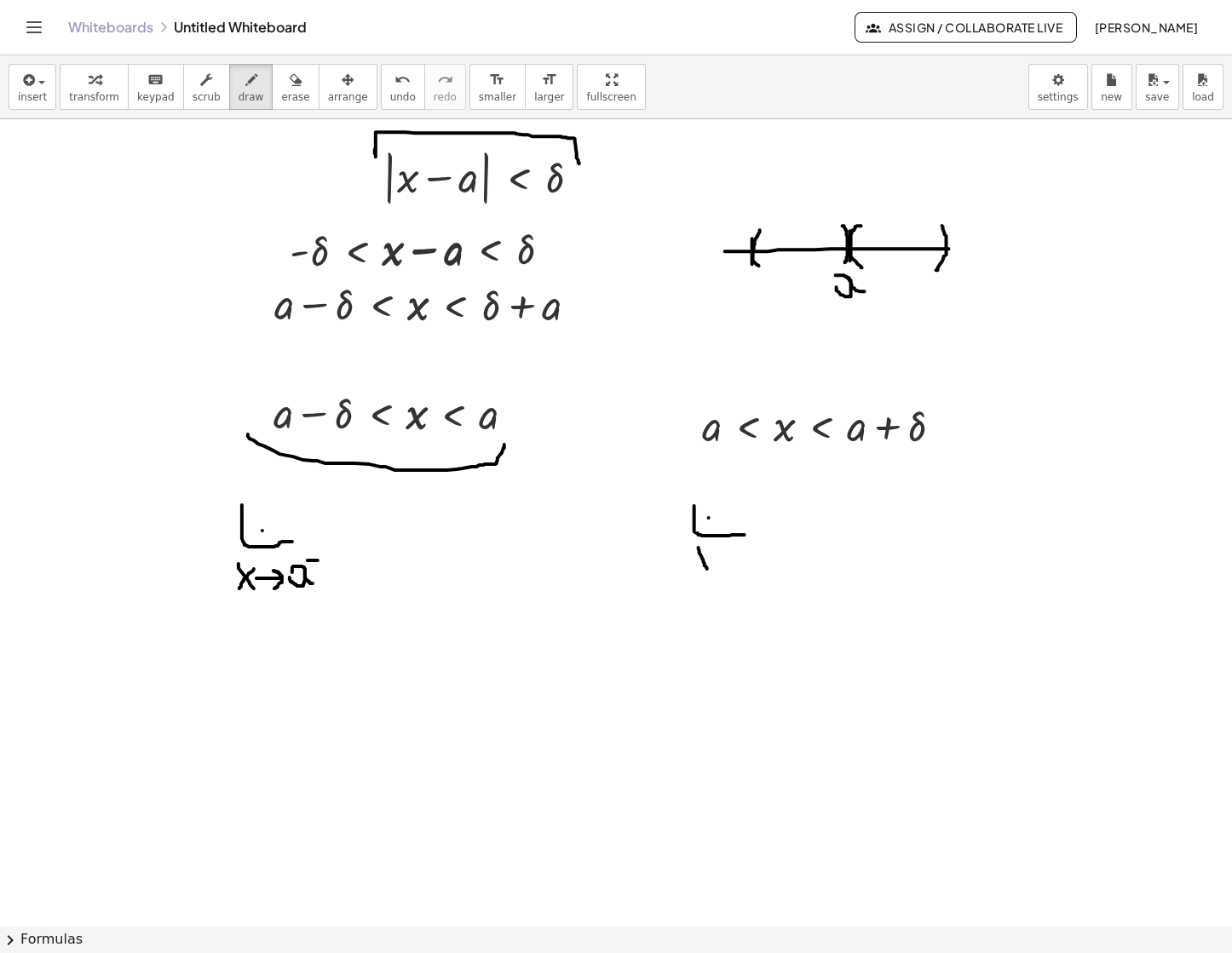
drag, startPoint x: 707, startPoint y: 552, endPoint x: 691, endPoint y: 575, distance: 28.0
drag, startPoint x: 712, startPoint y: 561, endPoint x: 731, endPoint y: 571, distance: 21.5
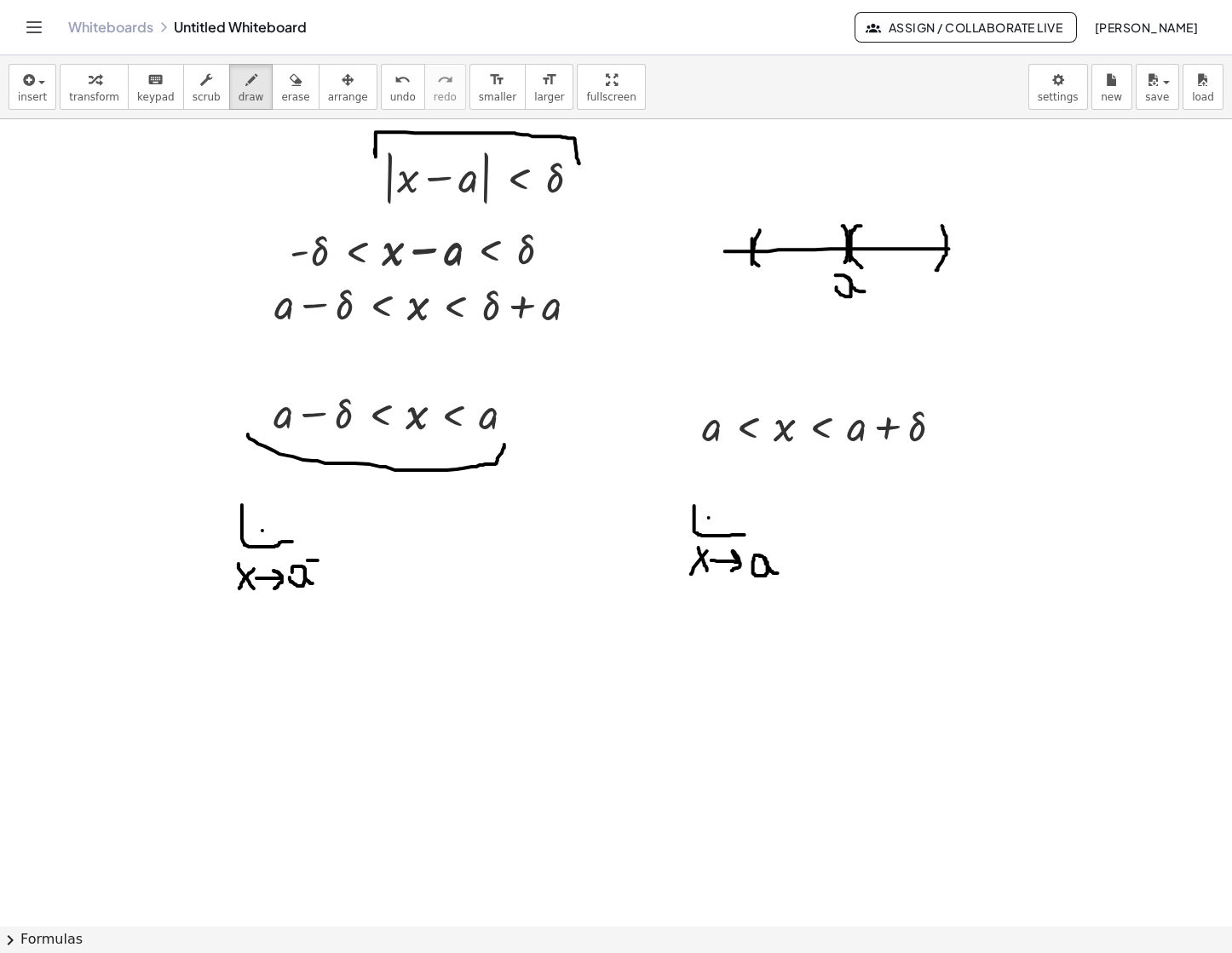
drag, startPoint x: 754, startPoint y: 558, endPoint x: 778, endPoint y: 575, distance: 29.4
drag, startPoint x: 780, startPoint y: 544, endPoint x: 780, endPoint y: 558, distance: 14.0
drag, startPoint x: 773, startPoint y: 549, endPoint x: 788, endPoint y: 549, distance: 15.0
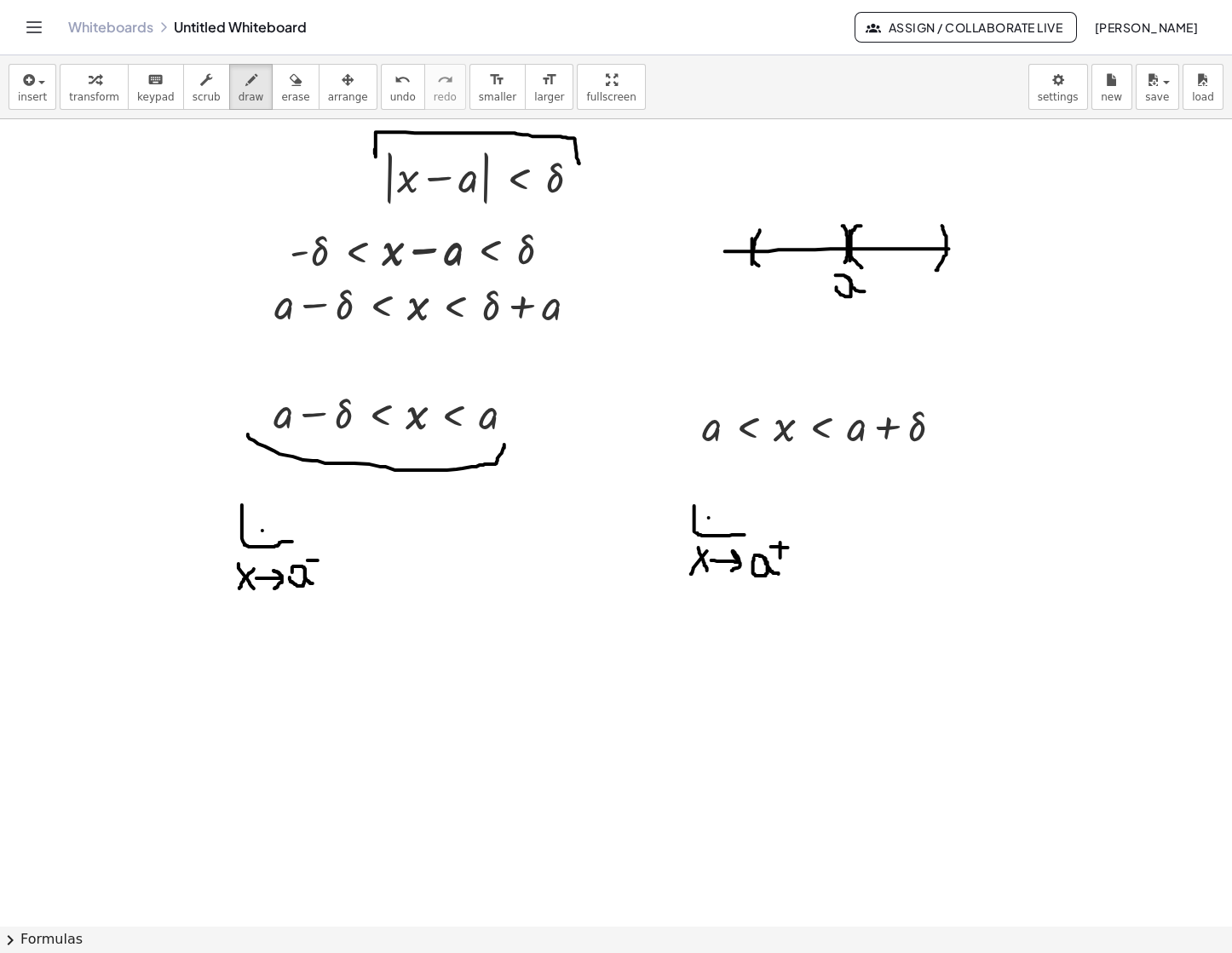
drag, startPoint x: 780, startPoint y: 549, endPoint x: 780, endPoint y: 539, distance: 10.0
